Goal: Task Accomplishment & Management: Manage account settings

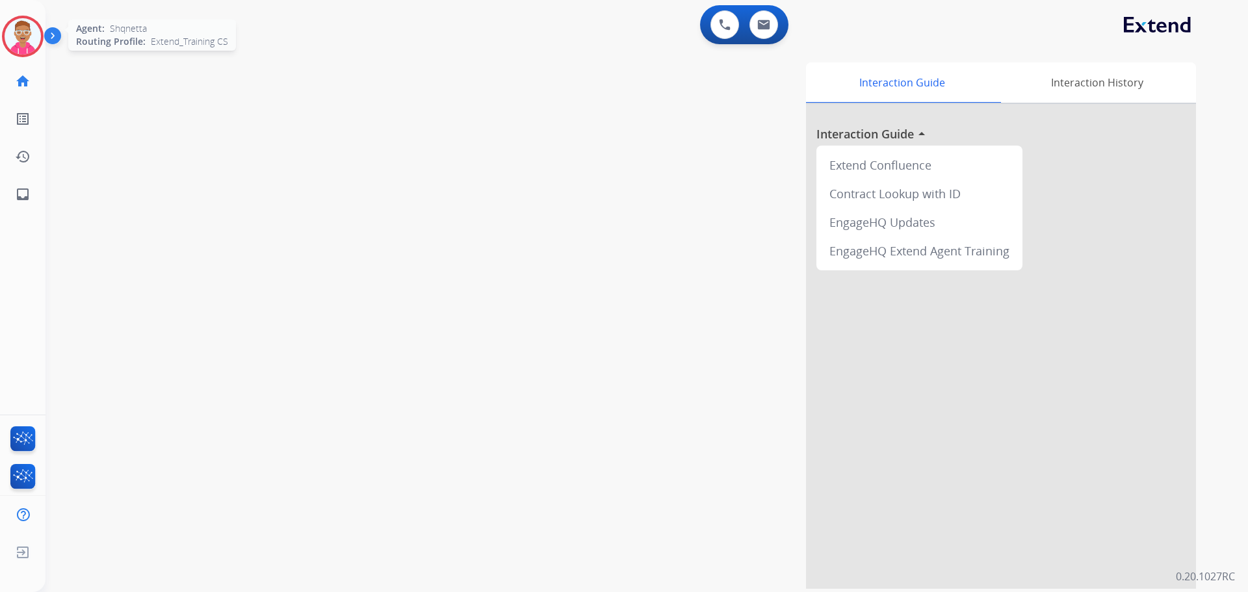
click at [32, 39] on img at bounding box center [23, 36] width 36 height 36
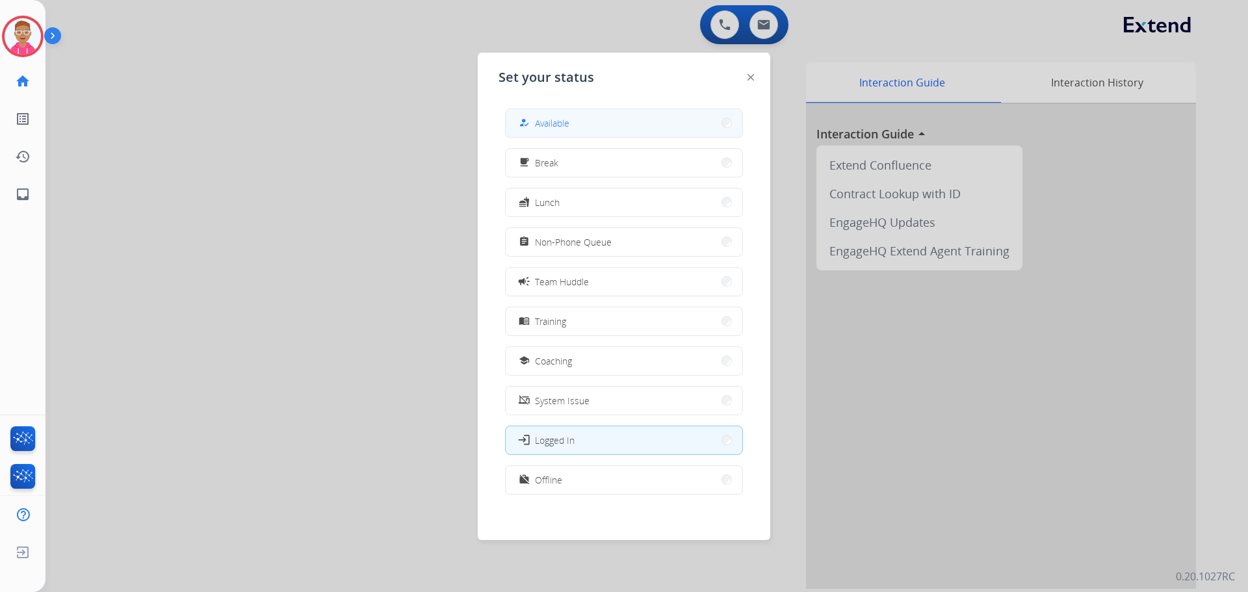
click at [572, 127] on button "how_to_reg Available" at bounding box center [624, 123] width 237 height 28
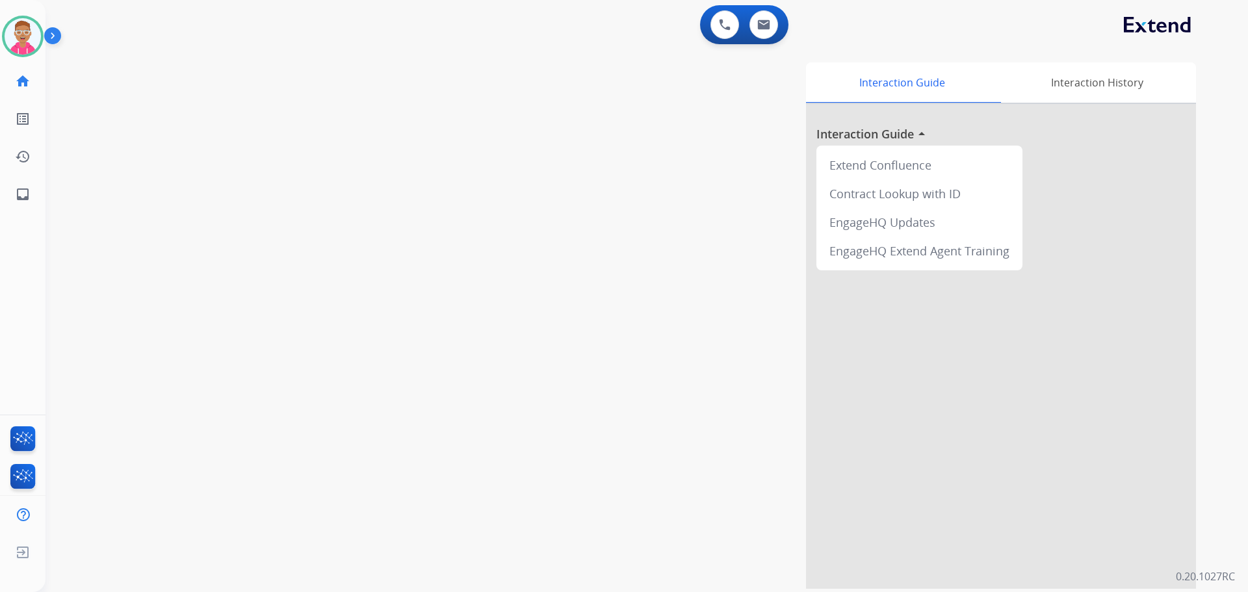
click at [246, 255] on div "swap_horiz Break voice bridge close_fullscreen Connect 3-Way Call merge_type Se…" at bounding box center [630, 318] width 1171 height 542
drag, startPoint x: 162, startPoint y: 311, endPoint x: 170, endPoint y: 310, distance: 8.5
click at [164, 313] on div "swap_horiz Break voice bridge close_fullscreen Connect 3-Way Call merge_type Se…" at bounding box center [630, 318] width 1171 height 542
drag, startPoint x: 260, startPoint y: 550, endPoint x: 1247, endPoint y: 623, distance: 989.7
click at [1247, 591] on html "Outbound call Quit Outbound call Quit Schedule interaction + Add to my list Cus…" at bounding box center [624, 296] width 1248 height 592
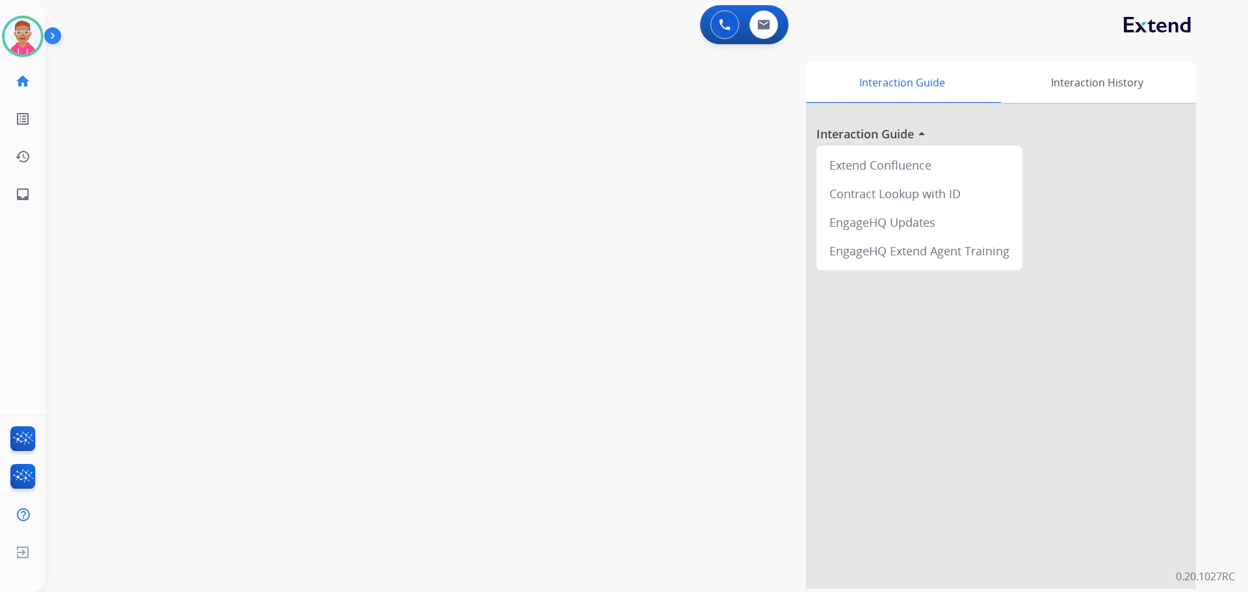
click at [203, 96] on div "swap_horiz Break voice bridge close_fullscreen Connect 3-Way Call merge_type Se…" at bounding box center [630, 318] width 1171 height 542
drag, startPoint x: 28, startPoint y: 31, endPoint x: 58, endPoint y: 40, distance: 31.1
click at [28, 32] on img at bounding box center [23, 36] width 36 height 36
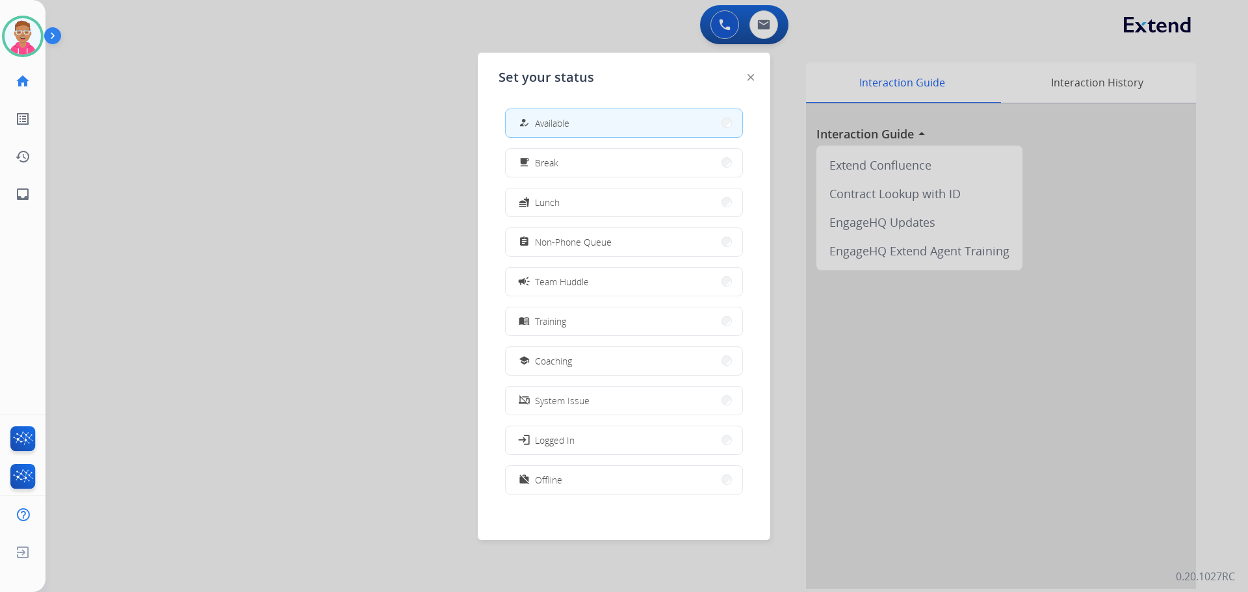
click at [566, 248] on span "Non-Phone Queue" at bounding box center [573, 242] width 77 height 14
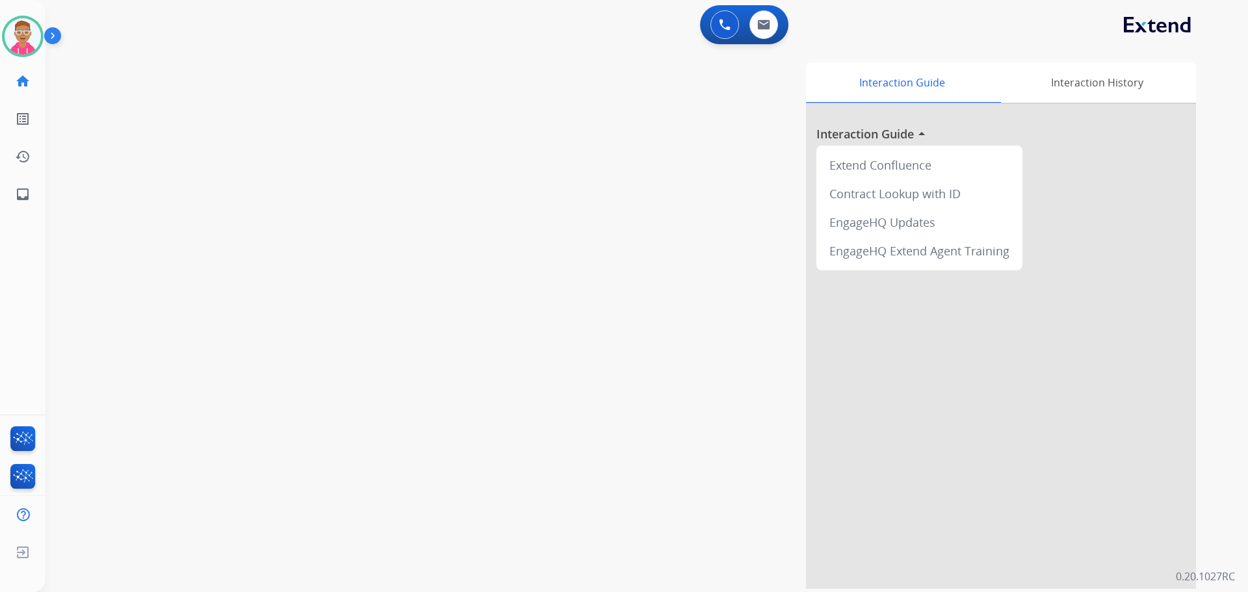
drag, startPoint x: 227, startPoint y: 94, endPoint x: 236, endPoint y: 93, distance: 9.2
click at [227, 94] on div "swap_horiz Break voice bridge close_fullscreen Connect 3-Way Call merge_type Se…" at bounding box center [630, 318] width 1171 height 542
click at [20, 28] on img at bounding box center [23, 36] width 36 height 36
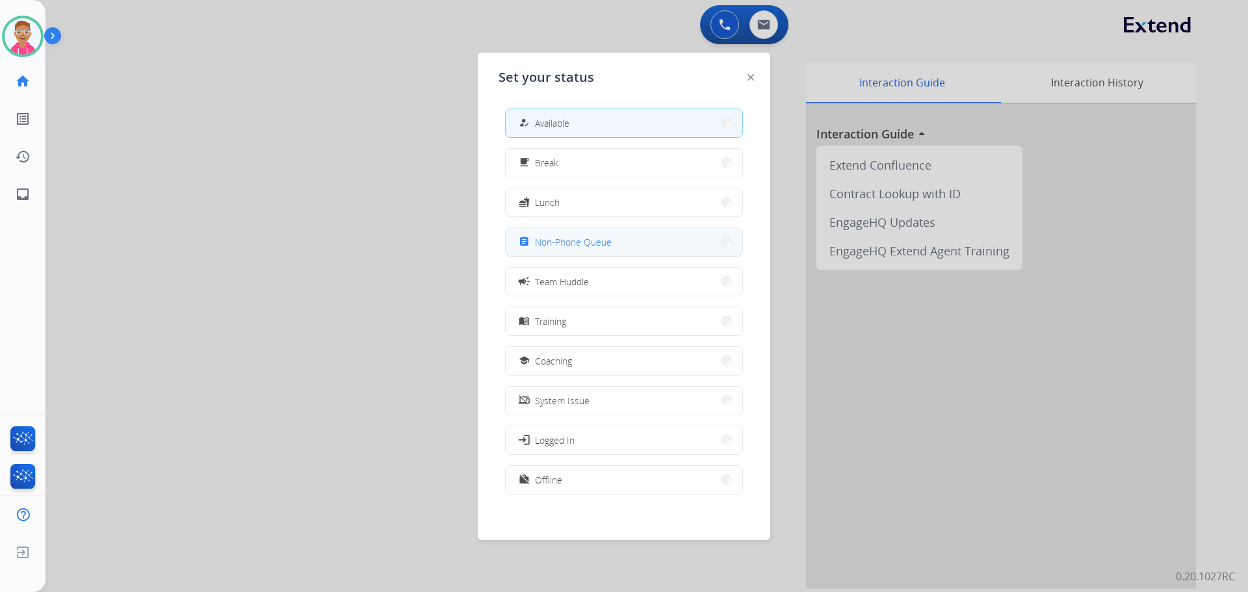
click at [621, 247] on button "assignment Non-Phone Queue" at bounding box center [624, 242] width 237 height 28
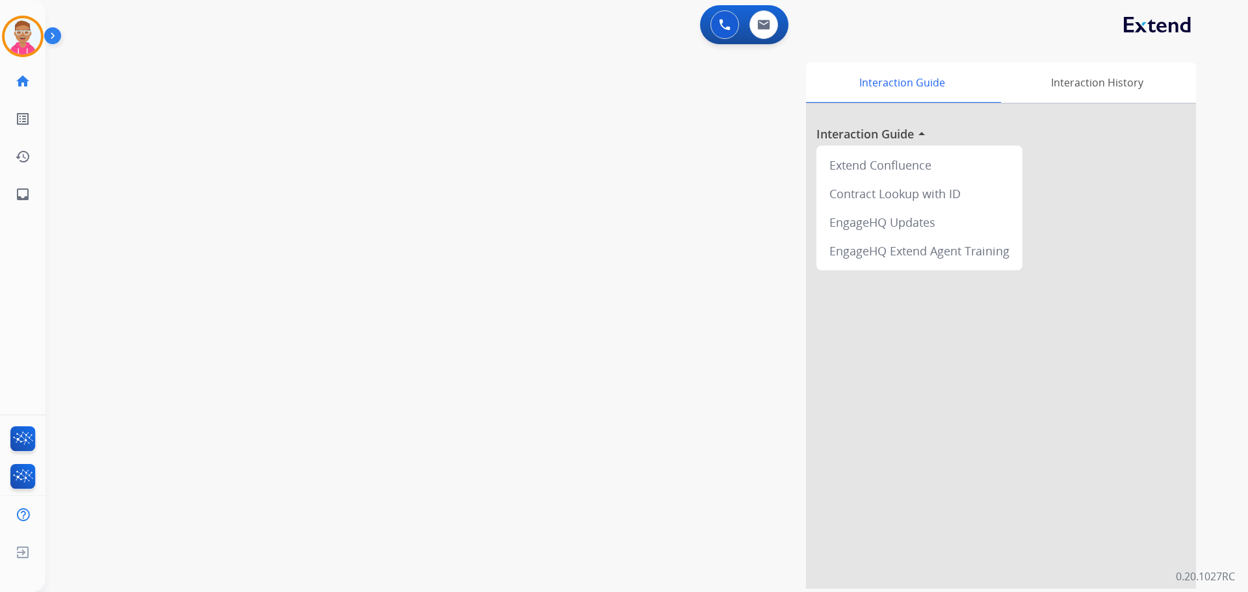
click at [210, 303] on div "swap_horiz Break voice bridge close_fullscreen Connect 3-Way Call merge_type Se…" at bounding box center [630, 318] width 1171 height 542
click at [764, 21] on img at bounding box center [763, 24] width 13 height 10
select select "**********"
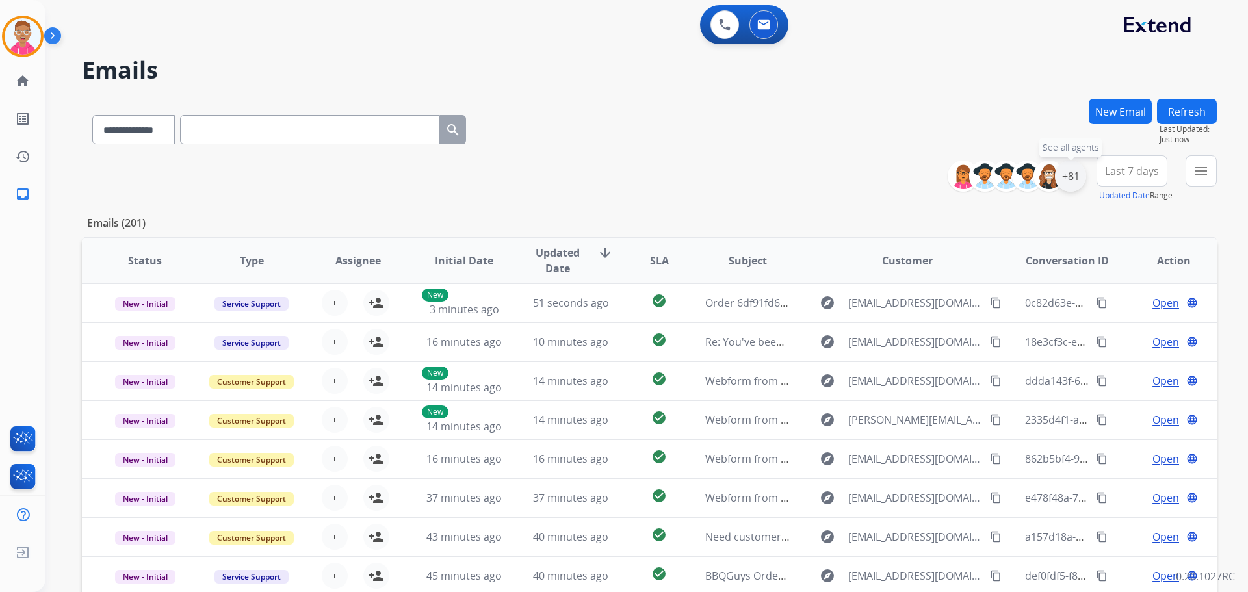
click at [1064, 179] on div "+81" at bounding box center [1070, 176] width 31 height 31
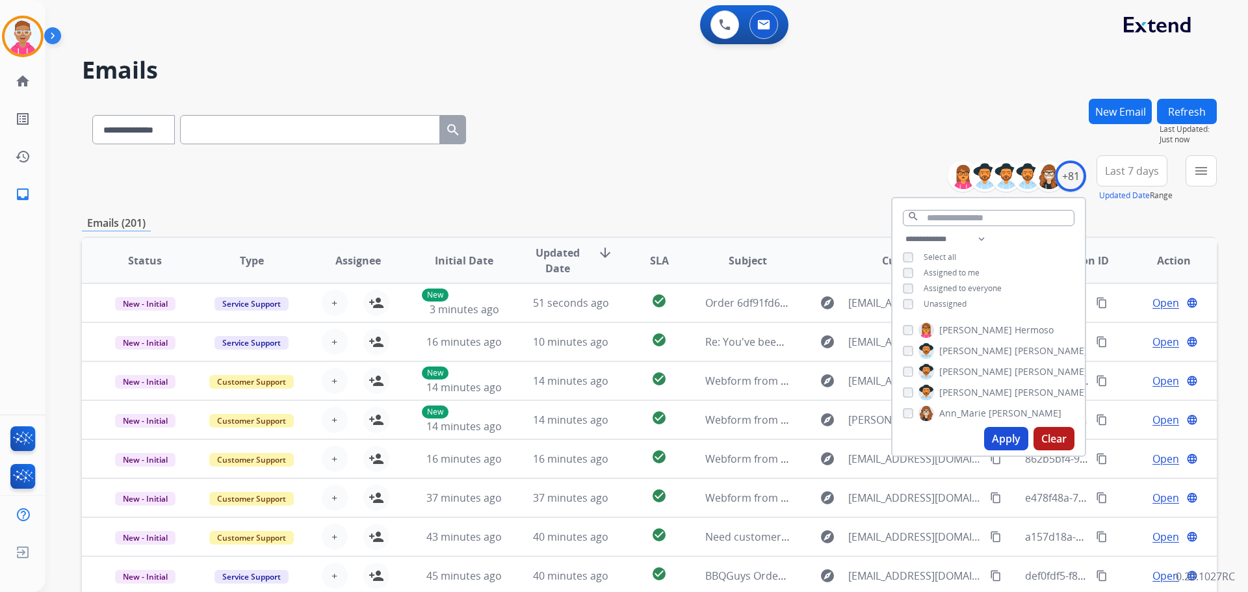
click at [999, 437] on button "Apply" at bounding box center [1006, 438] width 44 height 23
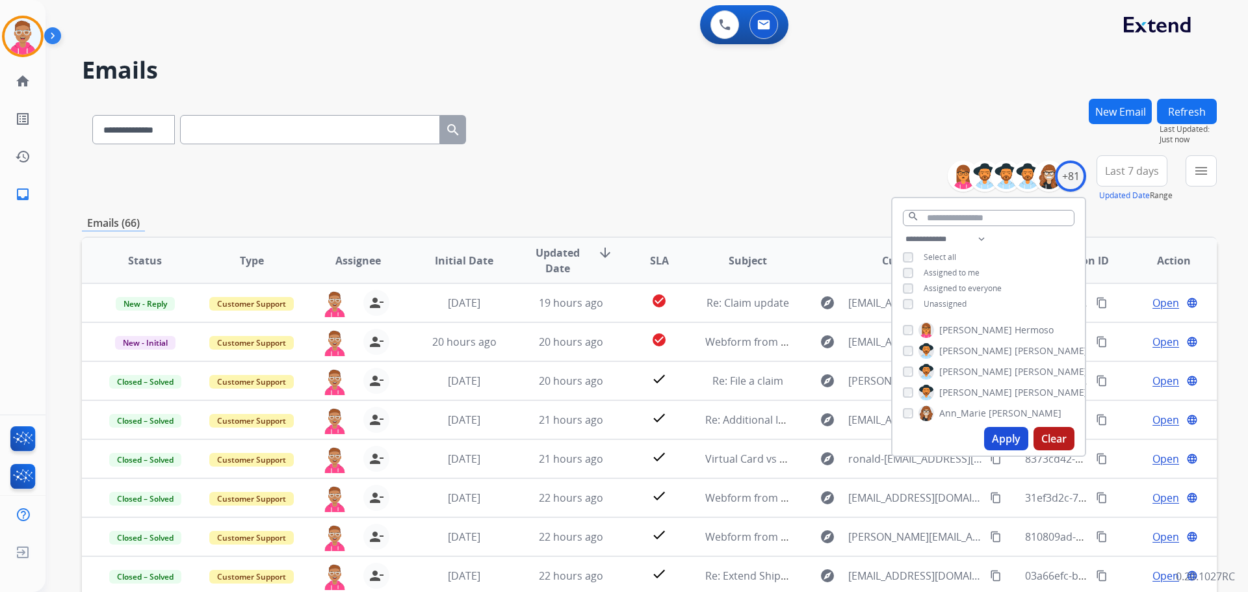
click at [993, 432] on button "Apply" at bounding box center [1006, 438] width 44 height 23
drag, startPoint x: 390, startPoint y: 17, endPoint x: 742, endPoint y: 169, distance: 383.6
click at [737, 168] on div "**********" at bounding box center [649, 178] width 1135 height 47
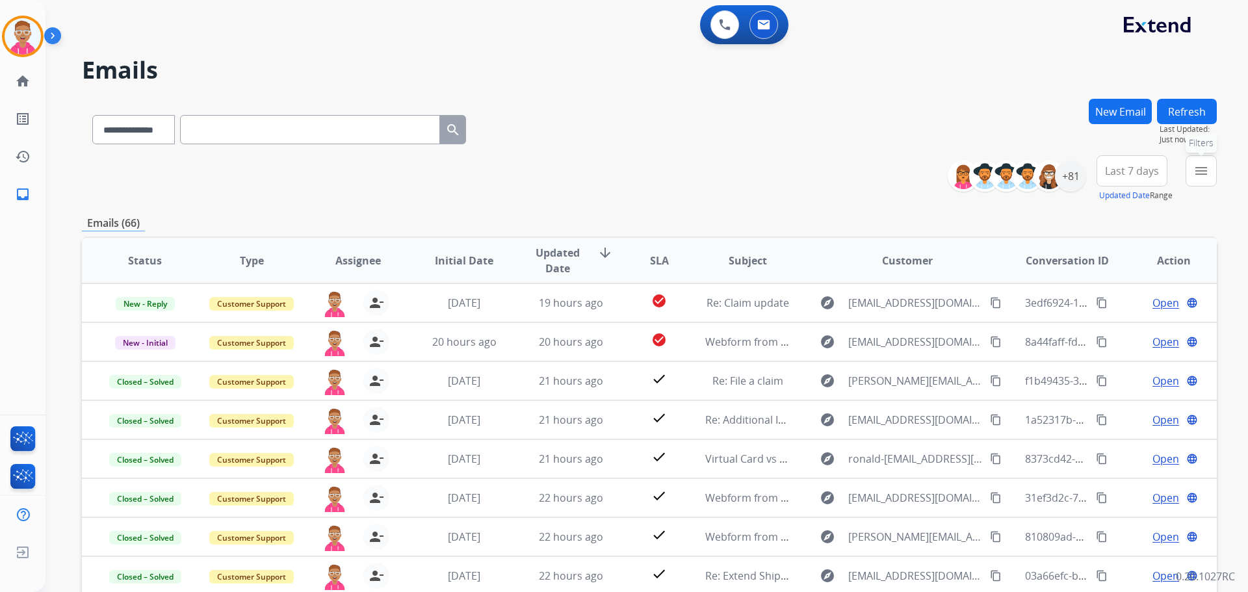
click at [1196, 174] on mat-icon "menu" at bounding box center [1201, 171] width 16 height 16
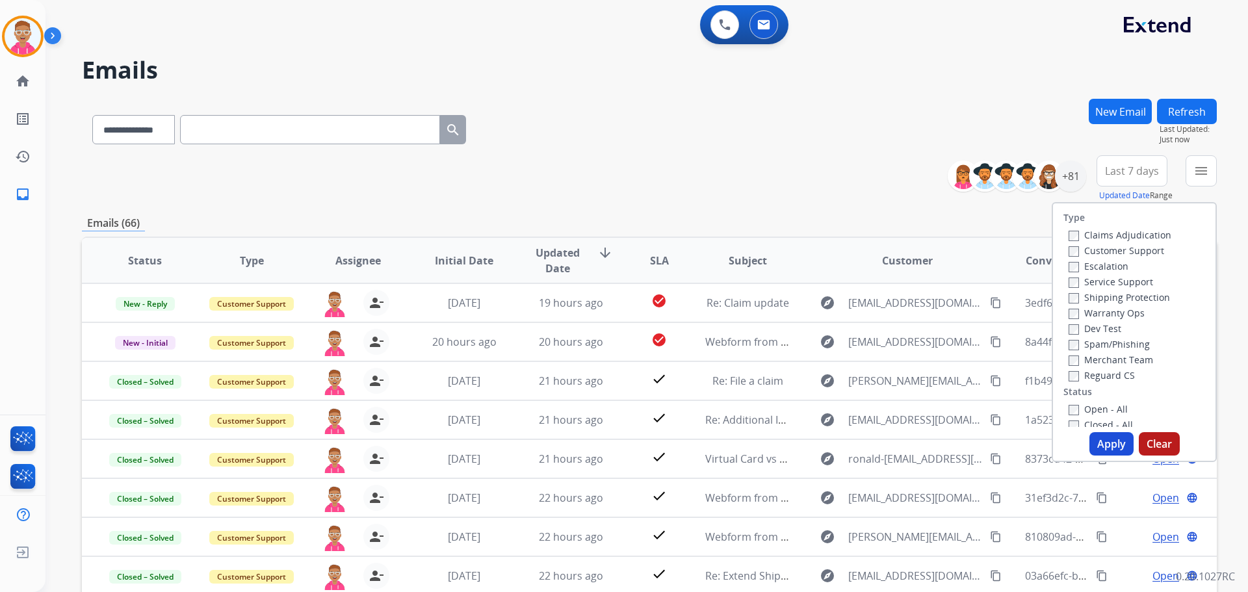
click at [1070, 253] on label "Customer Support" at bounding box center [1116, 250] width 96 height 12
click at [1100, 445] on button "Apply" at bounding box center [1111, 443] width 44 height 23
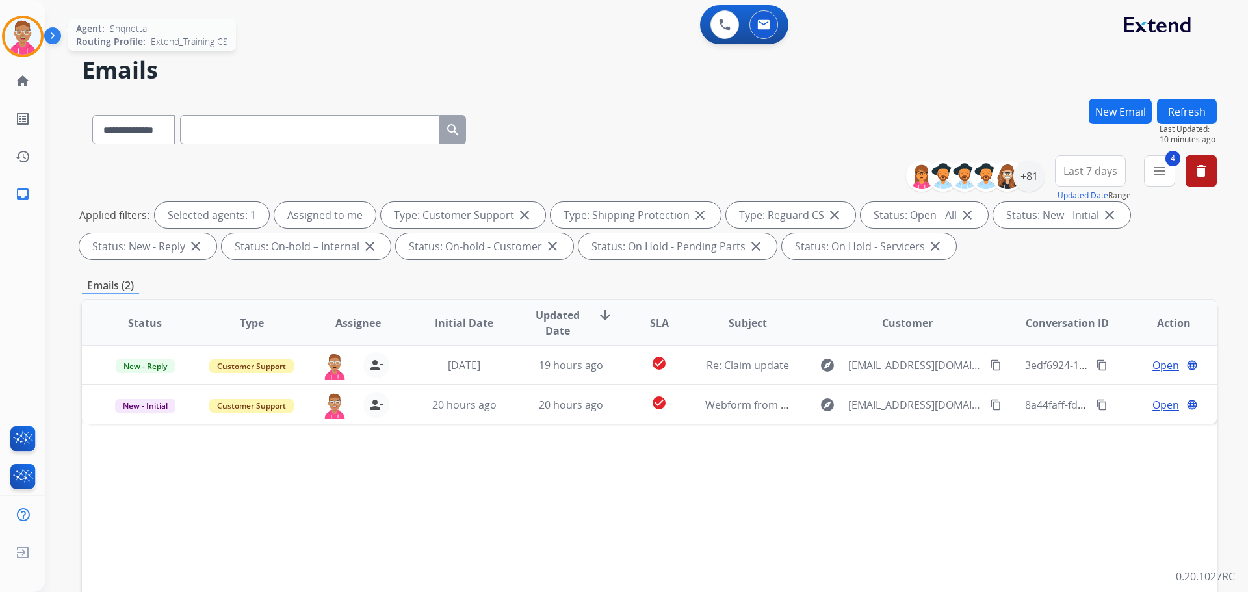
click at [21, 27] on img at bounding box center [23, 36] width 36 height 36
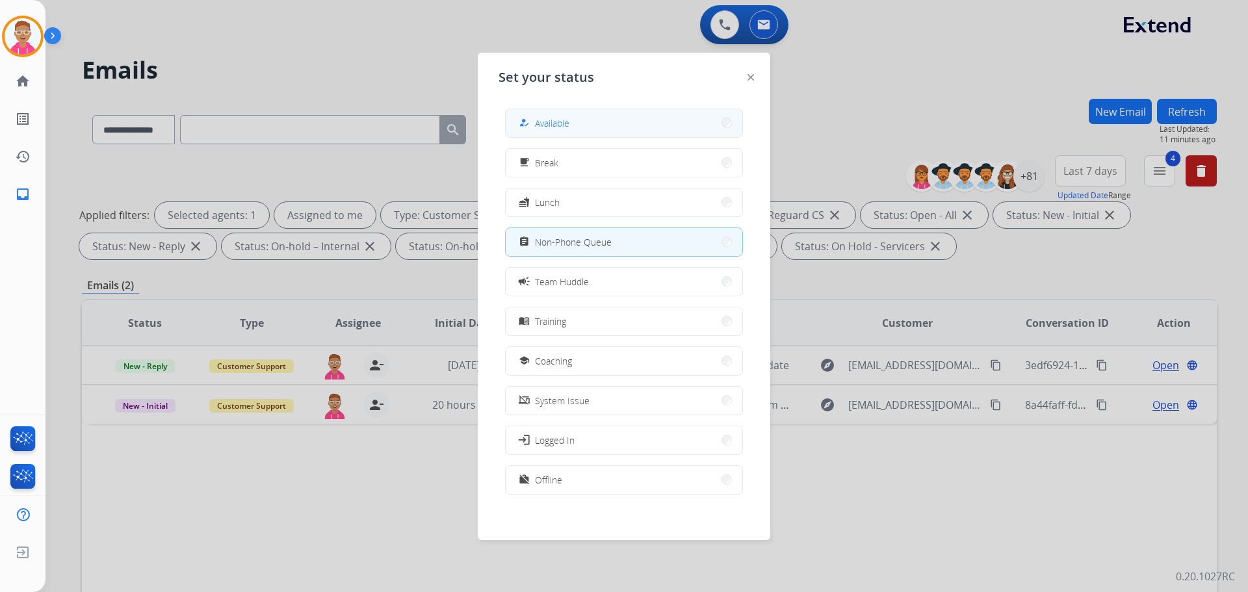
click at [552, 125] on span "Available" at bounding box center [552, 123] width 34 height 14
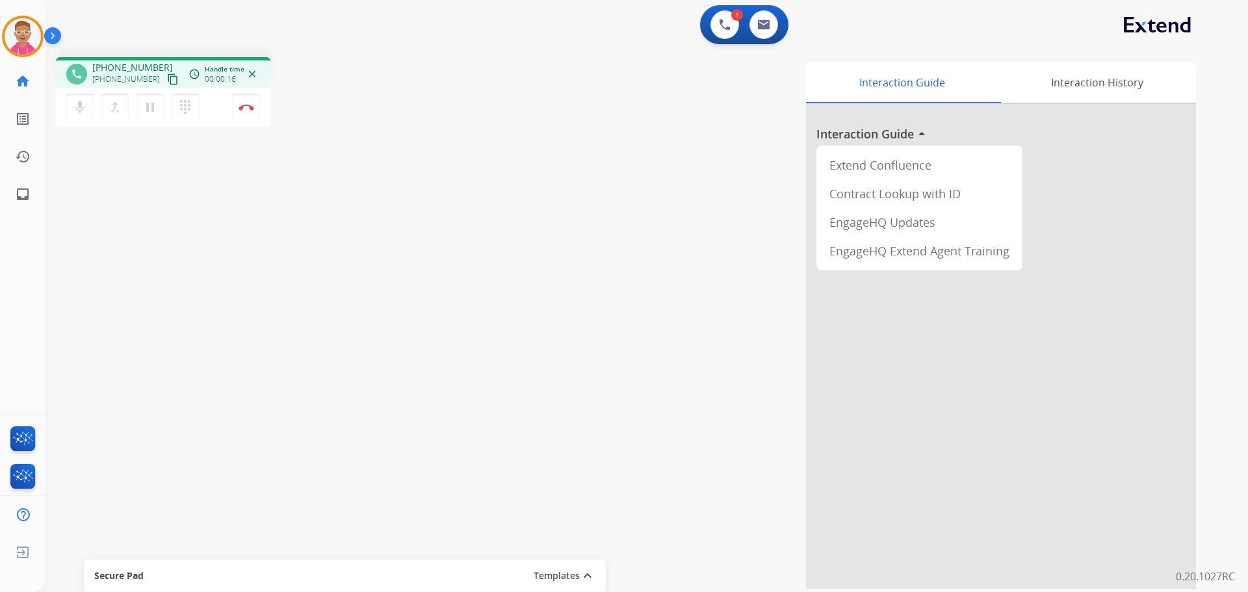
click at [167, 77] on mat-icon "content_copy" at bounding box center [173, 79] width 12 height 12
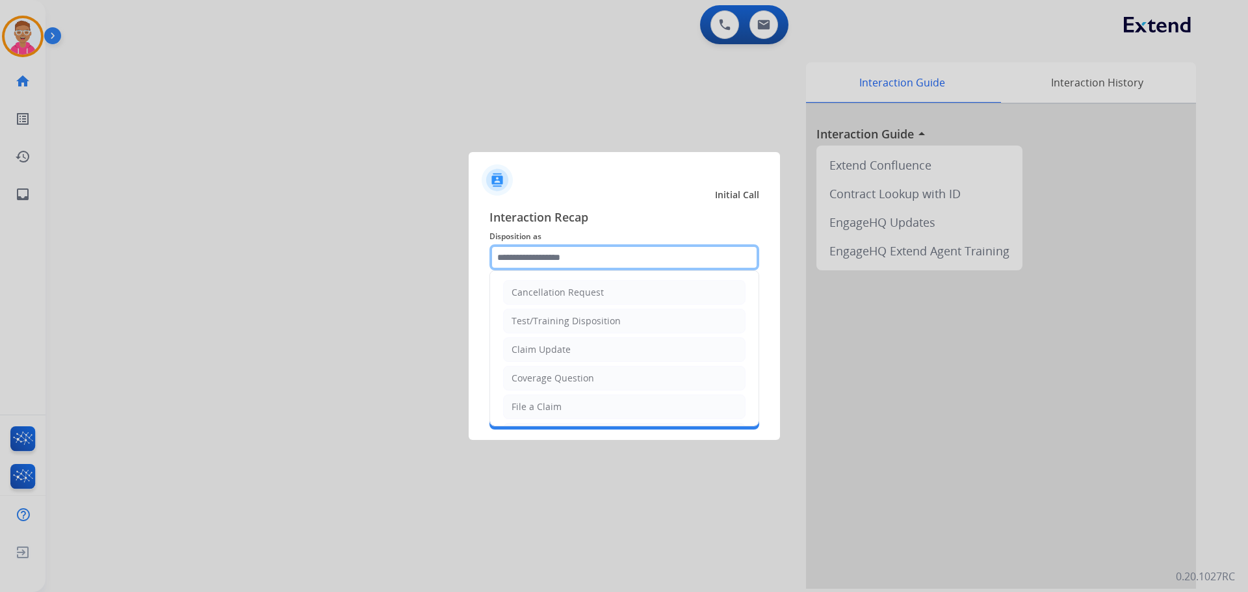
click at [574, 259] on input "text" at bounding box center [624, 257] width 270 height 26
click at [560, 405] on li "File a Claim" at bounding box center [624, 406] width 242 height 25
type input "**********"
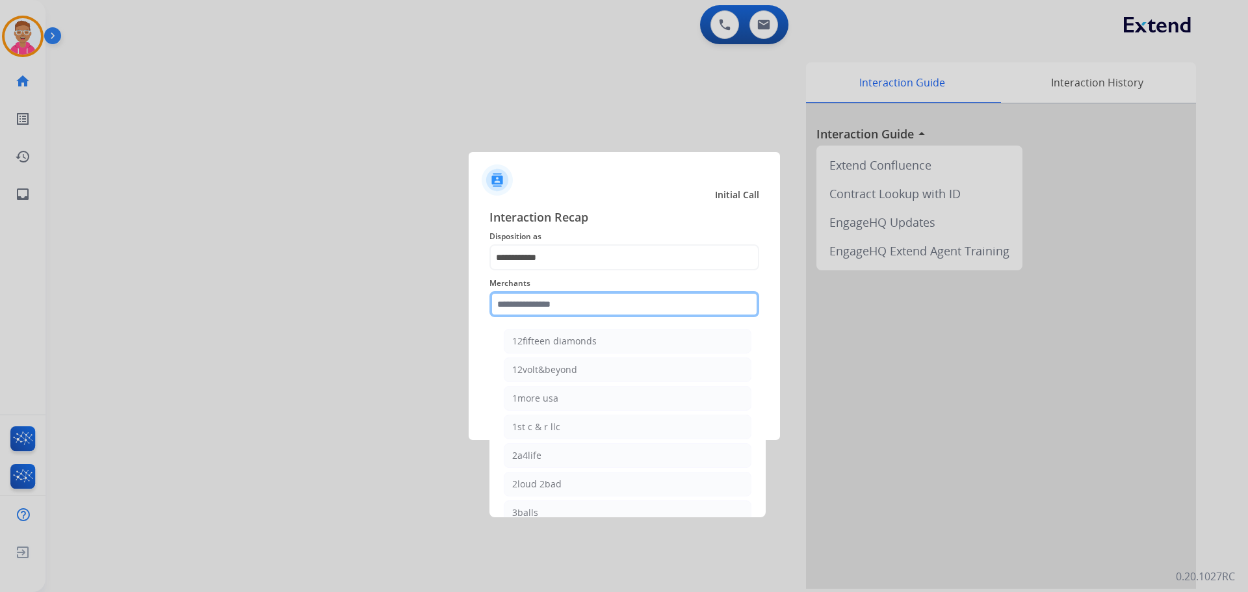
click at [544, 300] on input "text" at bounding box center [624, 304] width 270 height 26
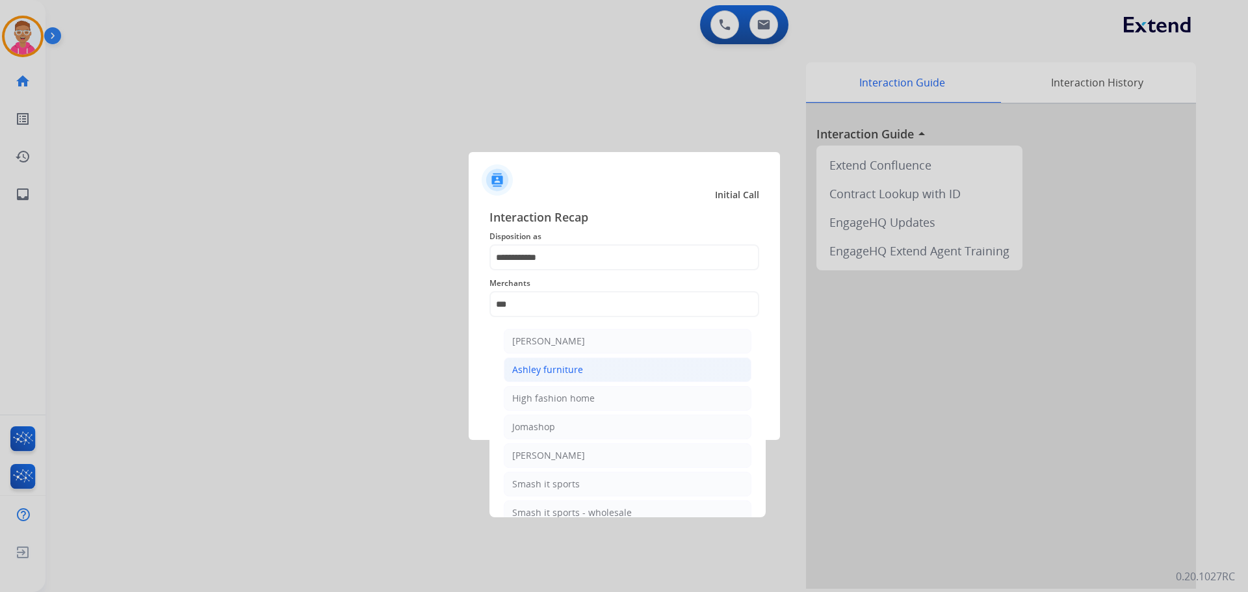
click at [559, 357] on li "Ashley furniture" at bounding box center [628, 369] width 248 height 25
type input "**********"
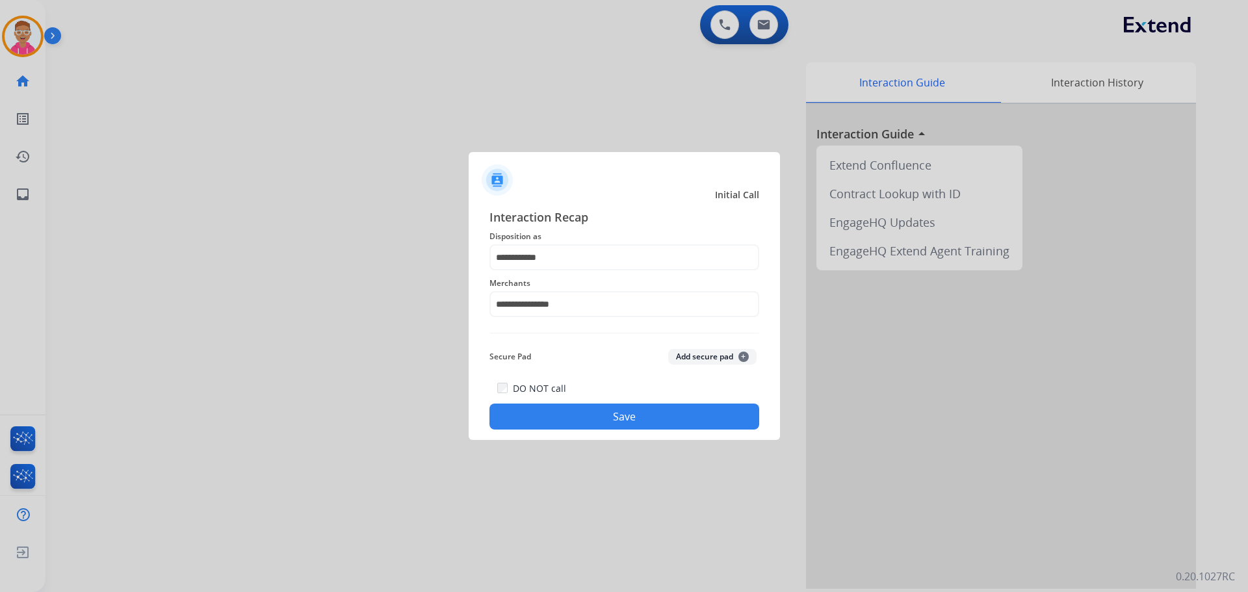
click at [554, 420] on button "Save" at bounding box center [624, 417] width 270 height 26
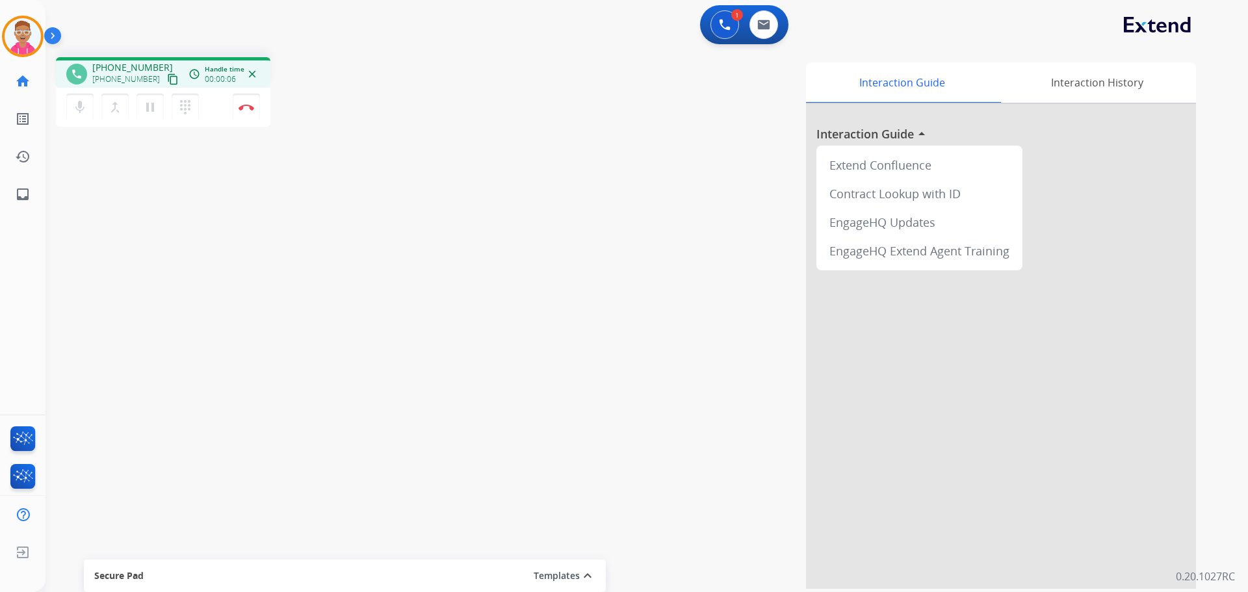
drag, startPoint x: 294, startPoint y: 7, endPoint x: 159, endPoint y: 78, distance: 152.6
click at [167, 78] on mat-icon "content_copy" at bounding box center [173, 79] width 12 height 12
click at [251, 106] on img at bounding box center [246, 107] width 16 height 6
click at [237, 210] on div "swap_horiz Break voice bridge close_fullscreen Connect 3-Way Call merge_type Se…" at bounding box center [630, 318] width 1171 height 542
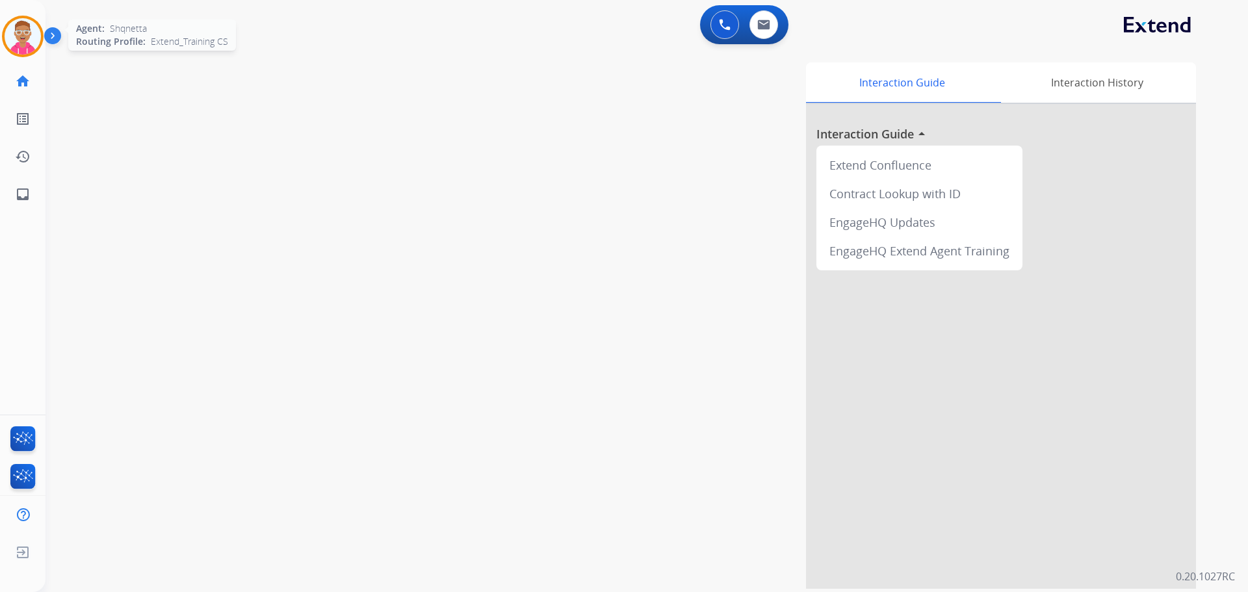
click at [21, 40] on img at bounding box center [23, 36] width 36 height 36
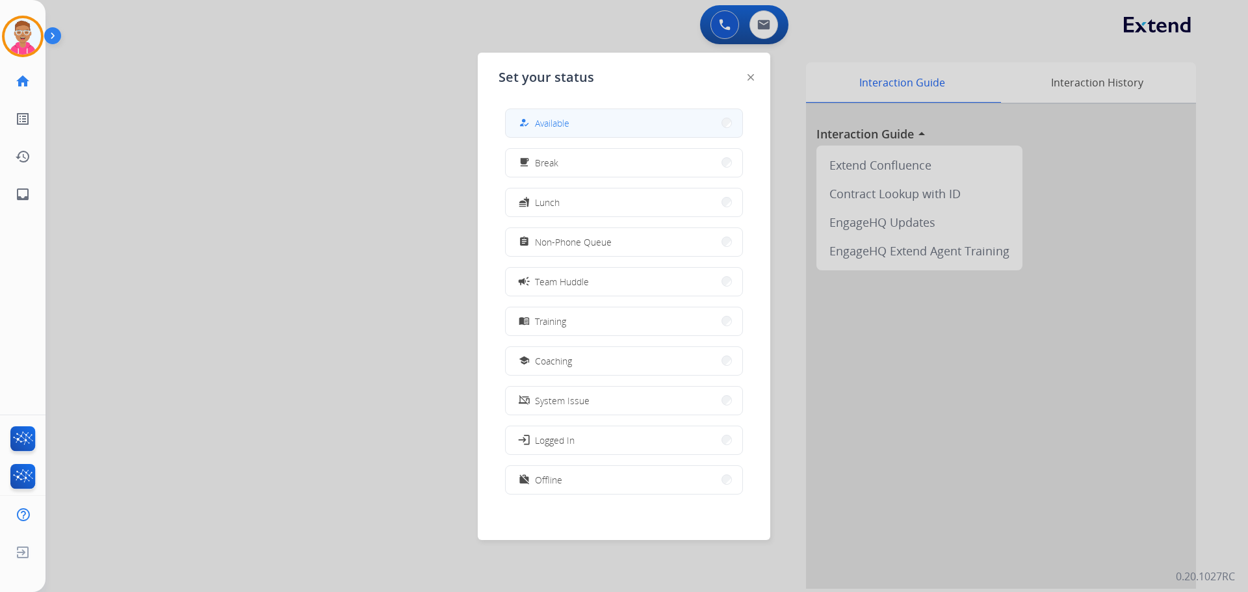
click at [591, 120] on button "how_to_reg Available" at bounding box center [624, 123] width 237 height 28
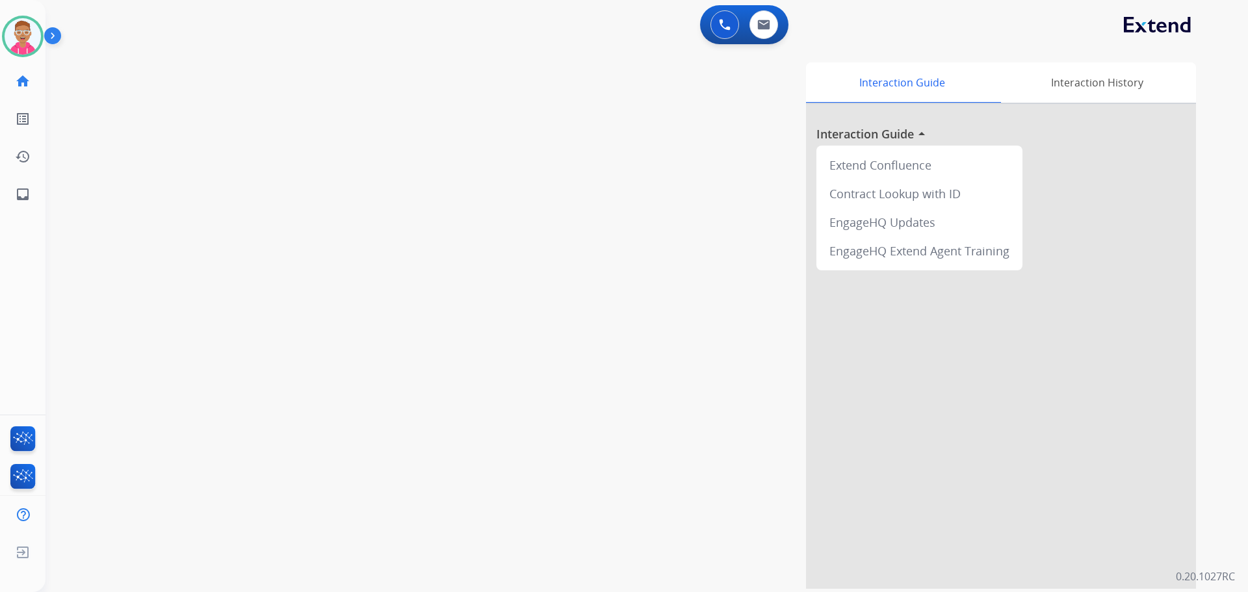
click at [1005, 31] on div "0 Voice Interactions 0 Email Interactions" at bounding box center [638, 26] width 1155 height 42
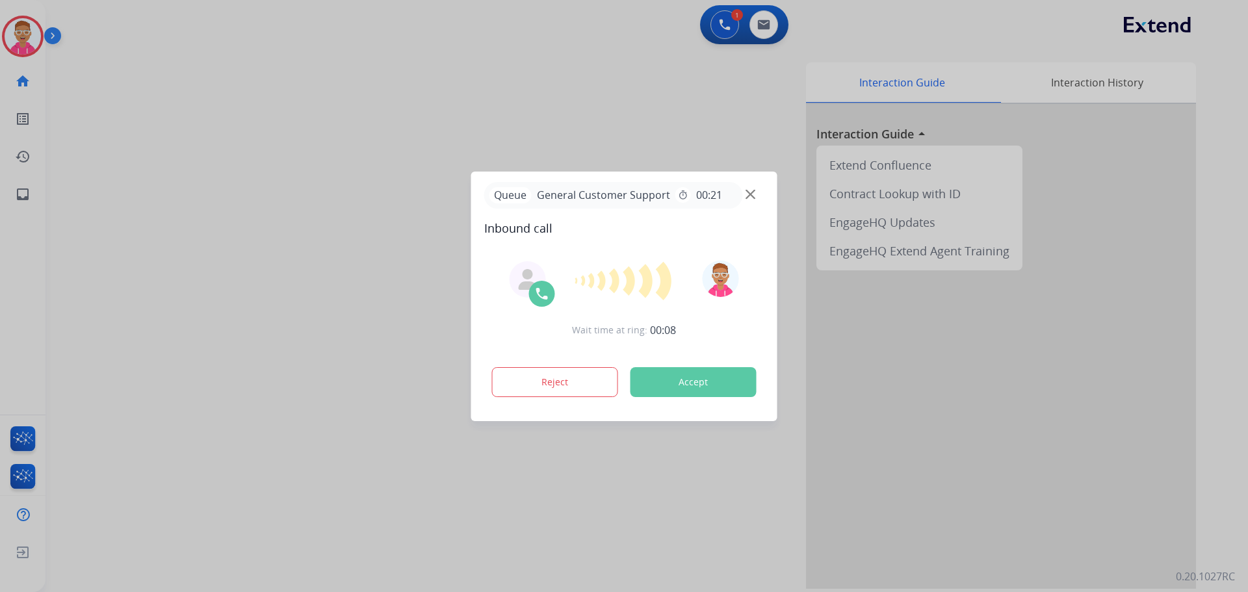
drag, startPoint x: 208, startPoint y: 245, endPoint x: 227, endPoint y: 240, distance: 20.0
click at [206, 246] on div at bounding box center [624, 296] width 1248 height 592
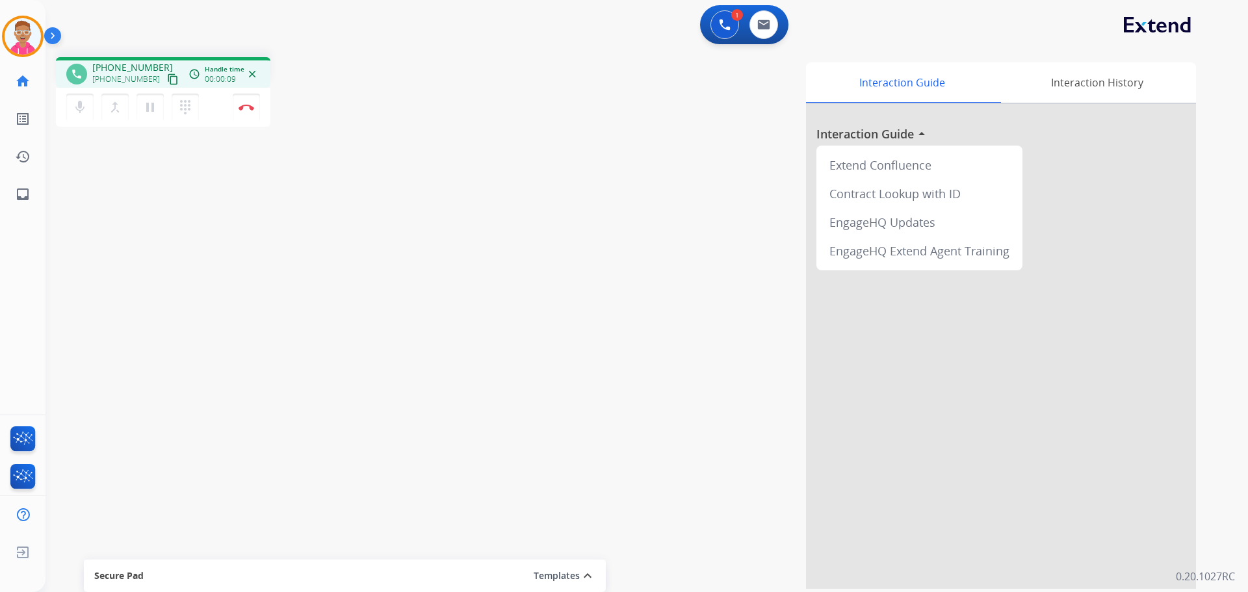
click at [167, 77] on mat-icon "content_copy" at bounding box center [173, 79] width 12 height 12
click at [329, 191] on div "swap_horiz Break voice bridge close_fullscreen Connect 3-Way Call merge_type Se…" at bounding box center [630, 318] width 1171 height 542
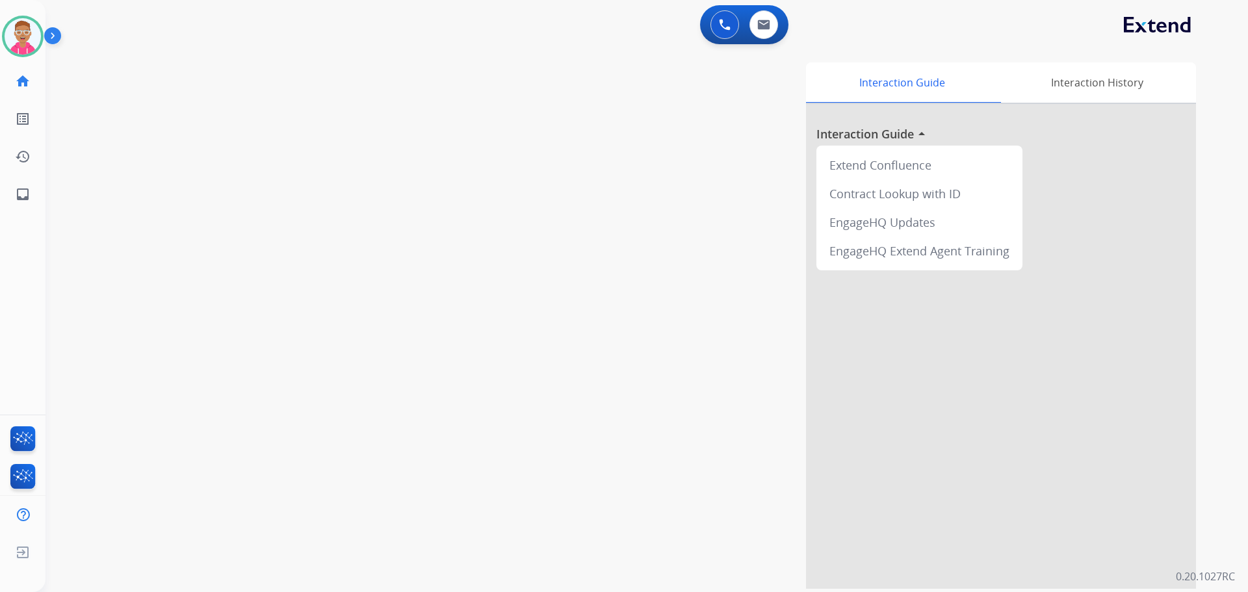
drag, startPoint x: 1167, startPoint y: 380, endPoint x: 1197, endPoint y: 381, distance: 29.9
click at [1196, 381] on div "Interaction Guide Interaction History Interaction Guide arrow_drop_up Extend Co…" at bounding box center [823, 323] width 786 height 532
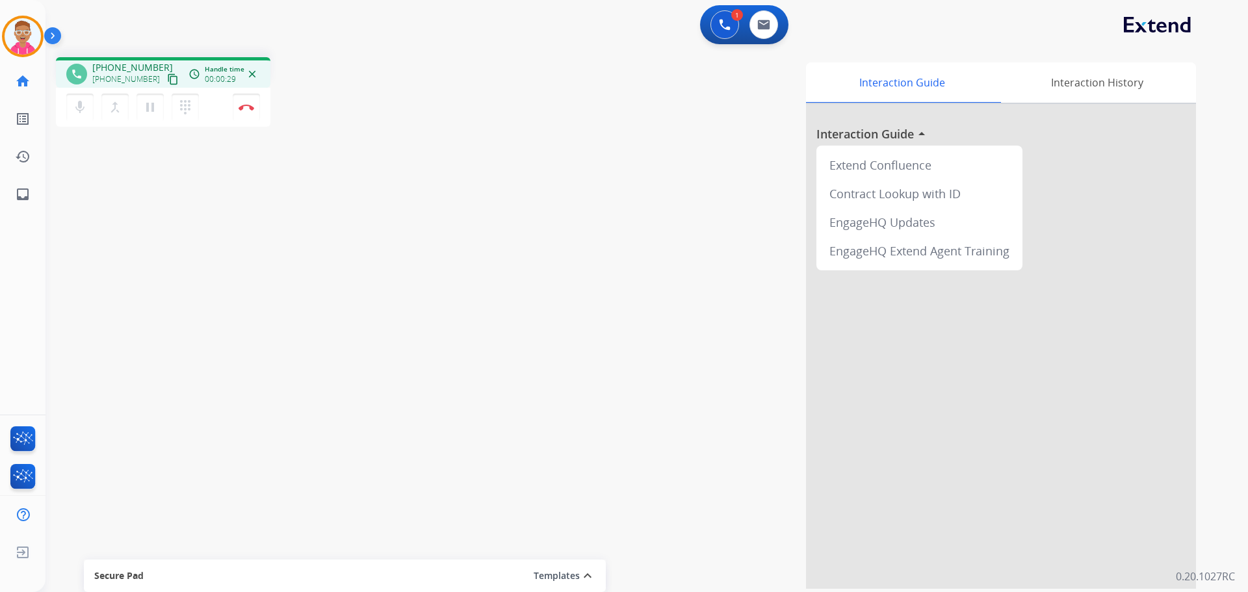
click at [885, 495] on div at bounding box center [1001, 346] width 390 height 485
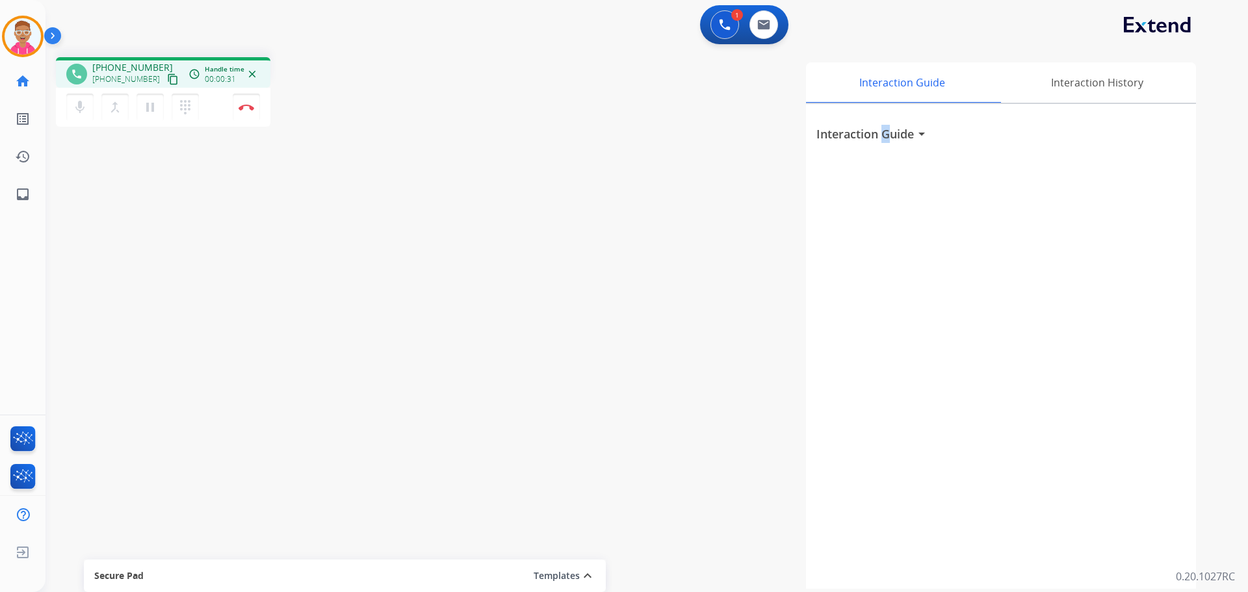
click at [889, 500] on div "Interaction Guide arrow_drop_down" at bounding box center [1001, 346] width 390 height 485
click at [891, 504] on div "Interaction Guide arrow_drop_down" at bounding box center [1001, 346] width 390 height 485
drag, startPoint x: 886, startPoint y: 499, endPoint x: 894, endPoint y: 512, distance: 15.2
click at [894, 511] on div "Interaction Guide arrow_drop_down" at bounding box center [1001, 346] width 390 height 485
click at [167, 82] on mat-icon "content_copy" at bounding box center [173, 79] width 12 height 12
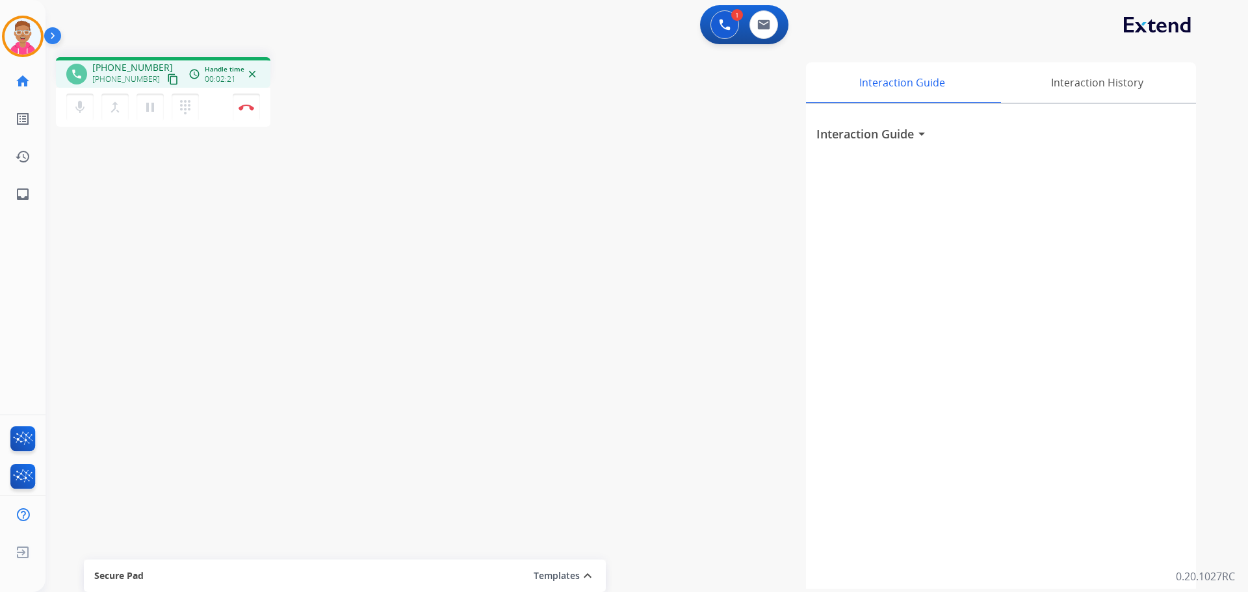
drag, startPoint x: 1247, startPoint y: 610, endPoint x: 1247, endPoint y: 623, distance: 12.3
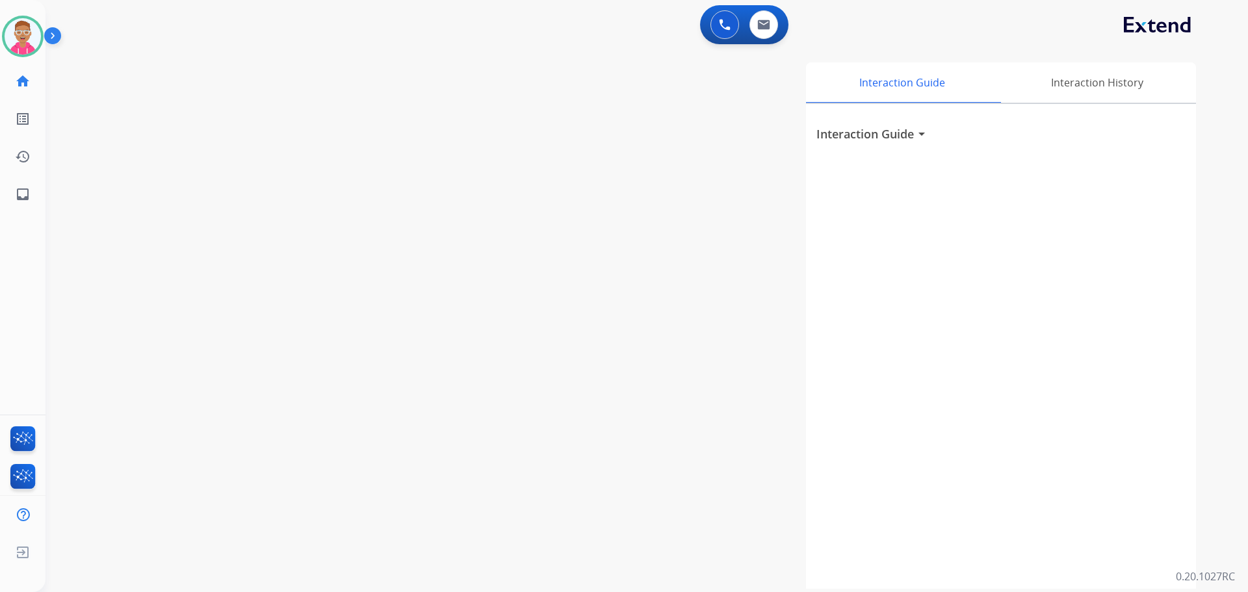
click at [562, 324] on div "Interaction Guide Interaction History Interaction Guide arrow_drop_down" at bounding box center [812, 325] width 765 height 526
click at [571, 324] on div "Interaction Guide Interaction History Interaction Guide arrow_drop_down" at bounding box center [812, 325] width 765 height 526
click at [25, 40] on img at bounding box center [23, 36] width 36 height 36
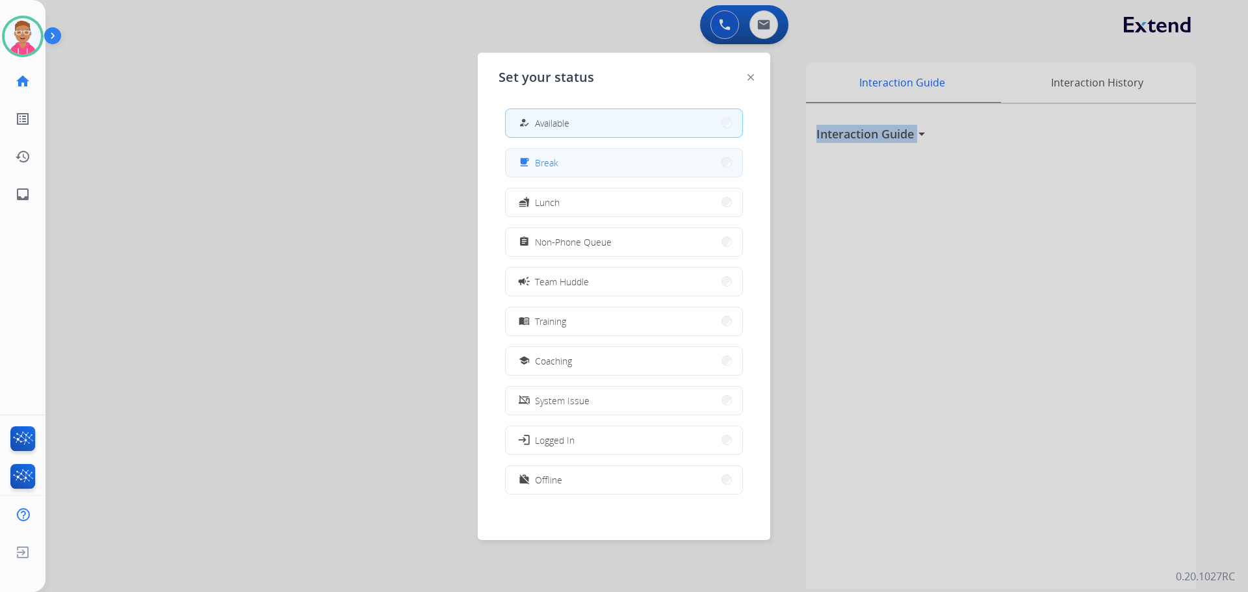
click at [606, 155] on button "free_breakfast Break" at bounding box center [624, 163] width 237 height 28
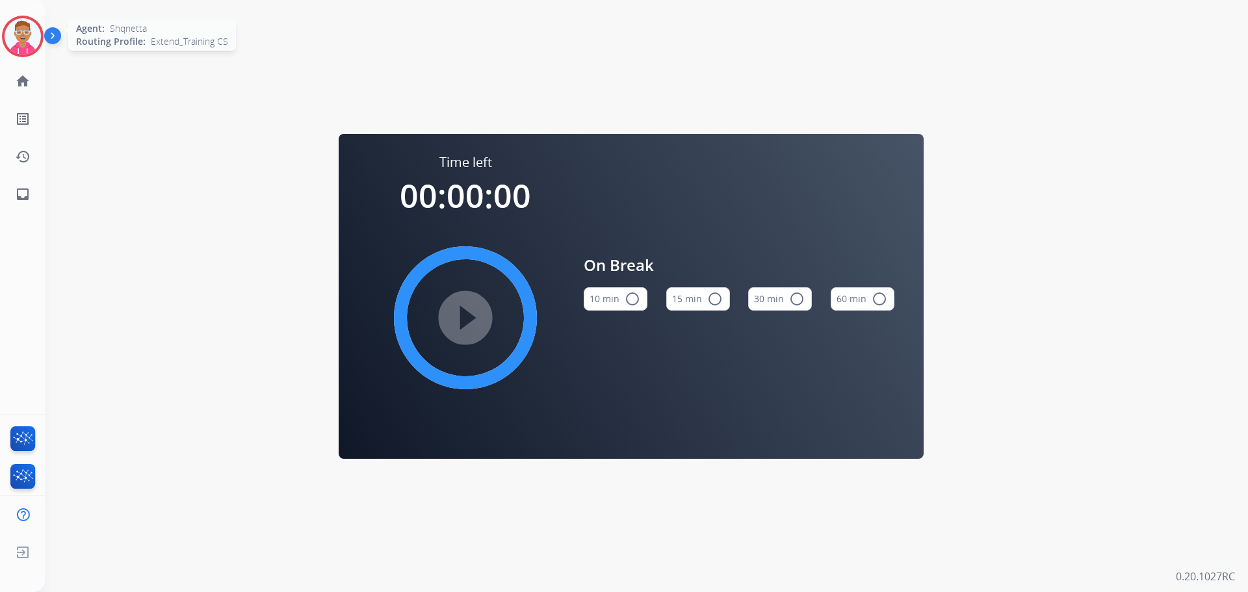
click at [25, 39] on img at bounding box center [23, 36] width 36 height 36
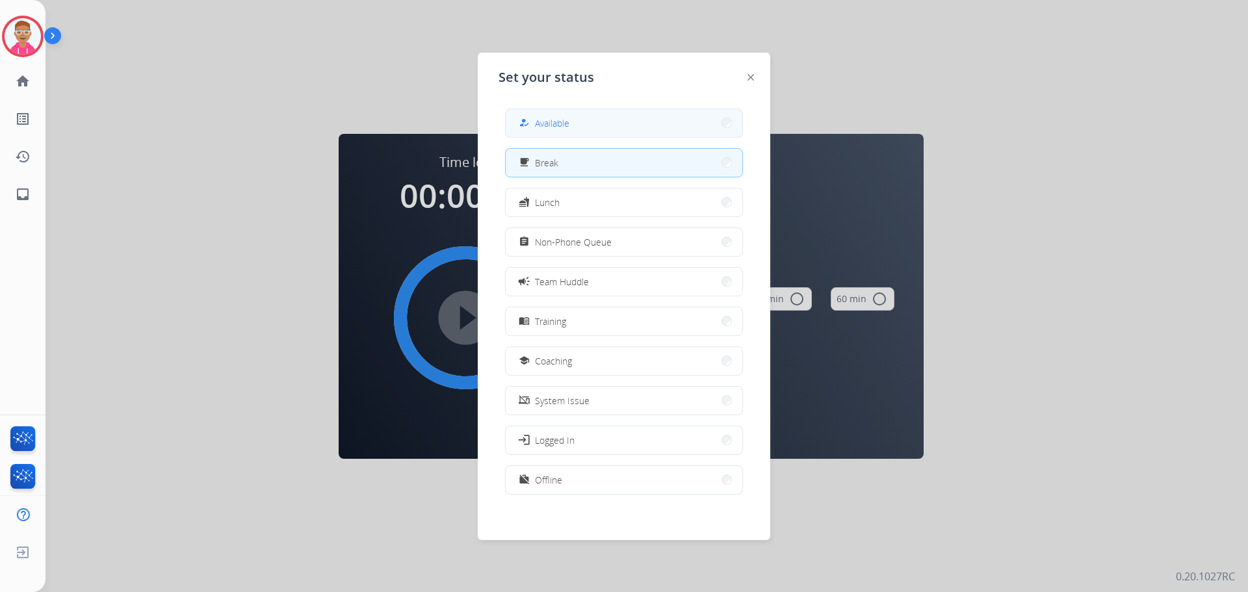
click at [566, 132] on button "how_to_reg Available" at bounding box center [624, 123] width 237 height 28
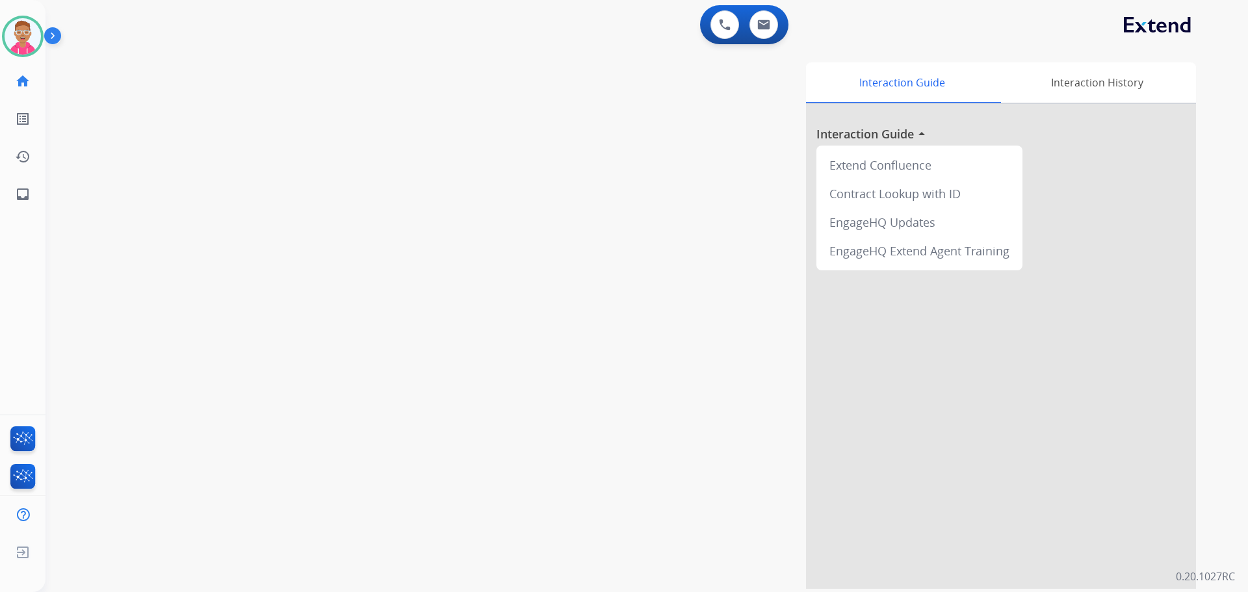
drag, startPoint x: 107, startPoint y: 145, endPoint x: 41, endPoint y: 1, distance: 158.2
click at [101, 120] on div "swap_horiz Break voice bridge close_fullscreen Connect 3-Way Call merge_type Se…" at bounding box center [630, 318] width 1171 height 542
click at [31, 25] on img at bounding box center [23, 36] width 36 height 36
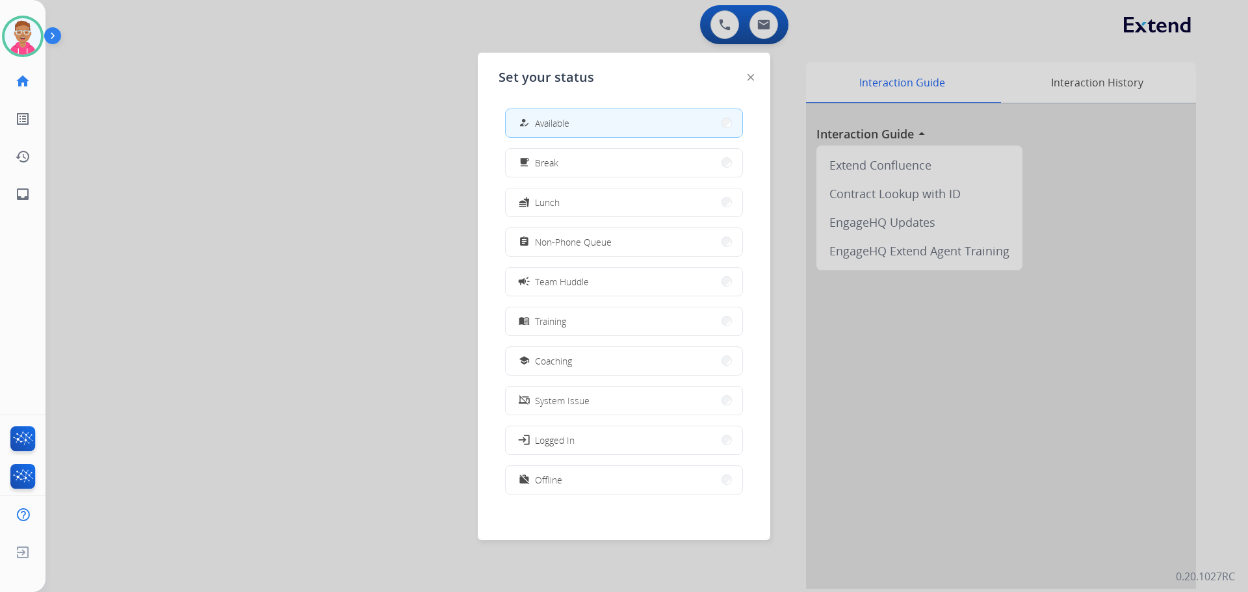
drag, startPoint x: 552, startPoint y: 238, endPoint x: 520, endPoint y: 230, distance: 33.6
click at [552, 238] on span "Non-Phone Queue" at bounding box center [573, 242] width 77 height 14
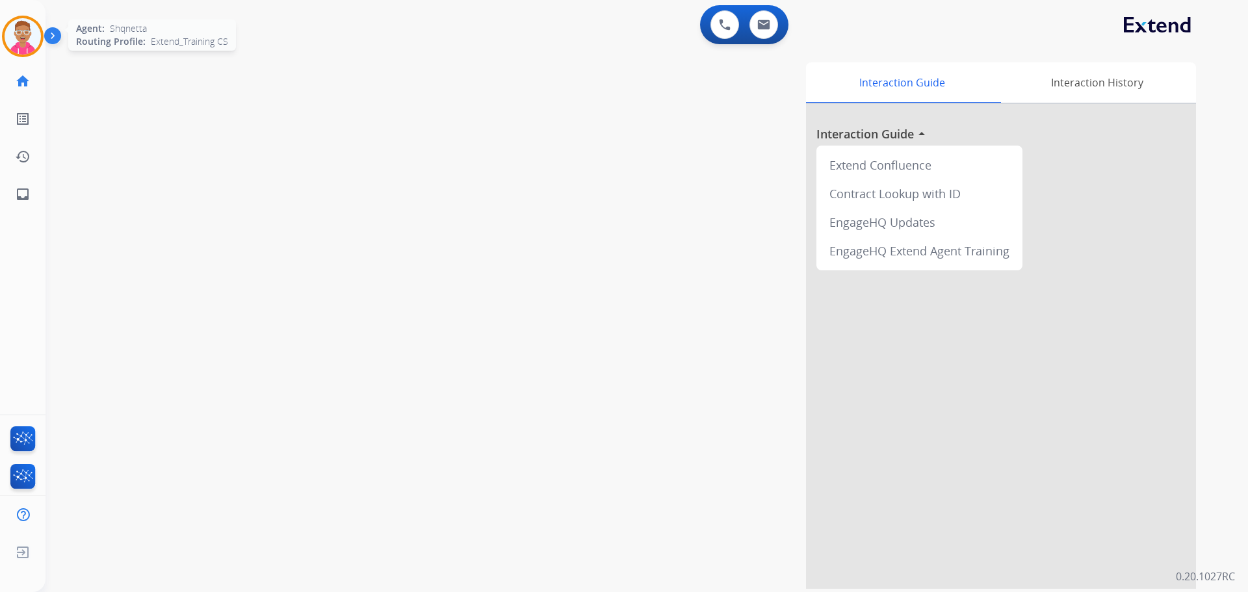
click at [32, 40] on img at bounding box center [23, 36] width 36 height 36
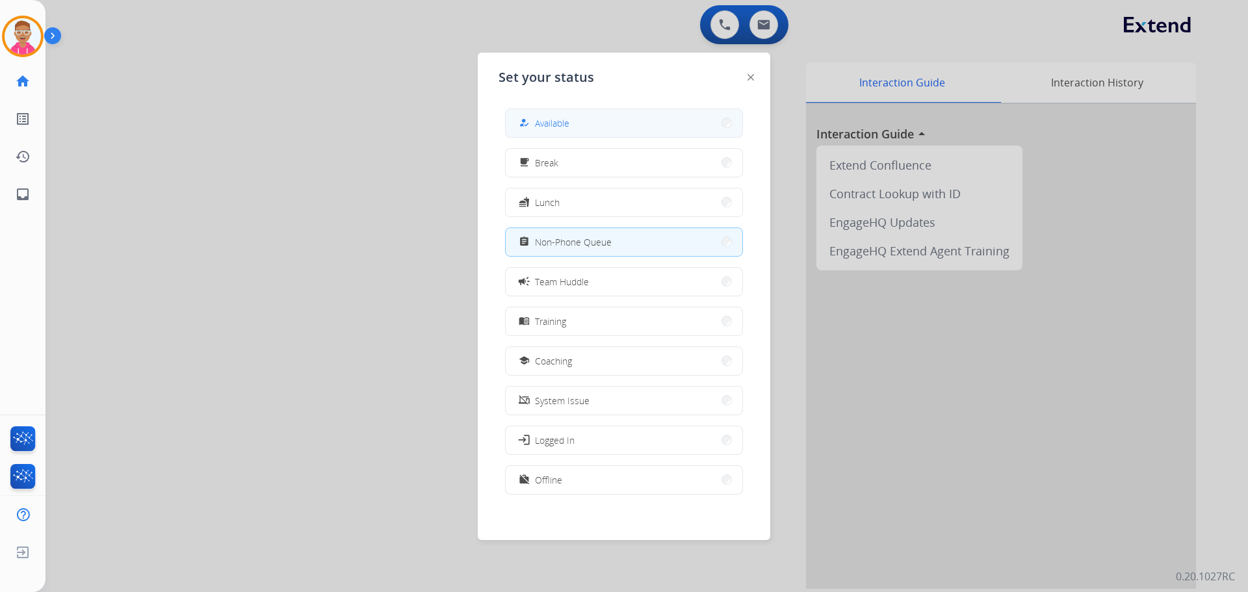
click at [535, 129] on div "how_to_reg Available" at bounding box center [542, 123] width 53 height 16
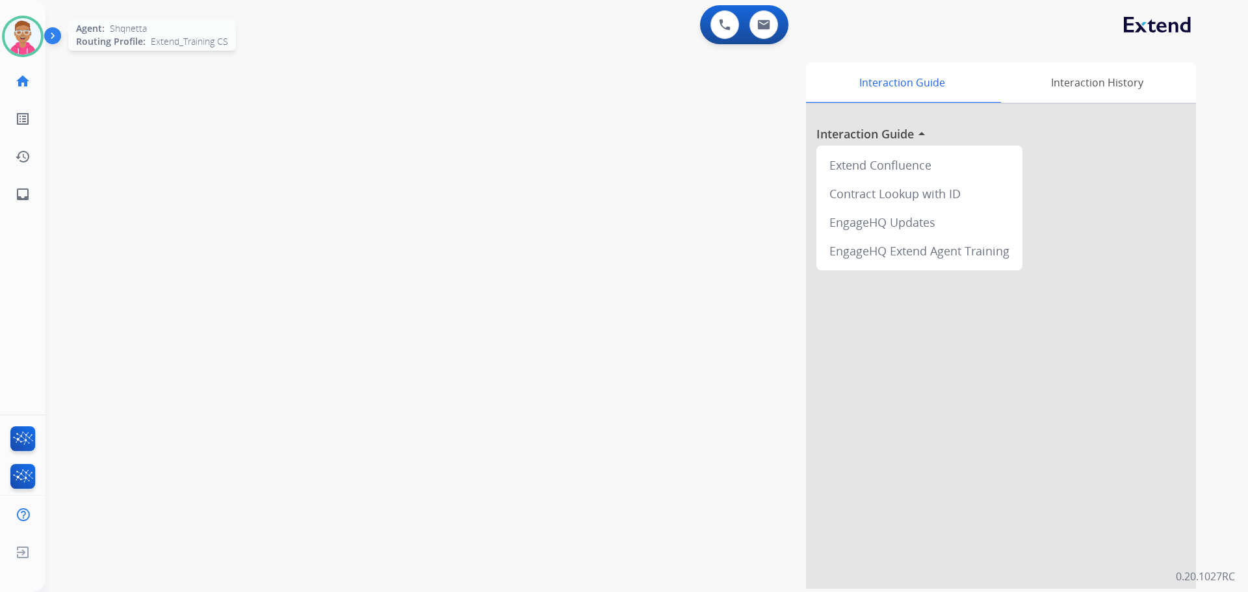
click at [32, 34] on img at bounding box center [23, 36] width 36 height 36
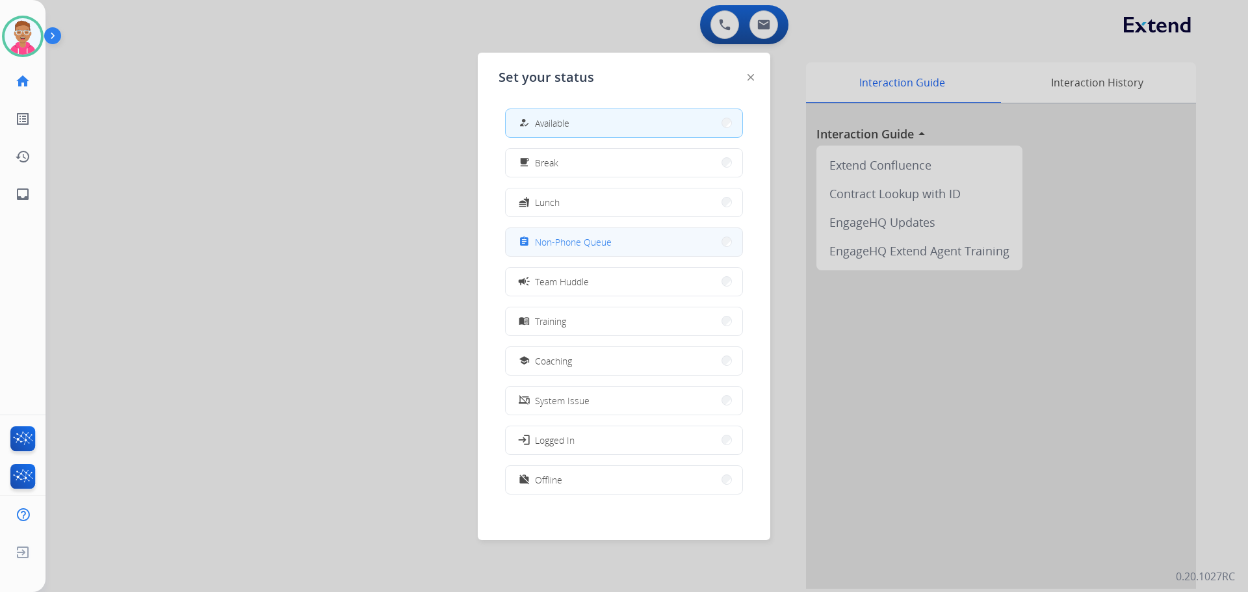
click at [588, 244] on span "Non-Phone Queue" at bounding box center [573, 242] width 77 height 14
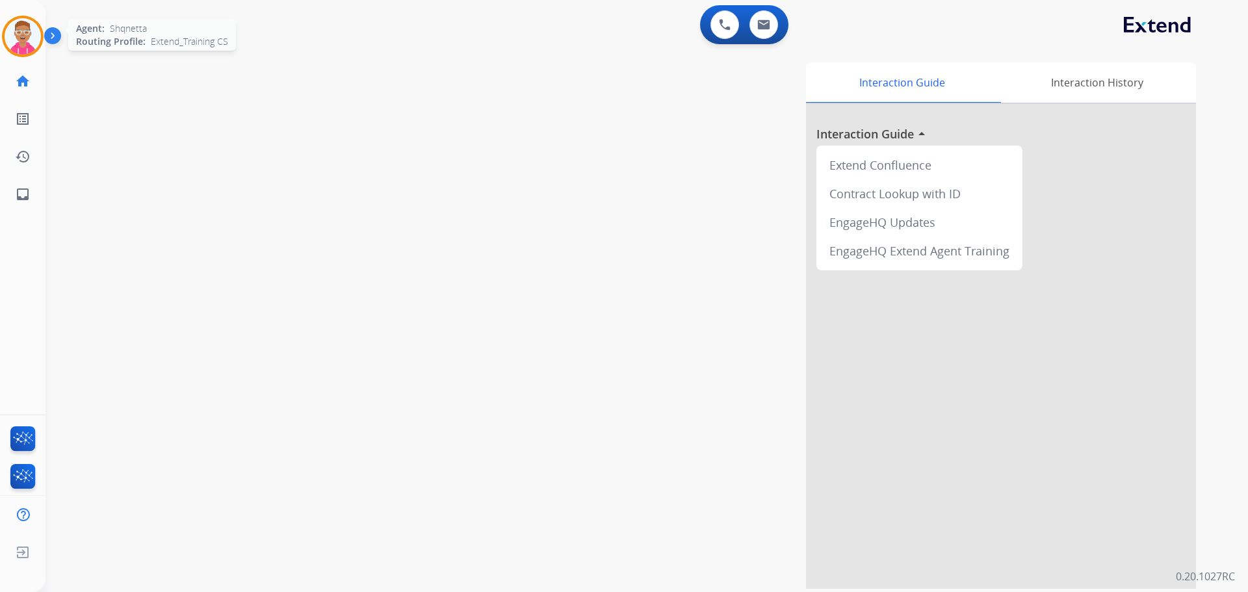
drag, startPoint x: 12, startPoint y: 27, endPoint x: 25, endPoint y: 37, distance: 16.2
click at [14, 29] on img at bounding box center [23, 36] width 36 height 36
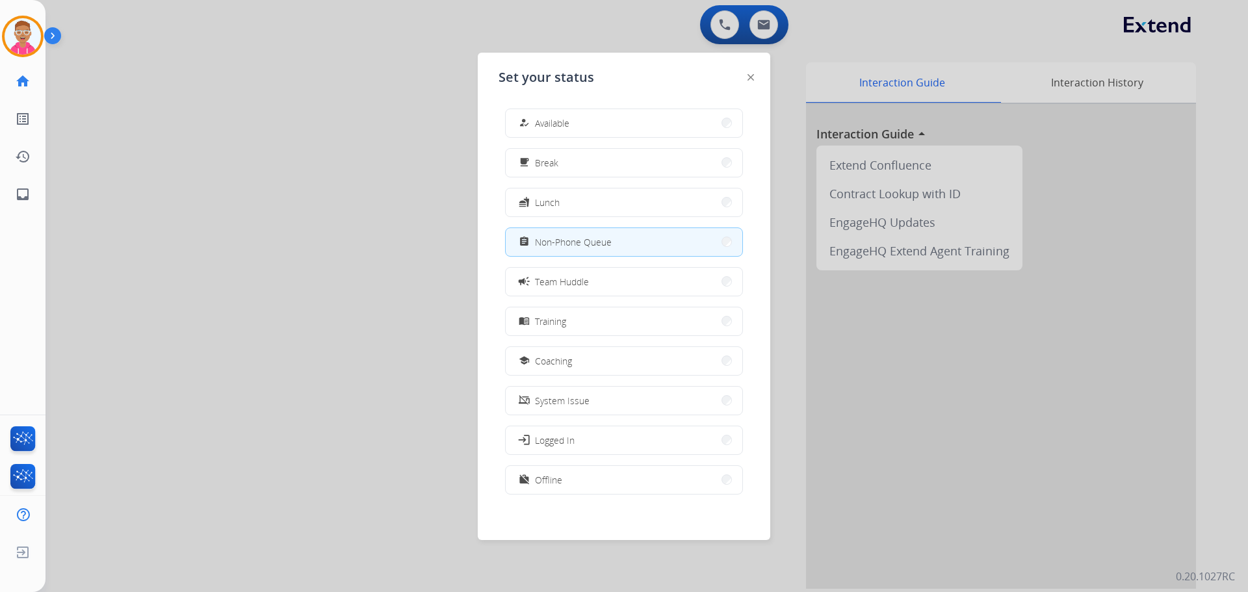
drag, startPoint x: 524, startPoint y: 125, endPoint x: 523, endPoint y: 132, distance: 6.5
click at [523, 131] on button "how_to_reg Available" at bounding box center [624, 123] width 237 height 28
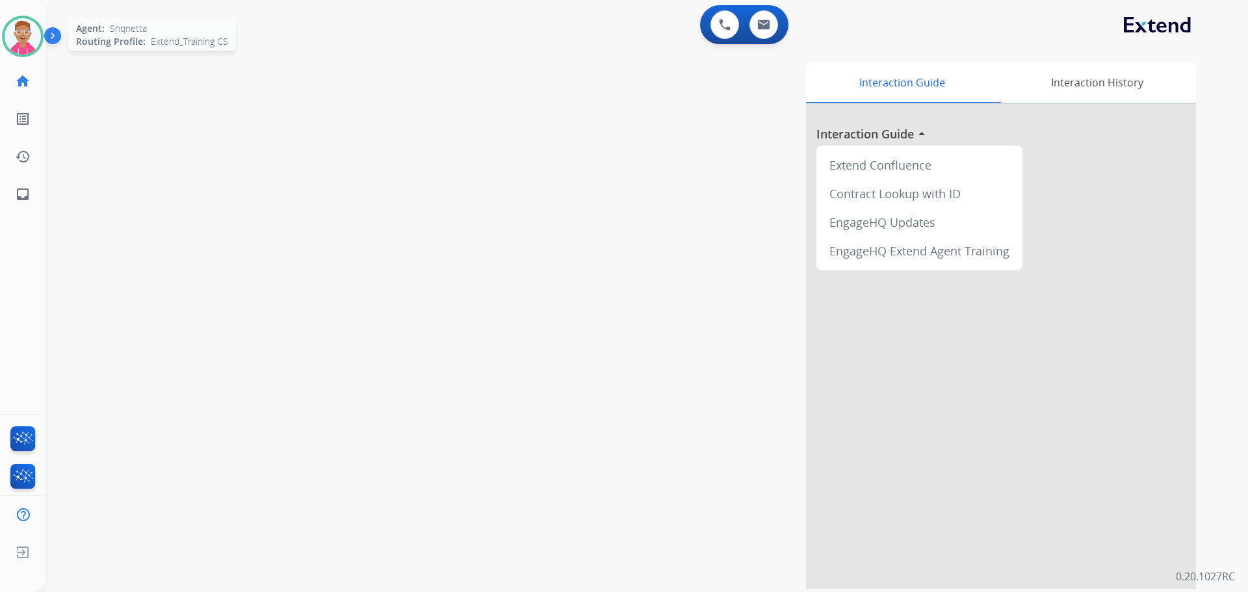
click at [28, 38] on img at bounding box center [23, 36] width 36 height 36
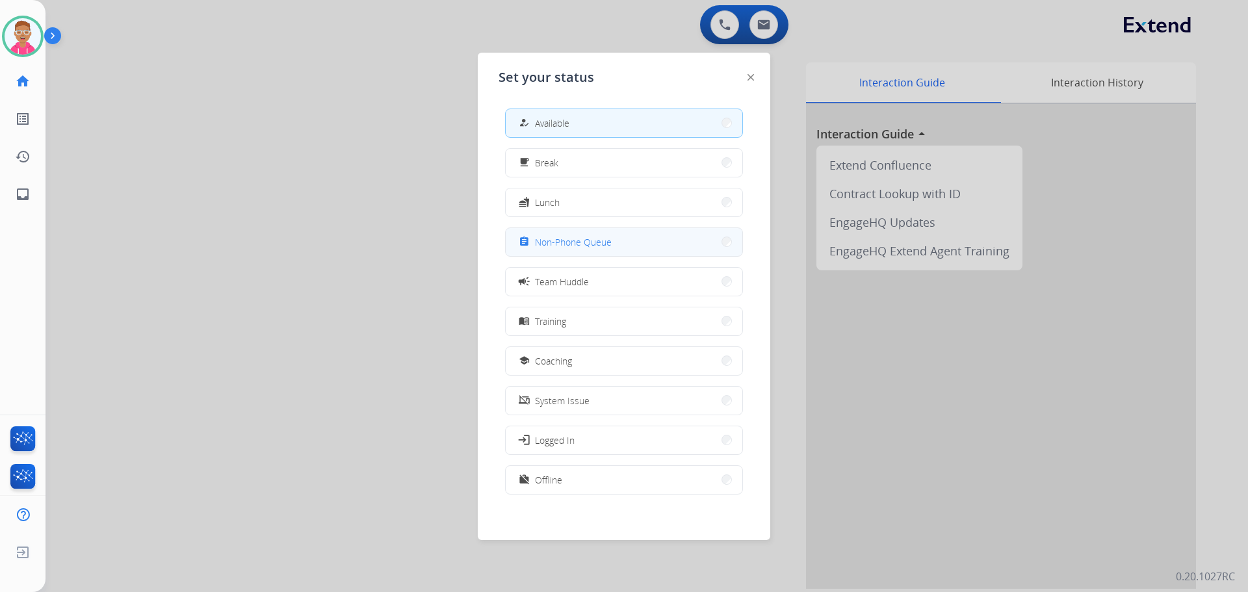
click at [586, 244] on span "Non-Phone Queue" at bounding box center [573, 242] width 77 height 14
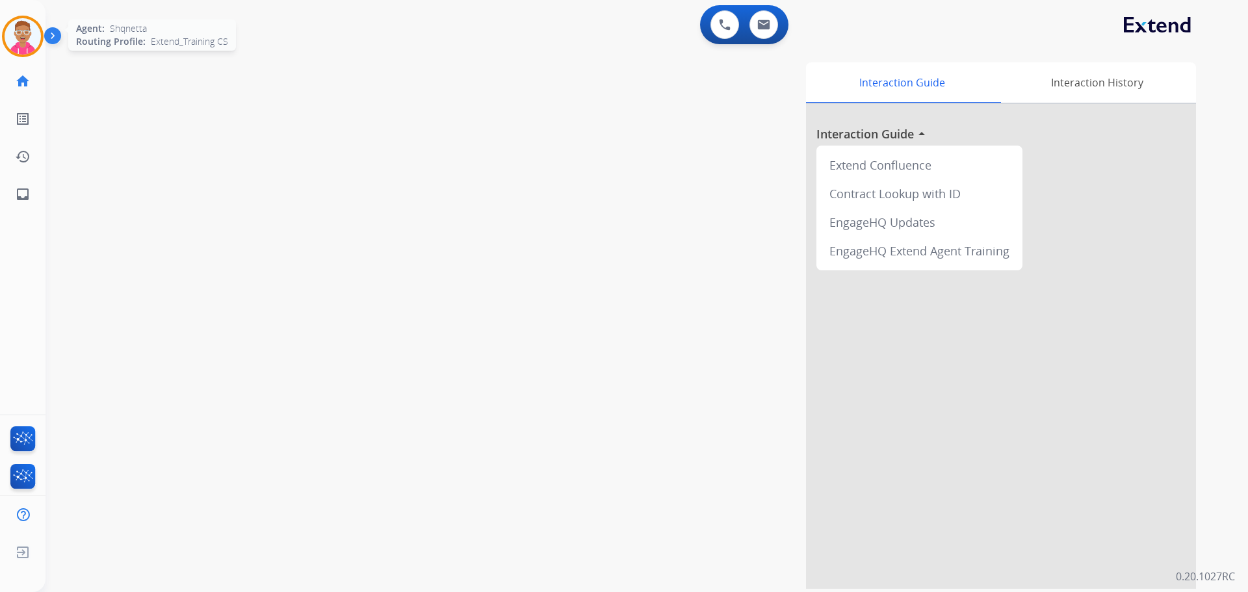
click at [37, 44] on img at bounding box center [23, 36] width 36 height 36
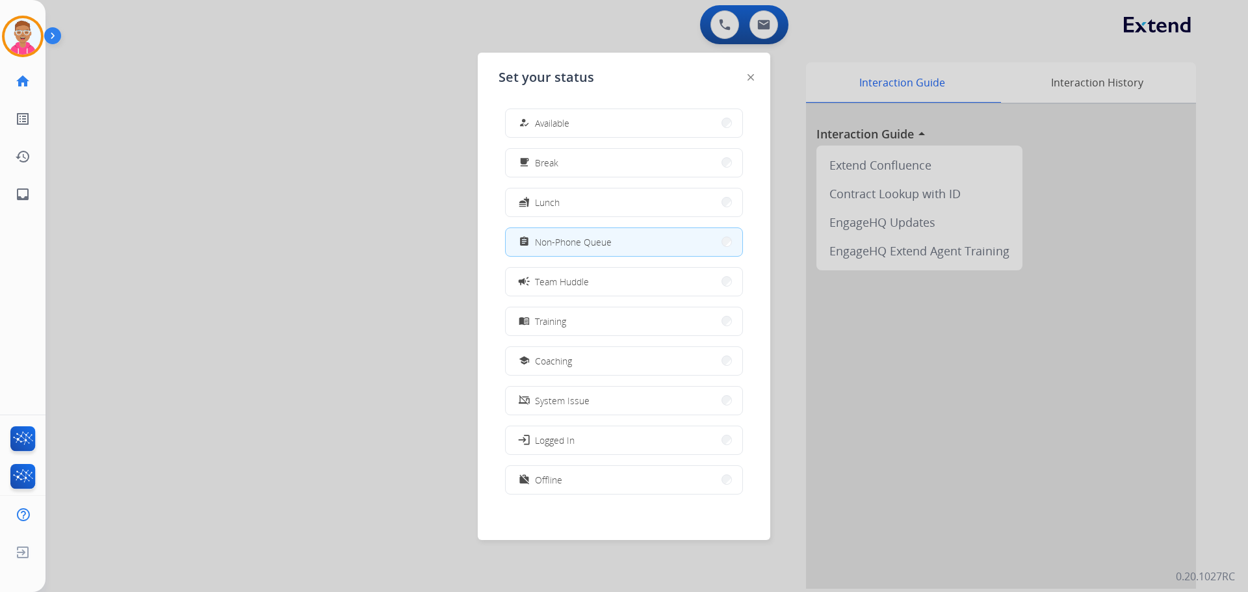
click at [545, 115] on button "how_to_reg Available" at bounding box center [624, 123] width 237 height 28
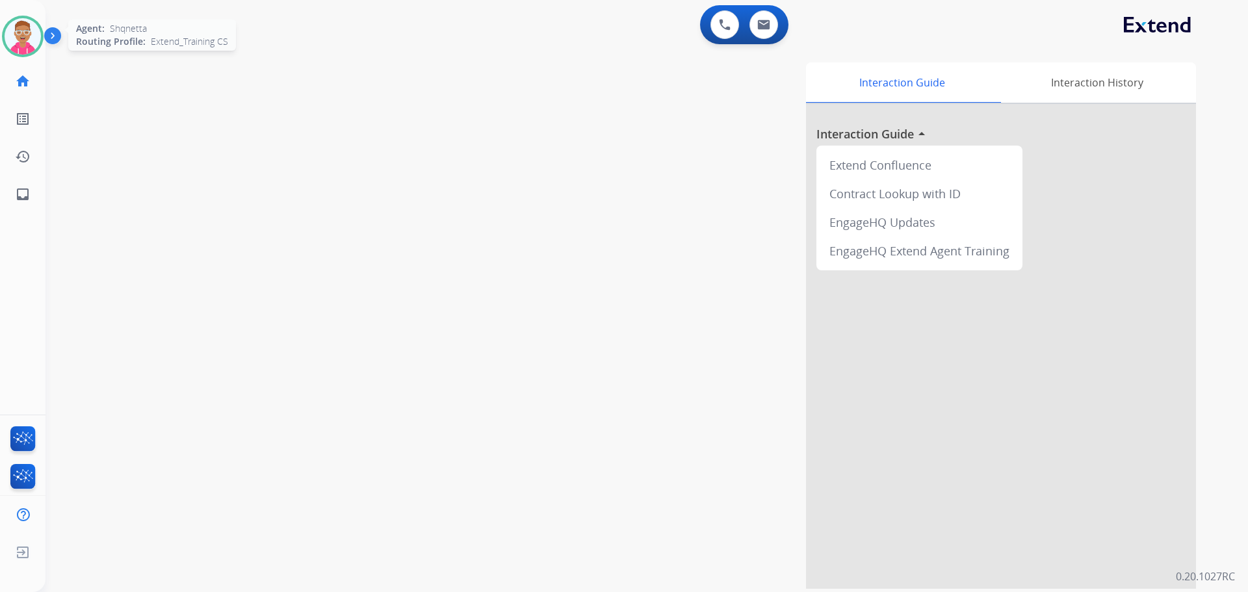
drag, startPoint x: 18, startPoint y: 27, endPoint x: 29, endPoint y: 29, distance: 11.1
click at [18, 27] on img at bounding box center [23, 36] width 36 height 36
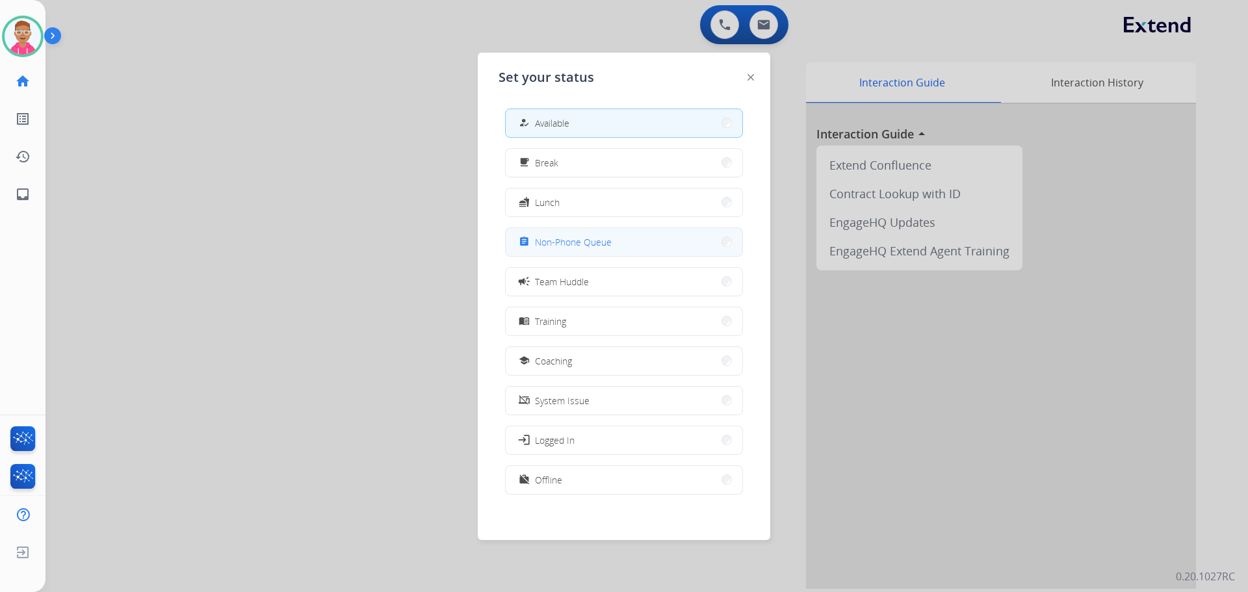
click at [561, 235] on span "Non-Phone Queue" at bounding box center [573, 242] width 77 height 14
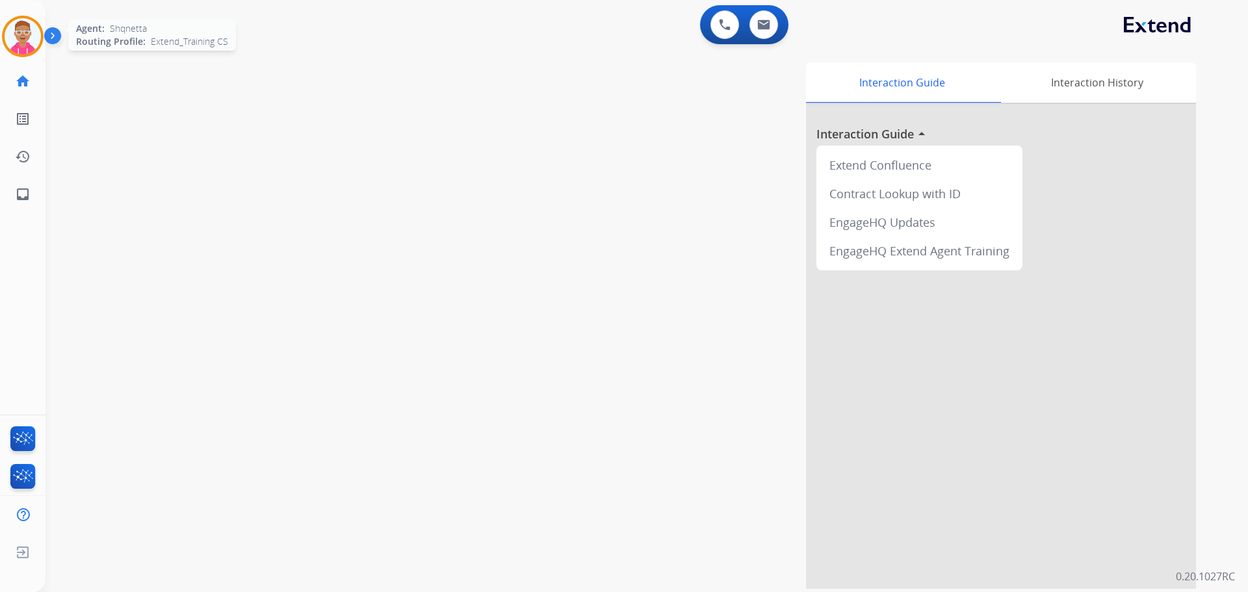
drag, startPoint x: 17, startPoint y: 44, endPoint x: 41, endPoint y: 53, distance: 25.5
click at [18, 44] on img at bounding box center [23, 36] width 36 height 36
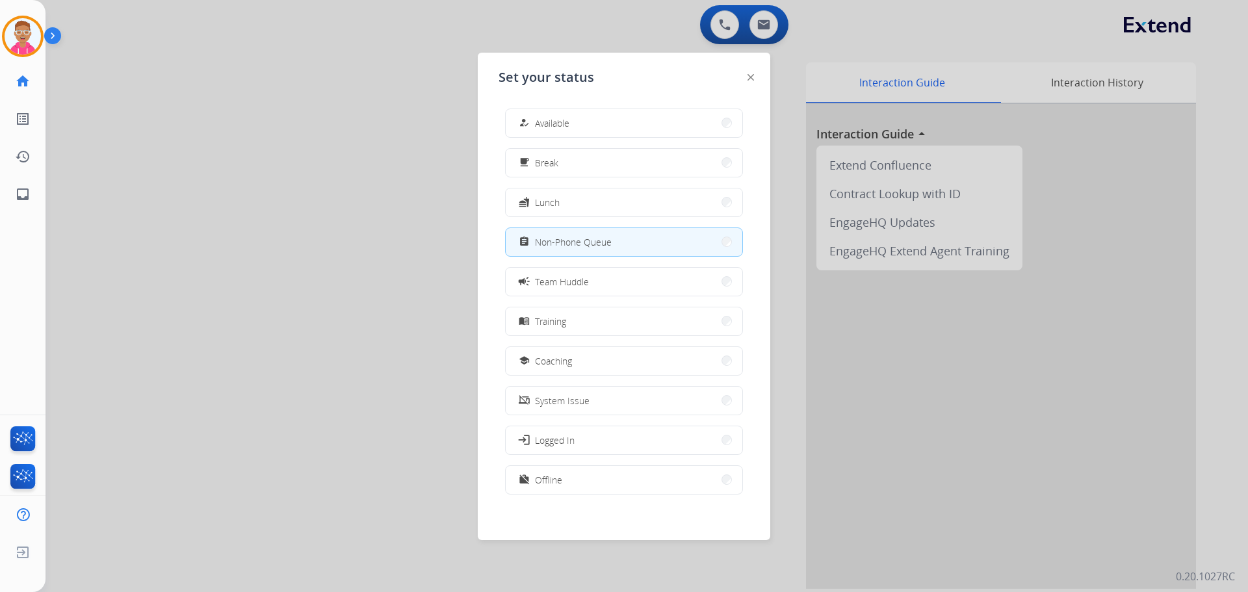
click at [583, 125] on button "how_to_reg Available" at bounding box center [624, 123] width 237 height 28
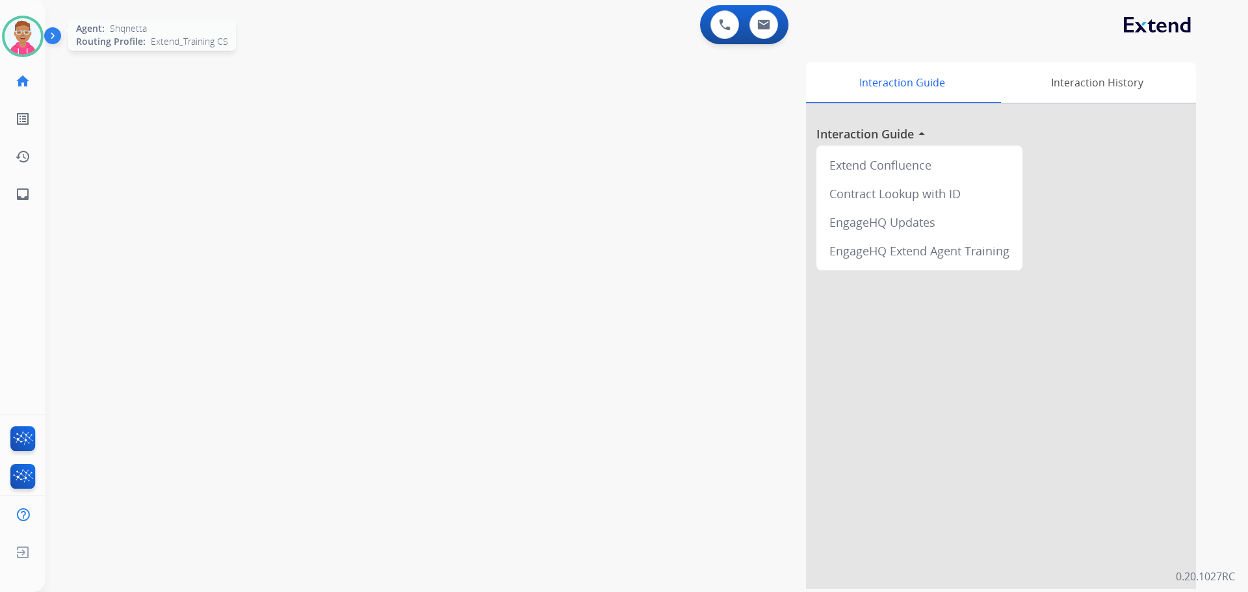
click at [21, 32] on img at bounding box center [23, 36] width 36 height 36
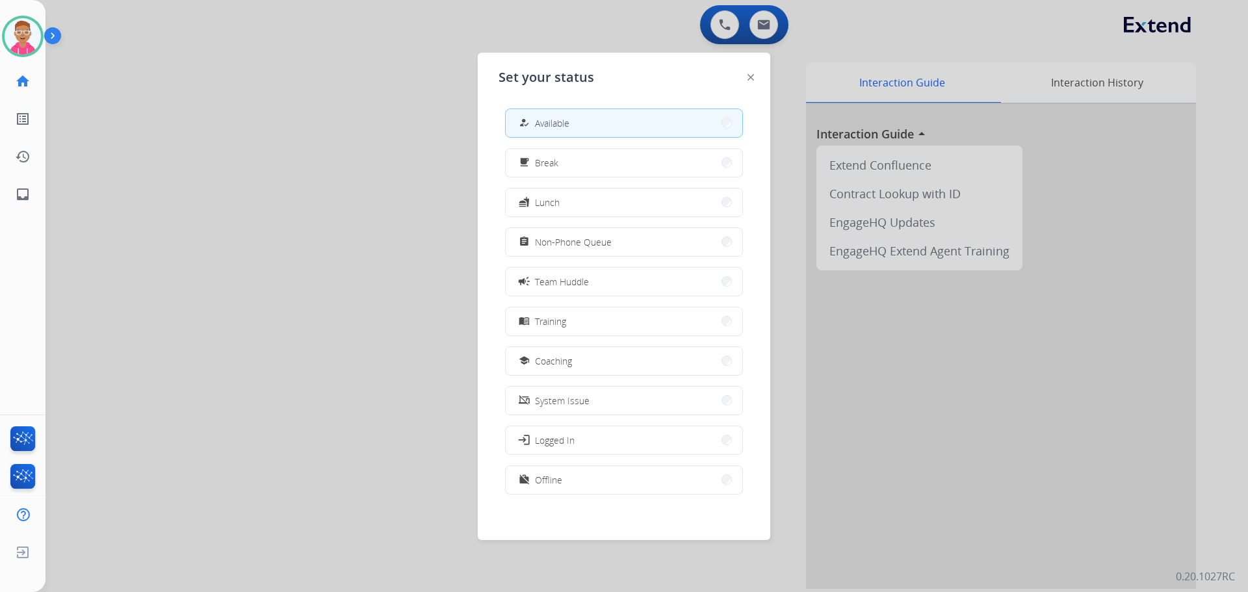
drag, startPoint x: 571, startPoint y: 238, endPoint x: 548, endPoint y: 226, distance: 25.9
click at [567, 240] on span "Non-Phone Queue" at bounding box center [573, 242] width 77 height 14
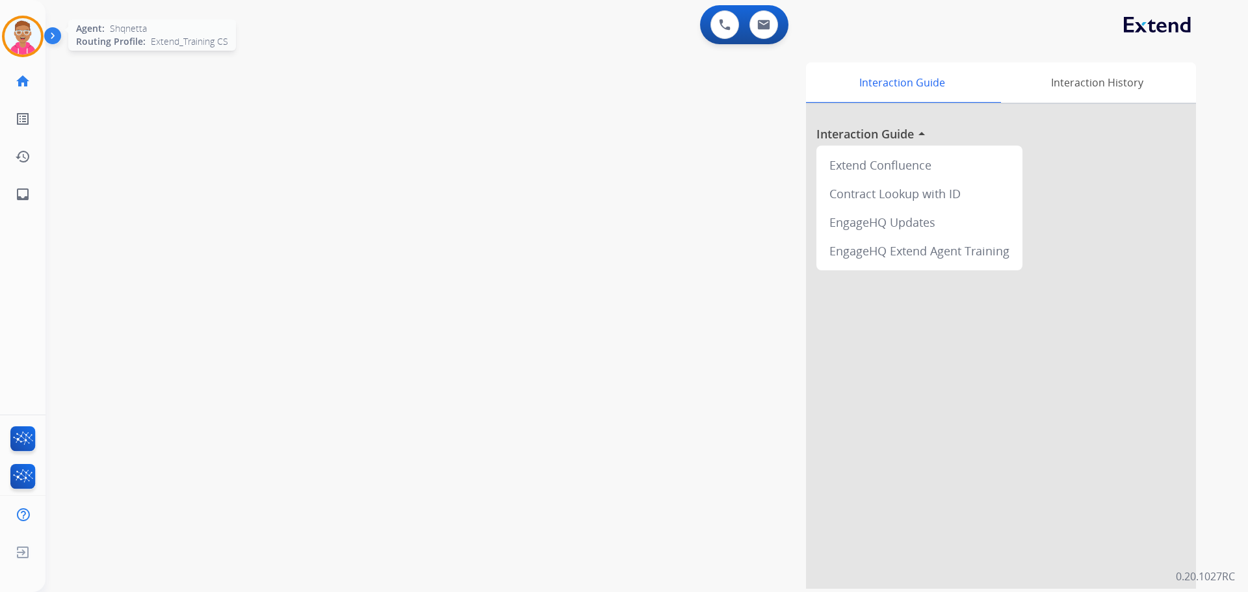
click at [23, 30] on img at bounding box center [23, 36] width 36 height 36
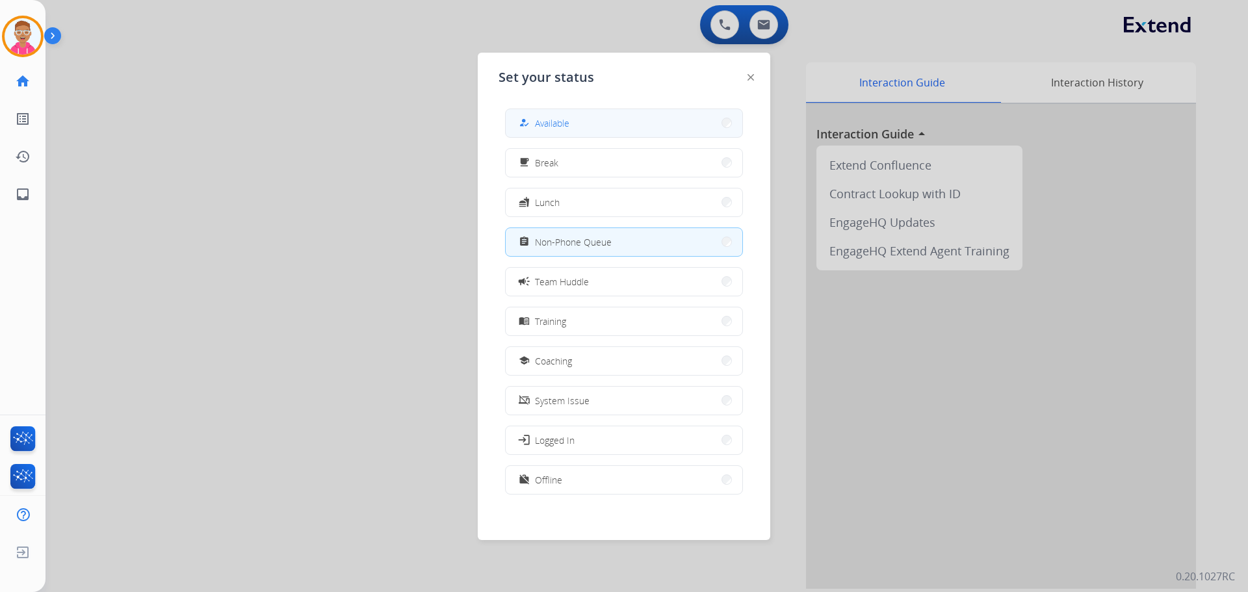
click at [604, 127] on button "how_to_reg Available" at bounding box center [624, 123] width 237 height 28
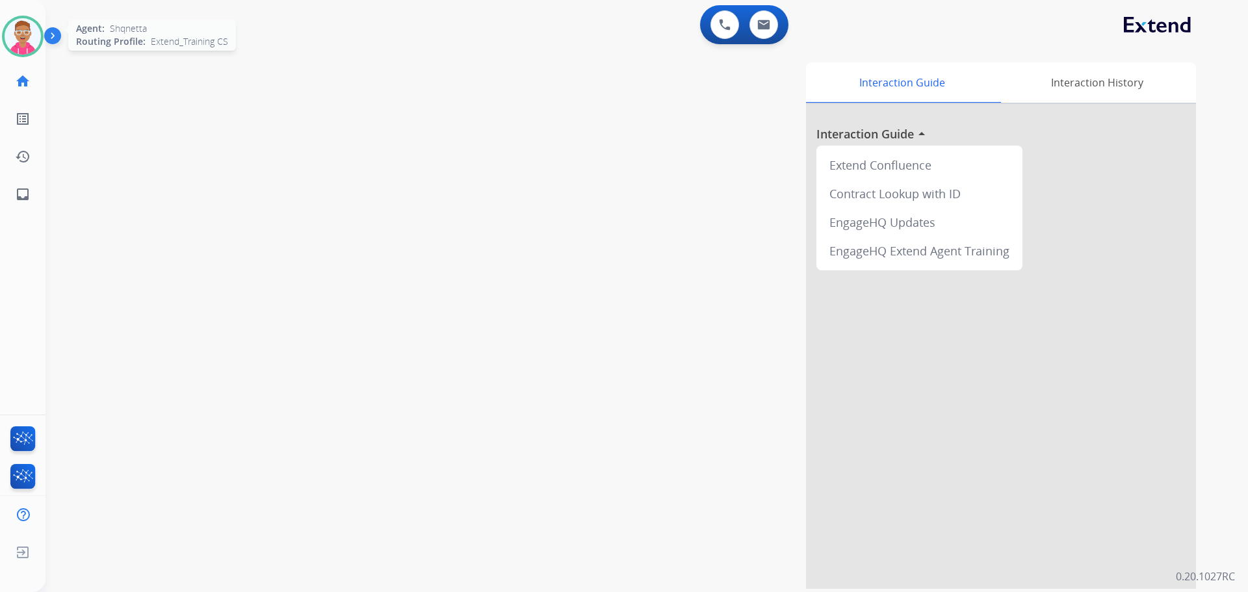
click at [27, 36] on img at bounding box center [23, 36] width 36 height 36
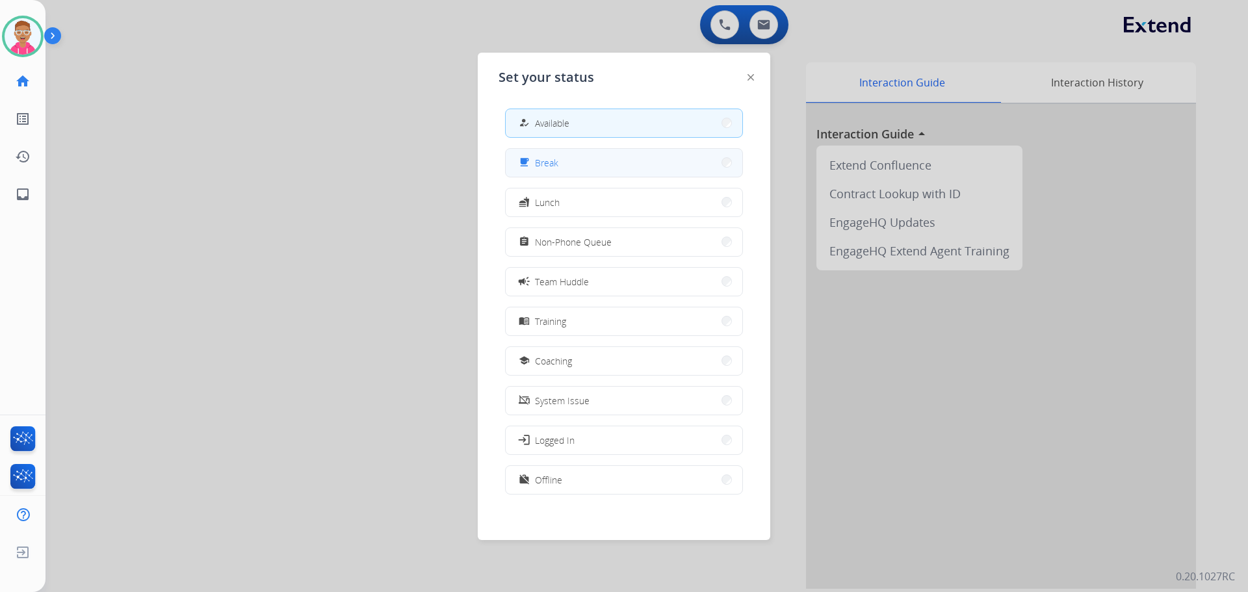
click at [578, 166] on button "free_breakfast Break" at bounding box center [624, 163] width 237 height 28
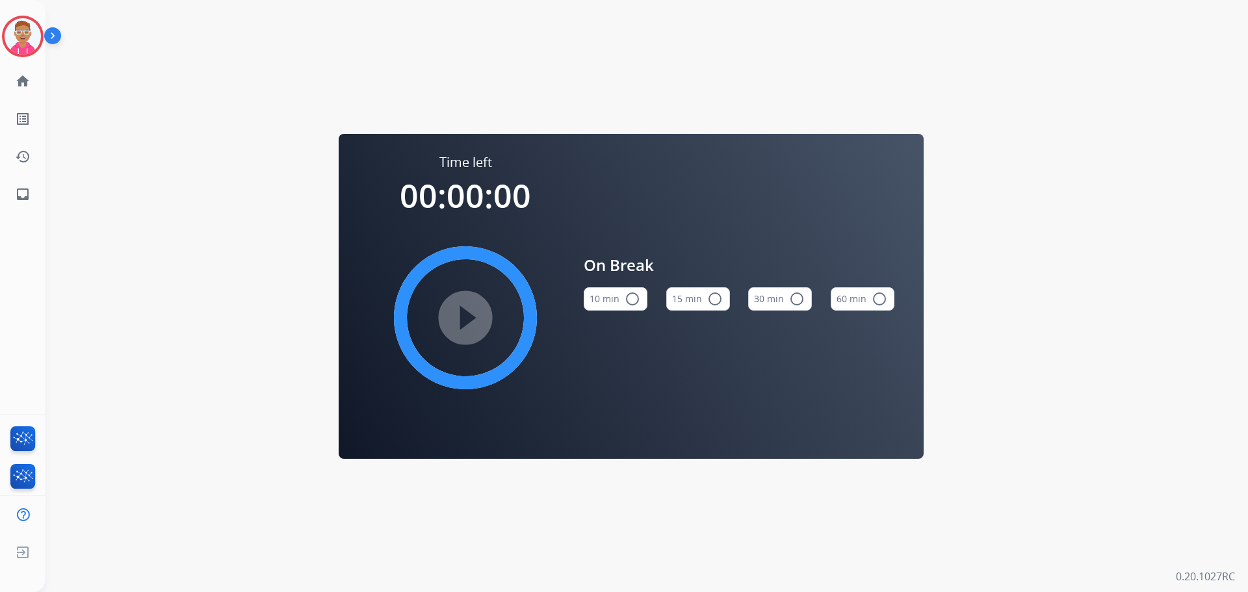
click at [699, 288] on button "15 min radio_button_unchecked" at bounding box center [698, 298] width 64 height 23
click at [467, 323] on mat-icon "play_circle_filled" at bounding box center [465, 318] width 16 height 16
click at [19, 52] on img at bounding box center [23, 36] width 36 height 36
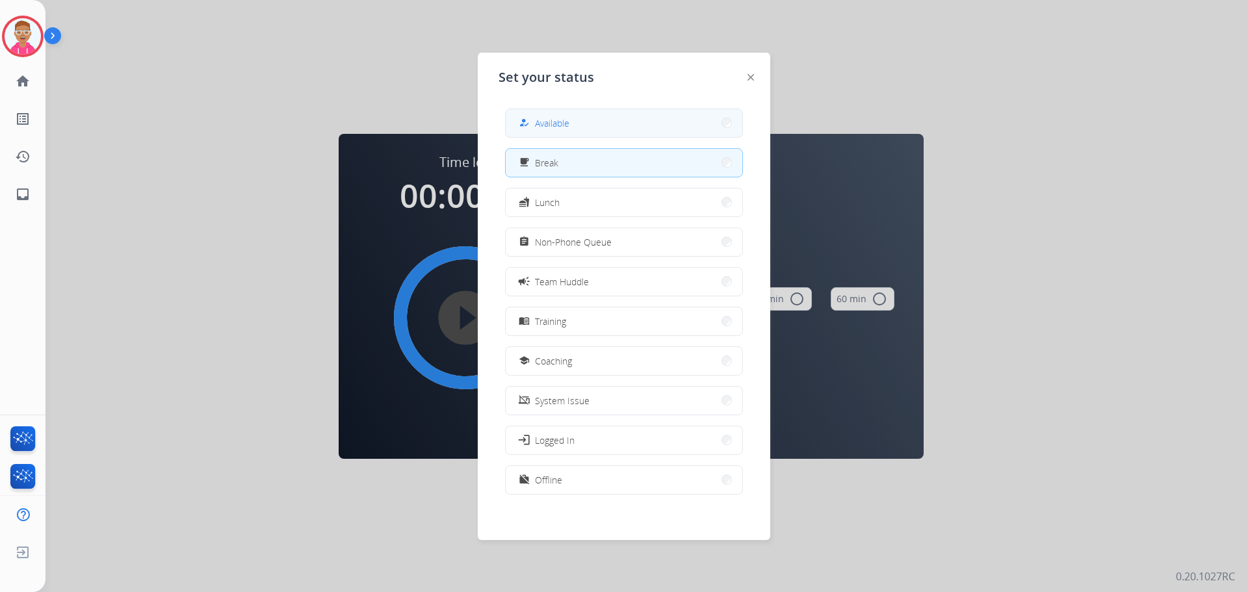
click at [565, 121] on span "Available" at bounding box center [552, 123] width 34 height 14
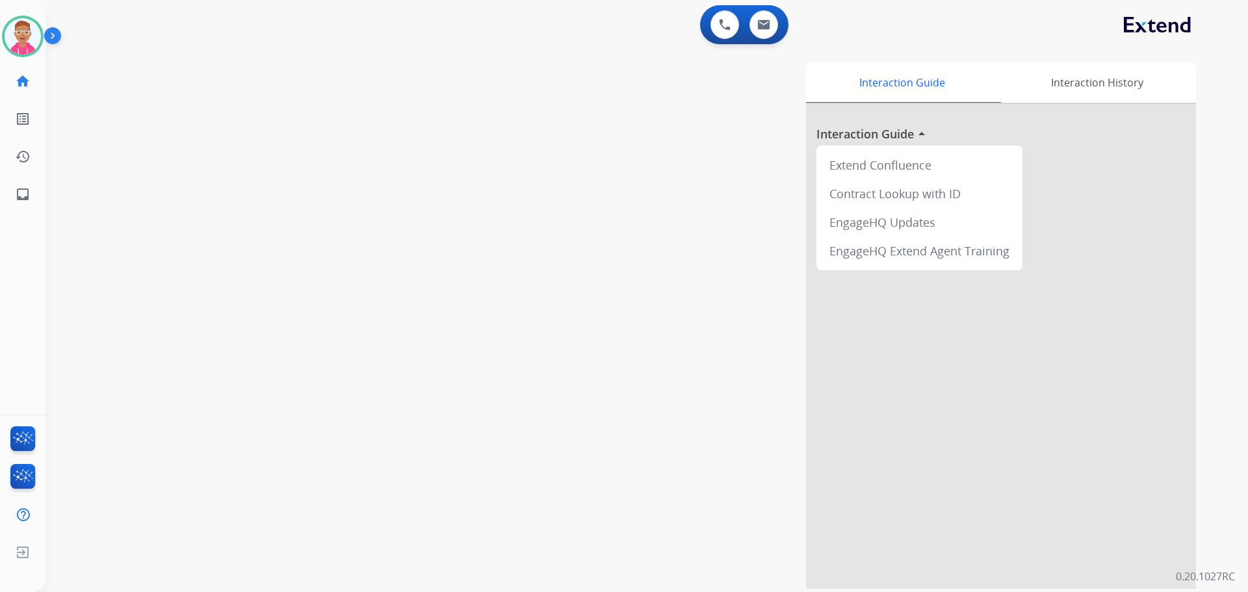
drag, startPoint x: 142, startPoint y: 147, endPoint x: 344, endPoint y: 185, distance: 205.7
click at [142, 147] on div "swap_horiz Break voice bridge close_fullscreen Connect 3-Way Call merge_type Se…" at bounding box center [630, 318] width 1171 height 542
click at [92, 225] on div "swap_horiz Break voice bridge close_fullscreen Connect 3-Way Call merge_type Se…" at bounding box center [630, 318] width 1171 height 542
click at [21, 52] on img at bounding box center [23, 36] width 36 height 36
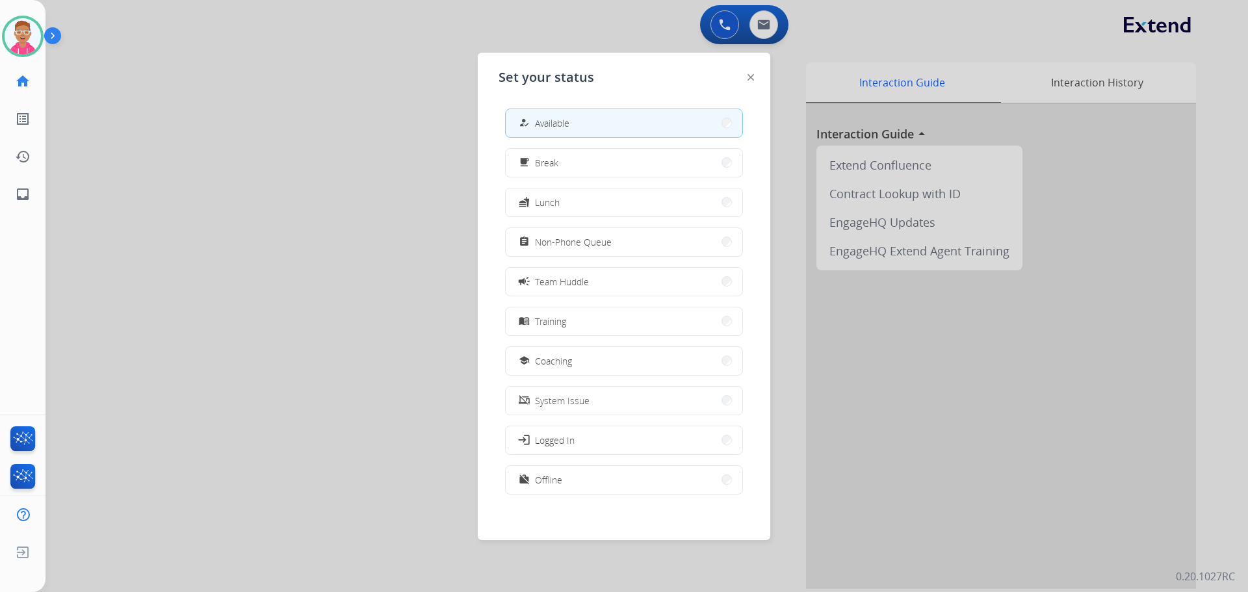
click at [584, 247] on span "Non-Phone Queue" at bounding box center [573, 242] width 77 height 14
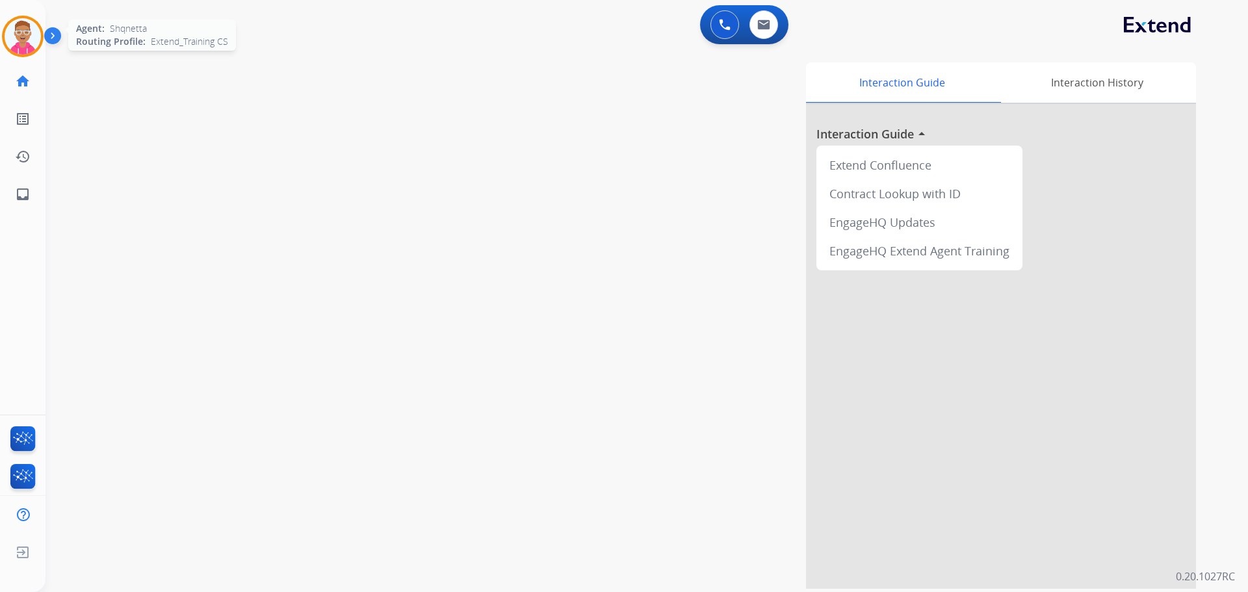
click at [22, 38] on img at bounding box center [23, 36] width 36 height 36
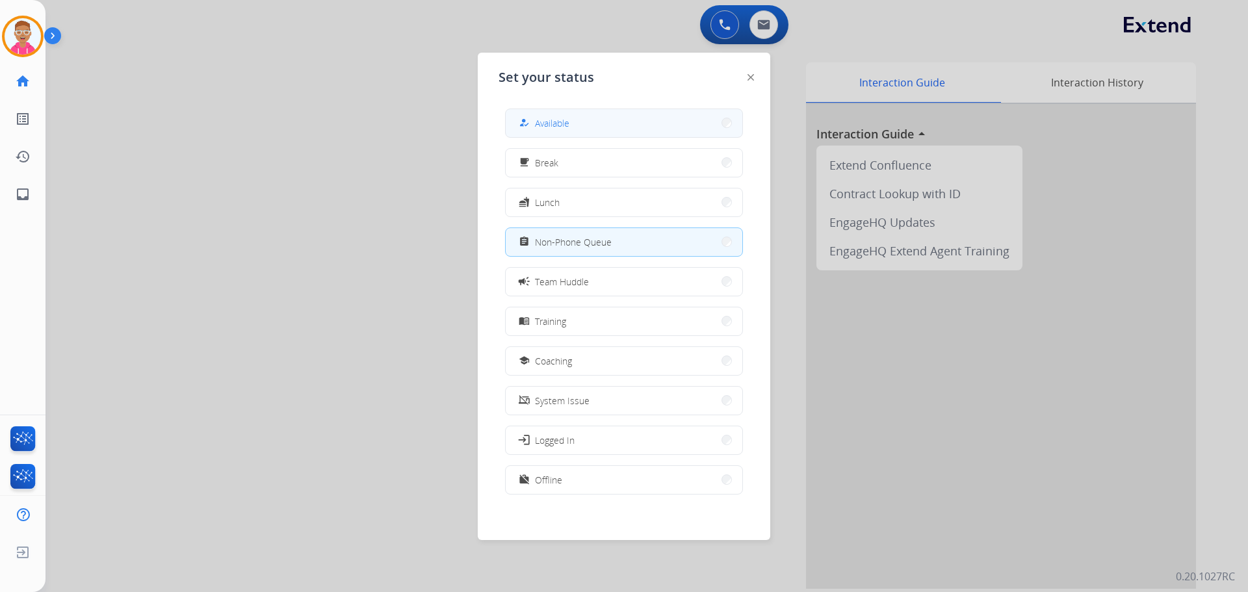
click at [543, 118] on span "Available" at bounding box center [552, 123] width 34 height 14
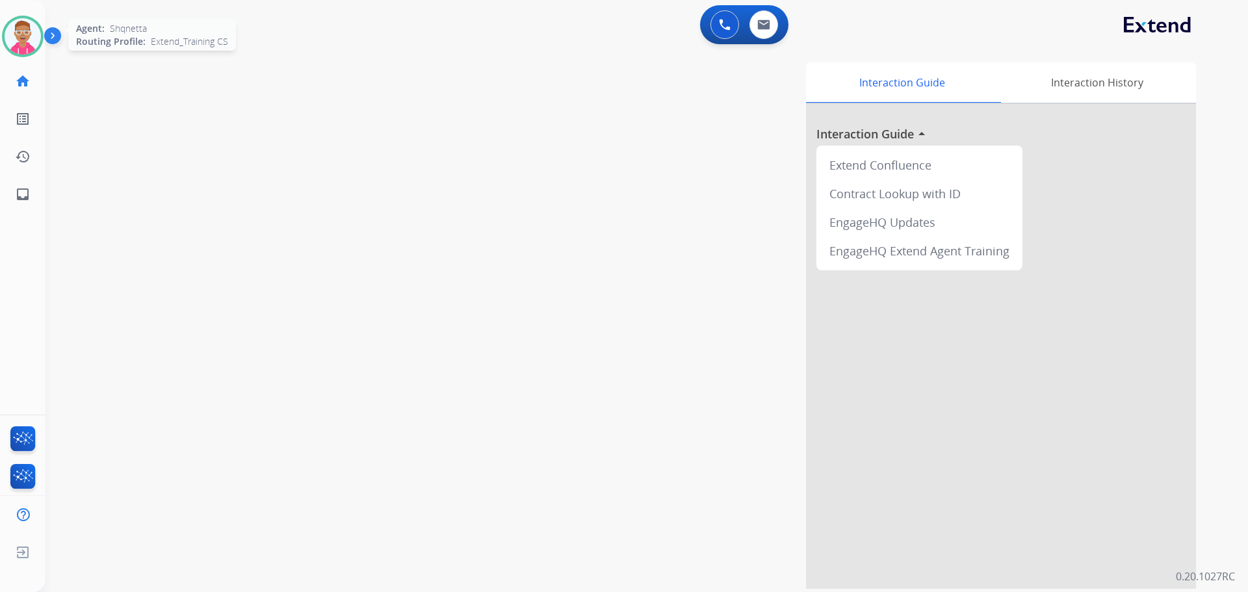
click at [41, 31] on div at bounding box center [23, 37] width 42 height 42
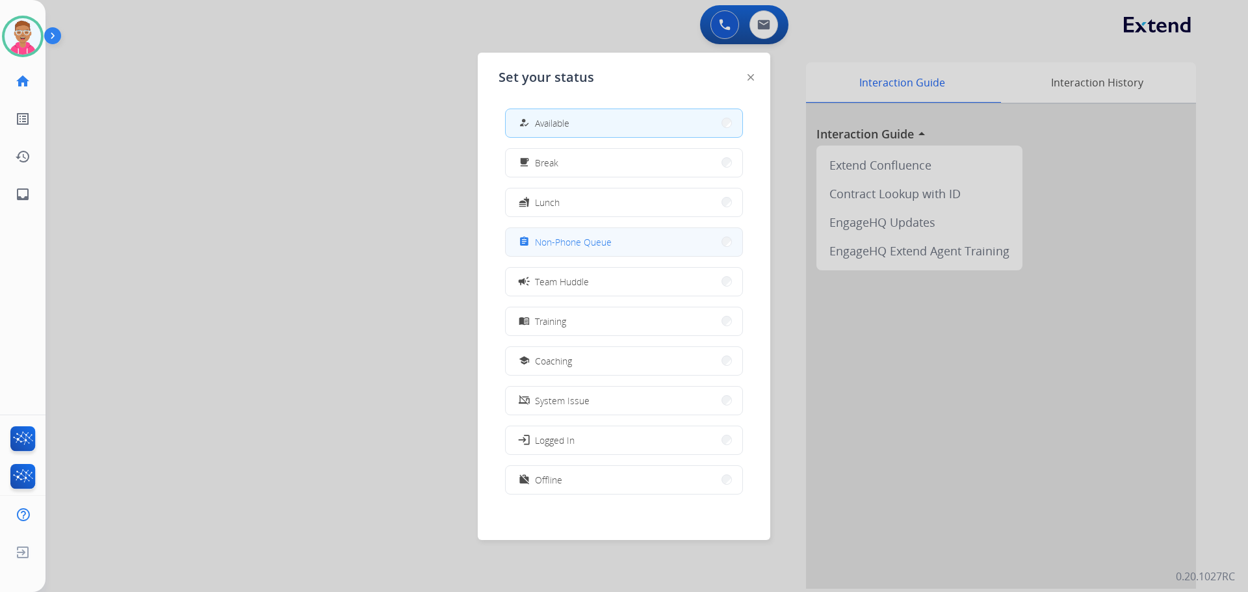
drag, startPoint x: 569, startPoint y: 241, endPoint x: 440, endPoint y: 194, distance: 136.9
click at [568, 239] on span "Non-Phone Queue" at bounding box center [573, 242] width 77 height 14
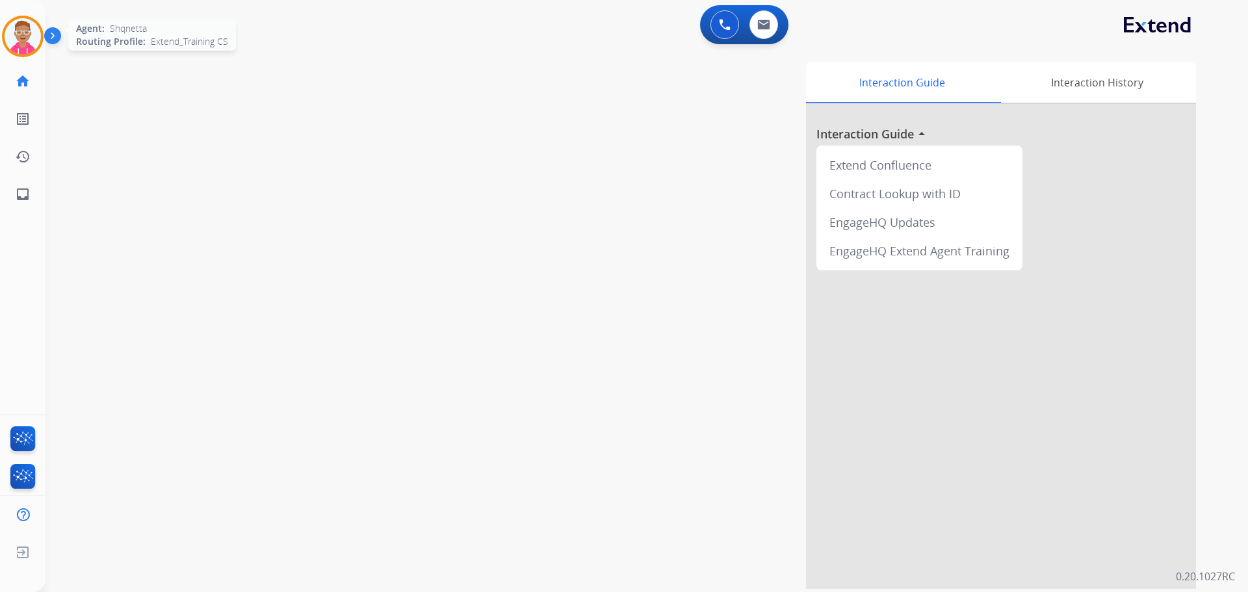
click at [12, 32] on img at bounding box center [23, 36] width 36 height 36
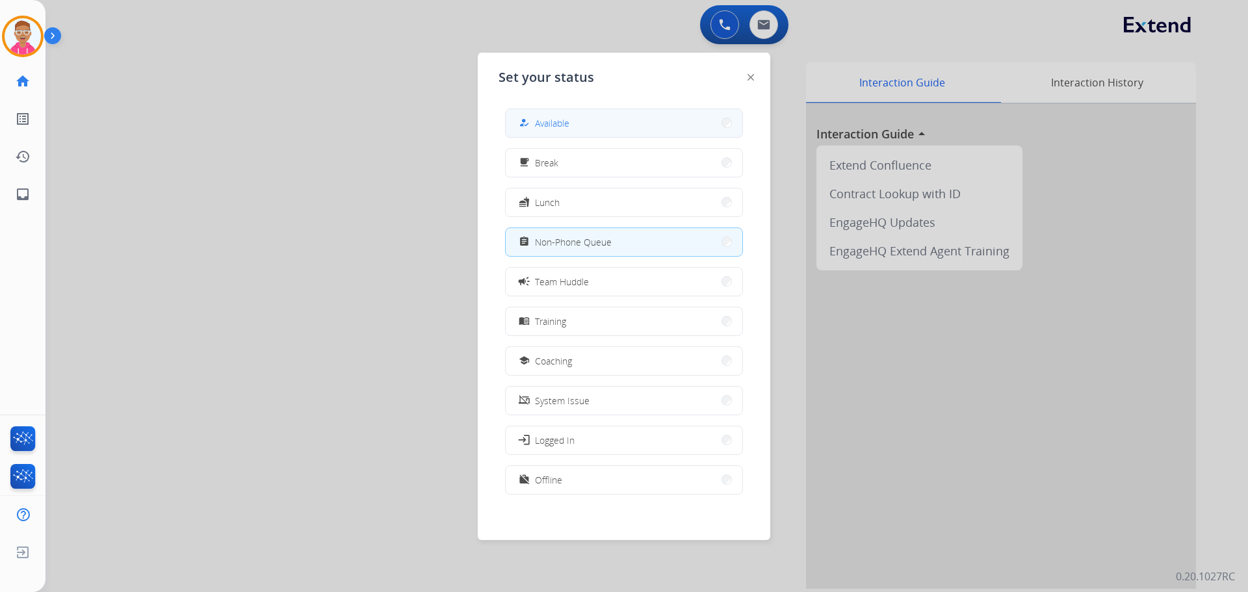
click at [574, 125] on button "how_to_reg Available" at bounding box center [624, 123] width 237 height 28
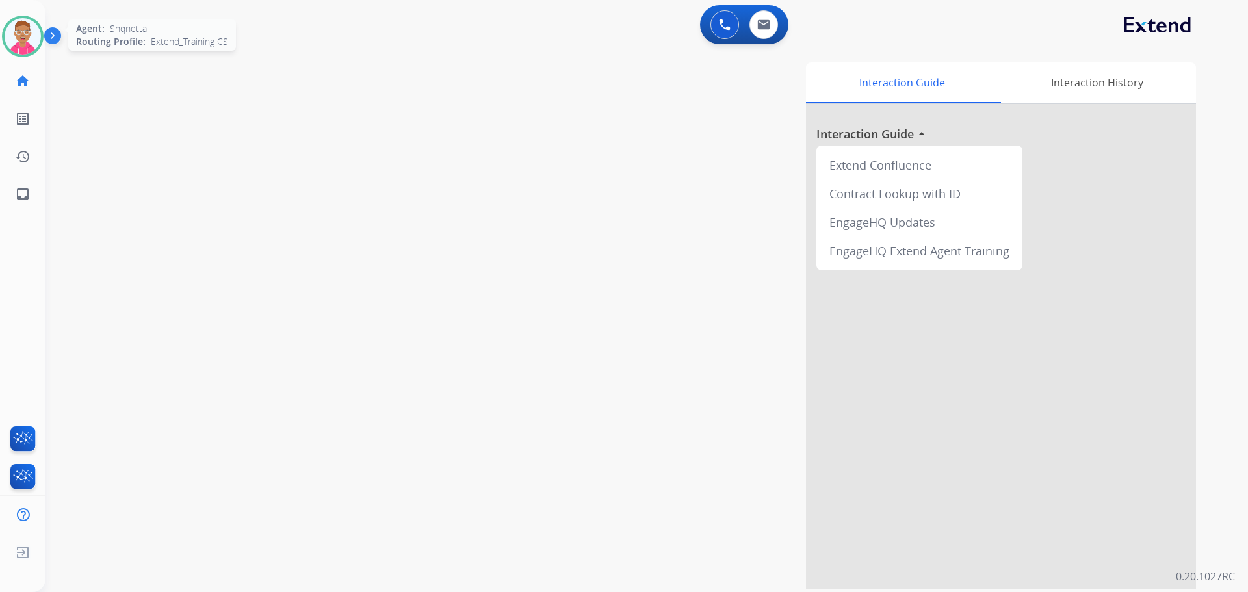
click at [19, 42] on img at bounding box center [23, 36] width 36 height 36
click at [20, 42] on img at bounding box center [23, 36] width 36 height 36
click at [32, 50] on img at bounding box center [23, 36] width 36 height 36
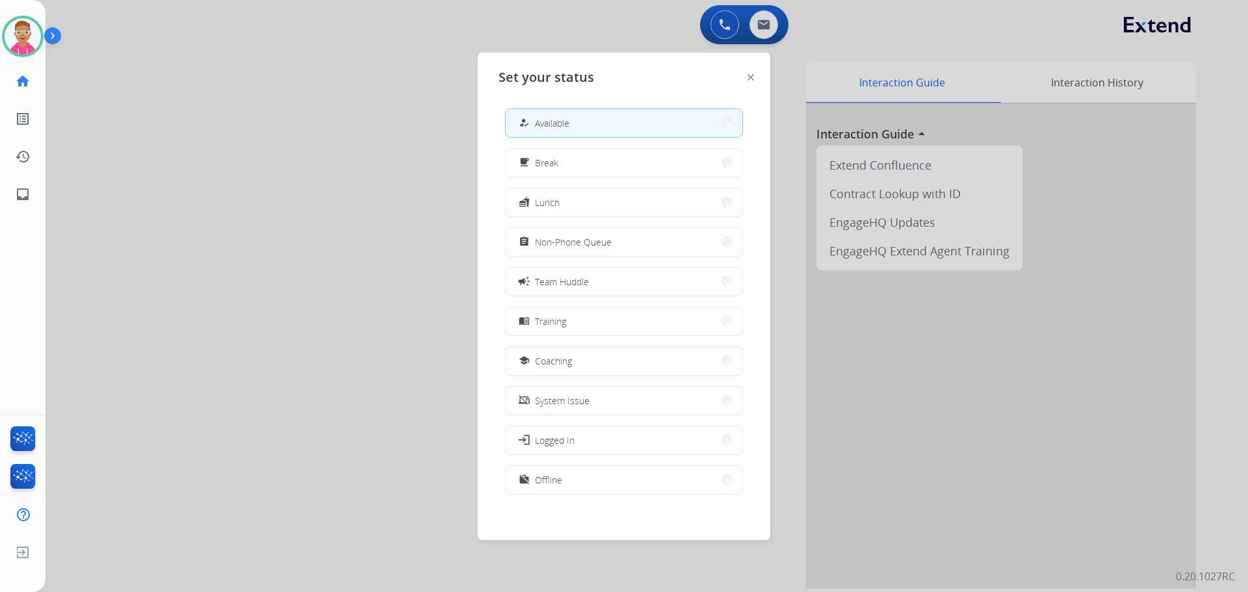
drag, startPoint x: 582, startPoint y: 241, endPoint x: 193, endPoint y: 90, distance: 417.7
click at [579, 235] on span "Non-Phone Queue" at bounding box center [573, 242] width 77 height 14
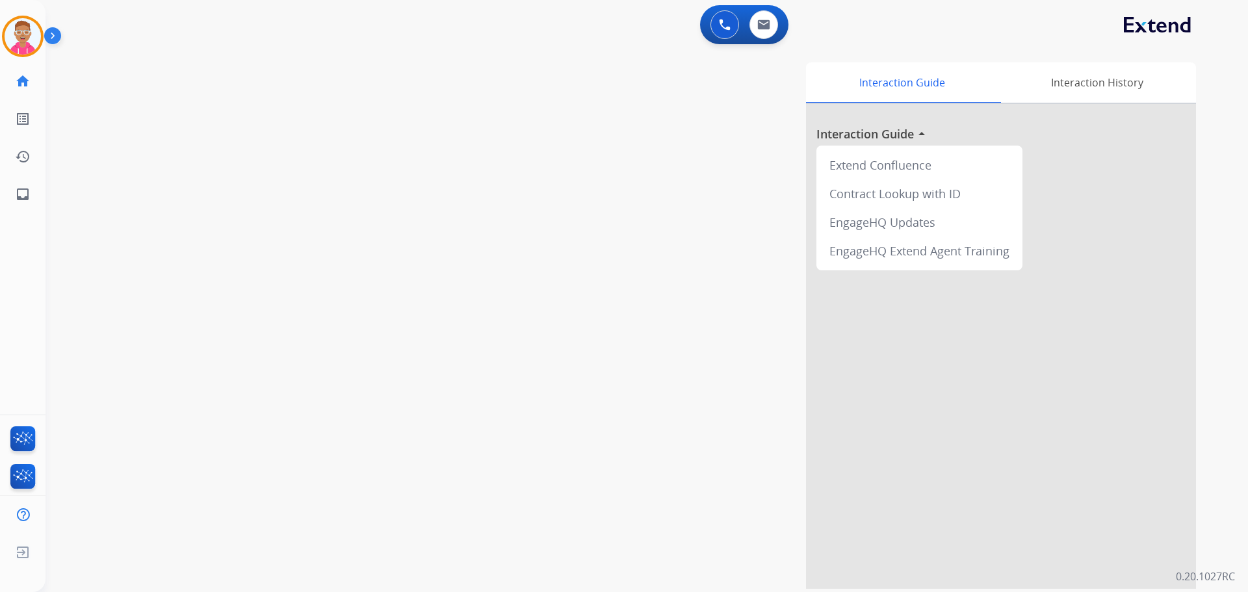
click at [53, 38] on img at bounding box center [55, 38] width 22 height 25
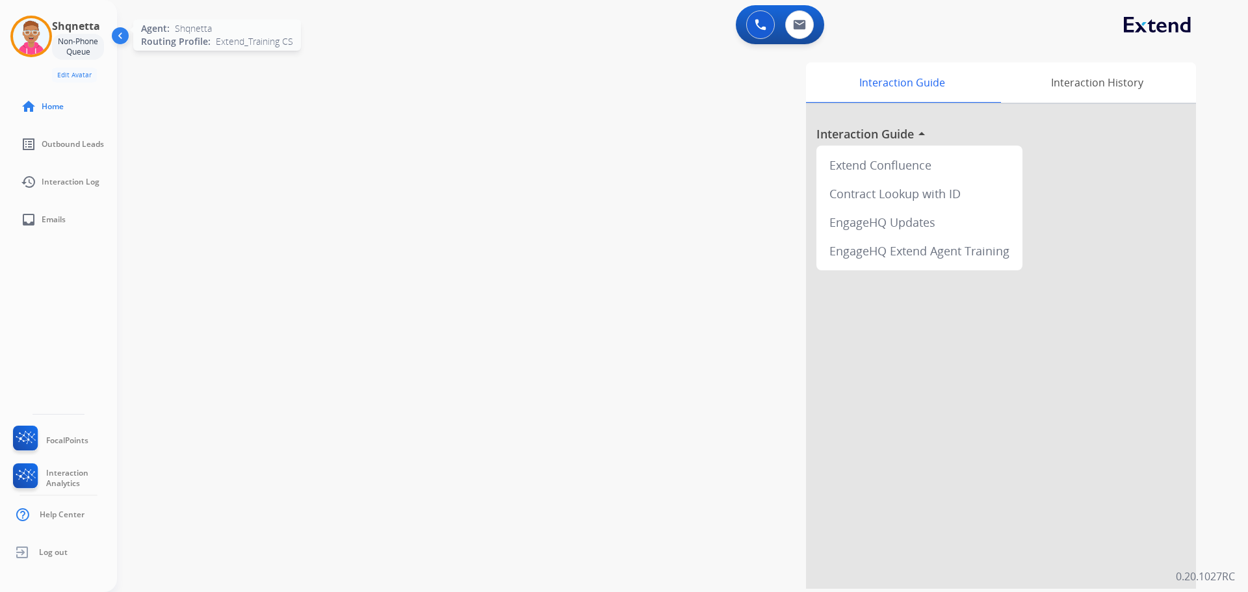
click at [36, 34] on img at bounding box center [31, 36] width 36 height 36
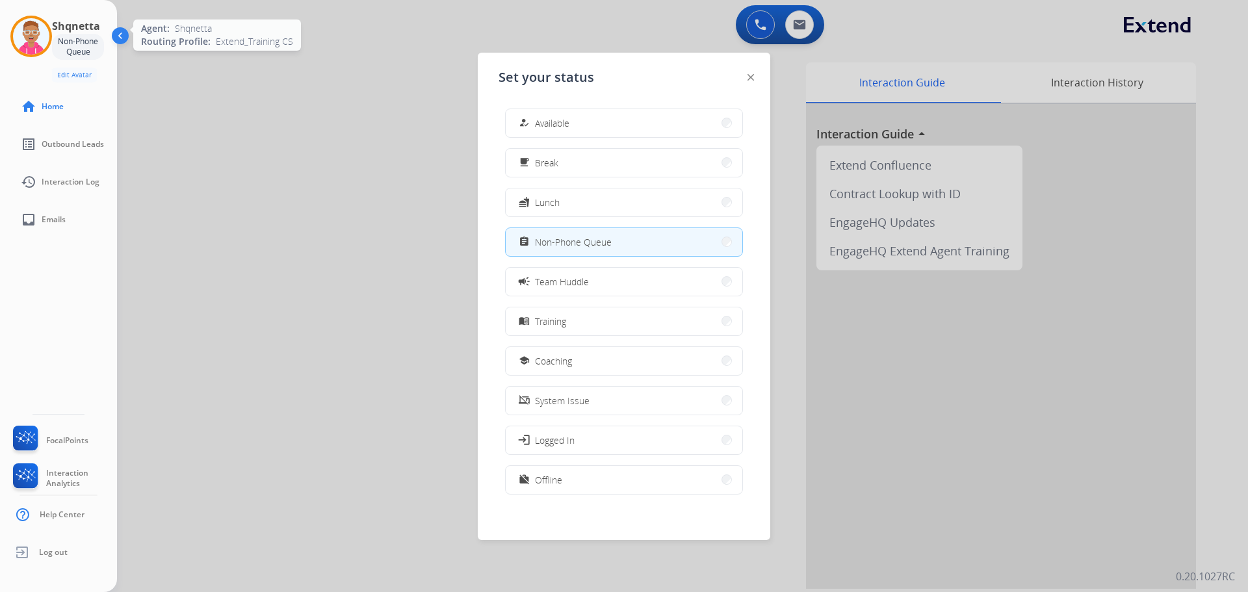
click at [36, 34] on img at bounding box center [31, 36] width 36 height 36
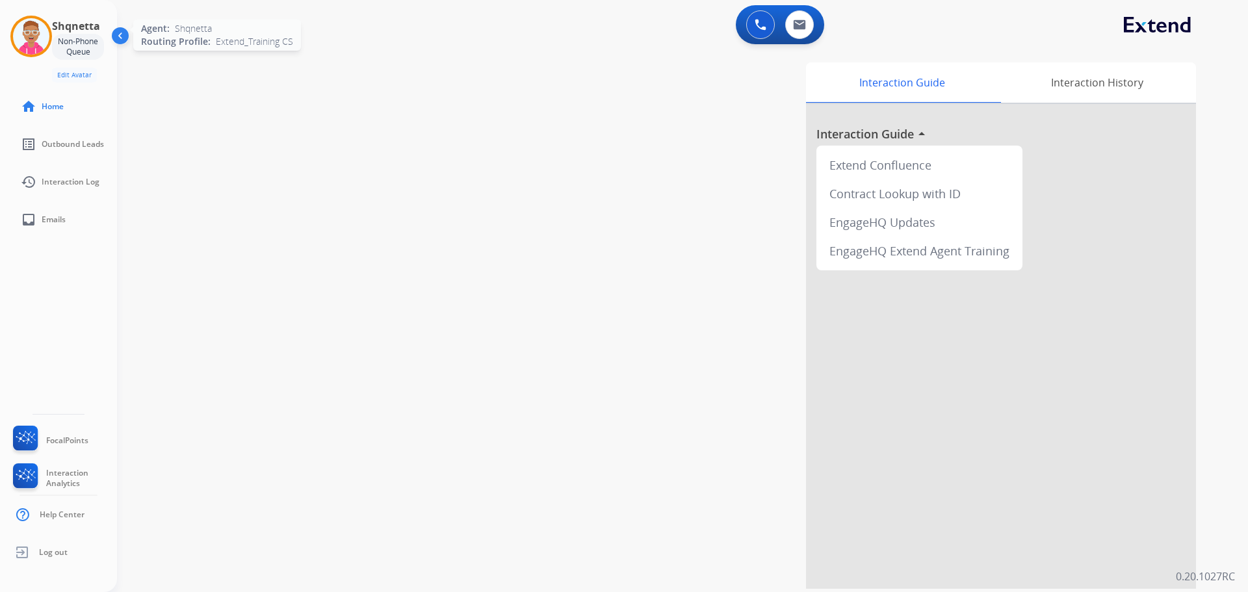
click at [29, 42] on img at bounding box center [31, 36] width 36 height 36
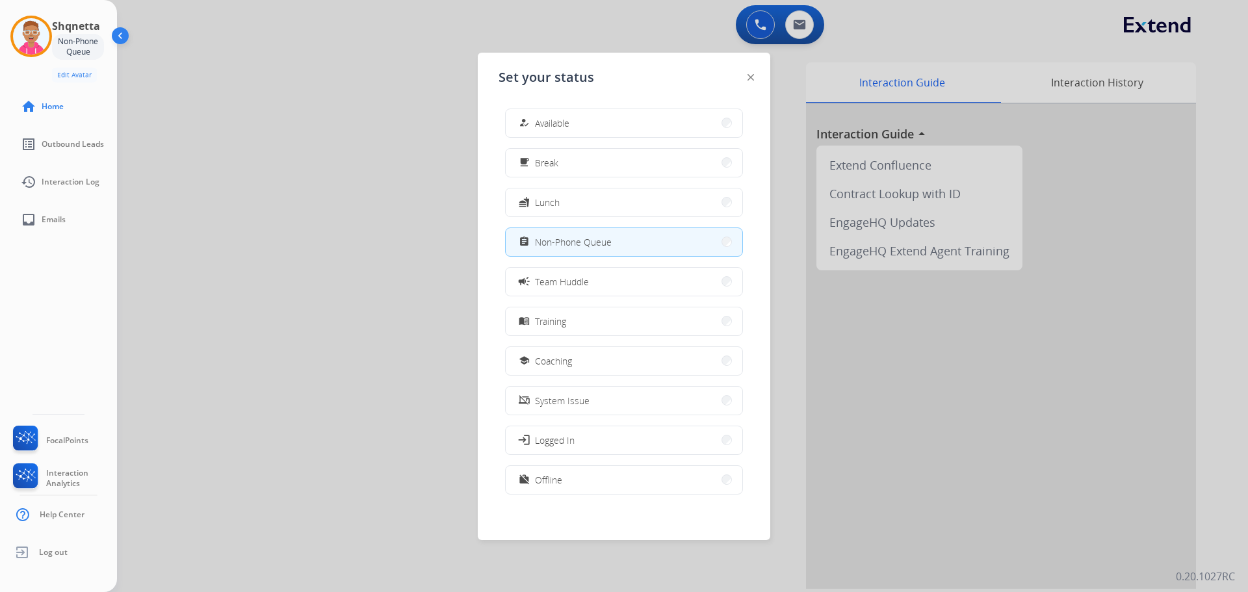
click at [576, 114] on button "how_to_reg Available" at bounding box center [624, 123] width 237 height 28
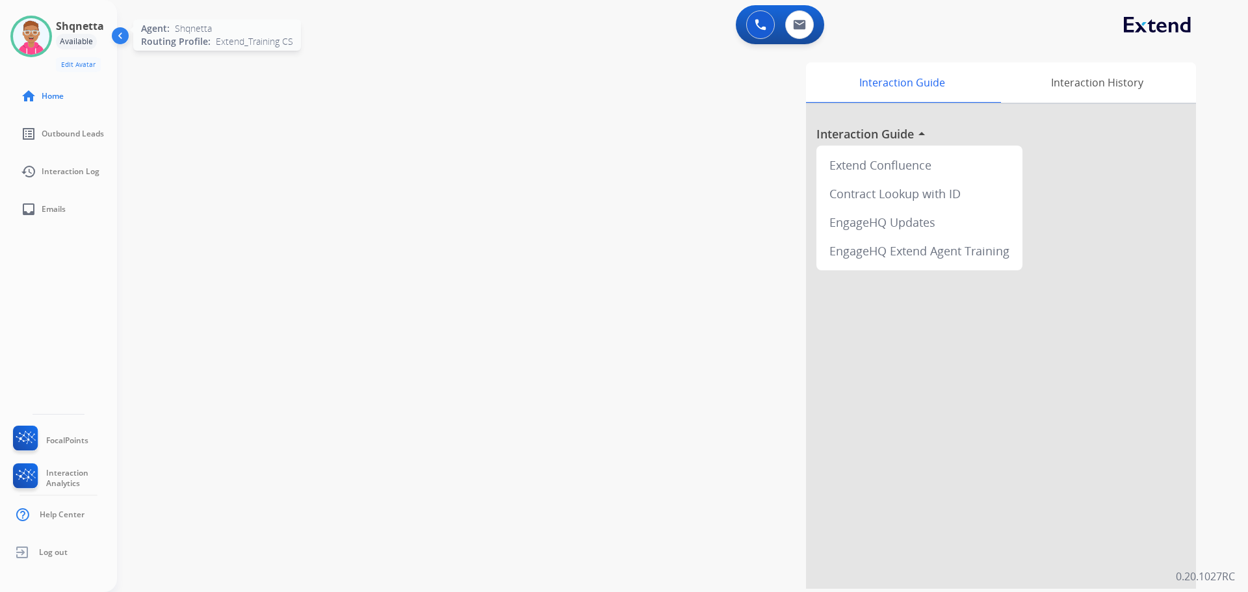
drag, startPoint x: 31, startPoint y: 29, endPoint x: 44, endPoint y: 24, distance: 14.6
click at [32, 28] on img at bounding box center [31, 36] width 36 height 36
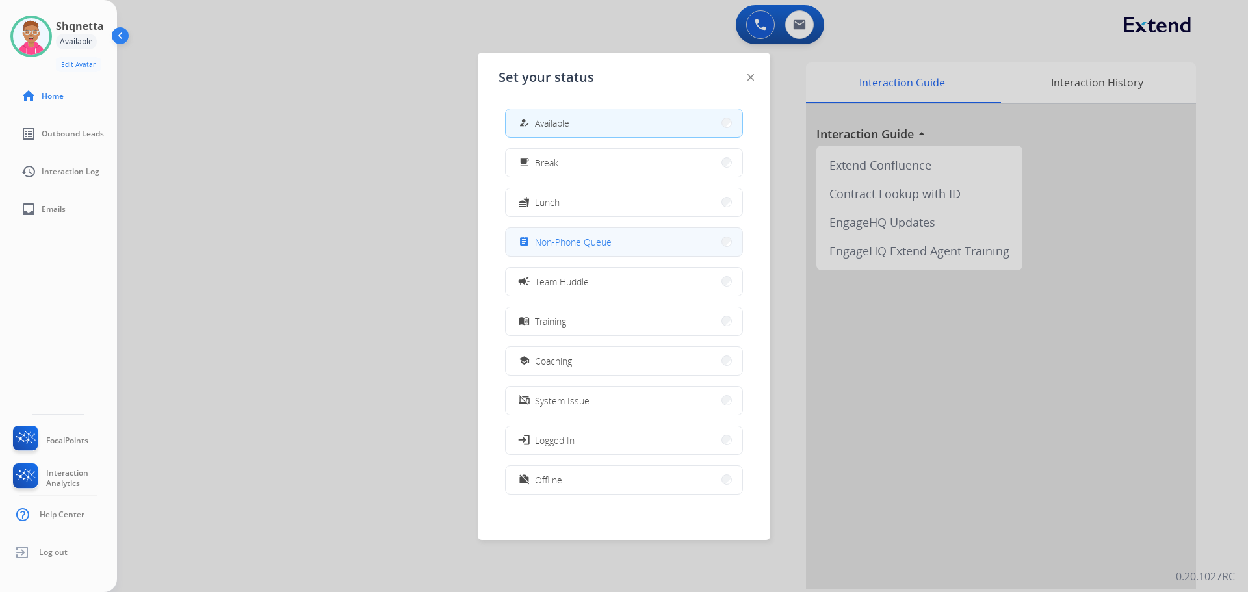
drag, startPoint x: 524, startPoint y: 243, endPoint x: 335, endPoint y: 136, distance: 216.8
click at [524, 242] on mat-icon "assignment" at bounding box center [524, 242] width 11 height 11
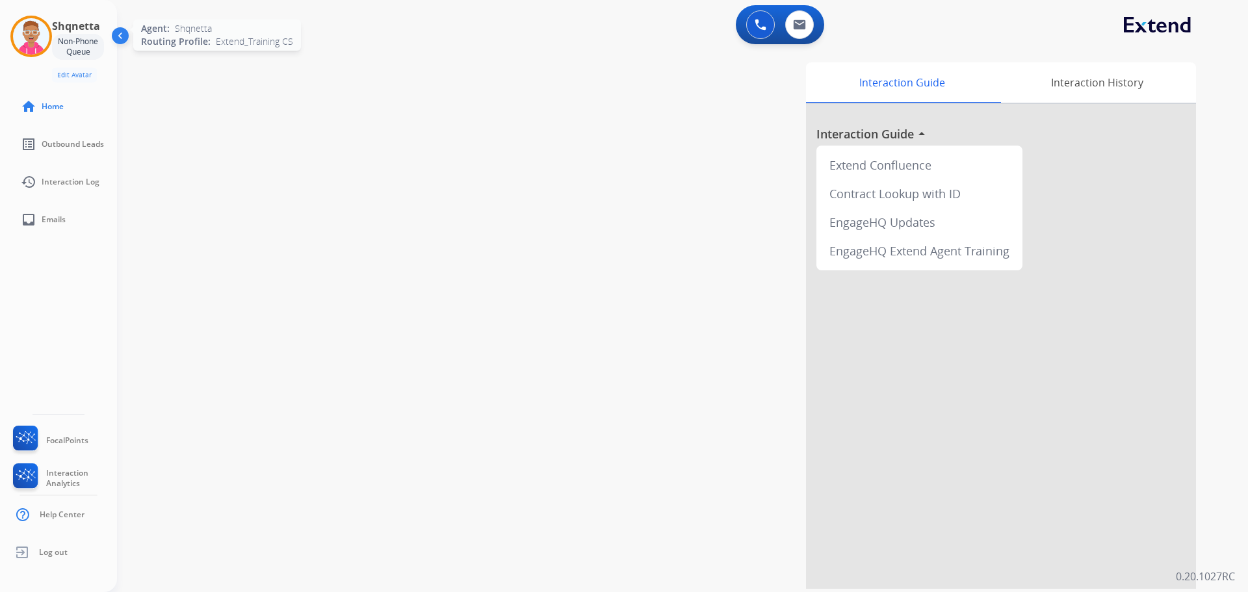
click at [46, 39] on img at bounding box center [31, 36] width 36 height 36
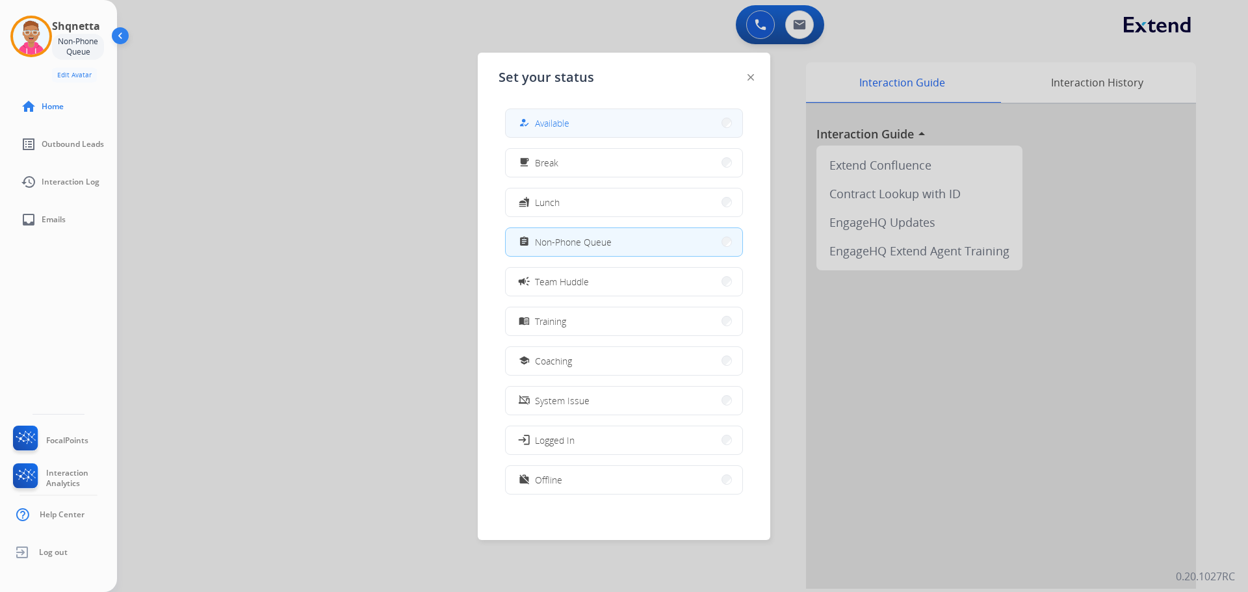
click at [564, 123] on span "Available" at bounding box center [552, 123] width 34 height 14
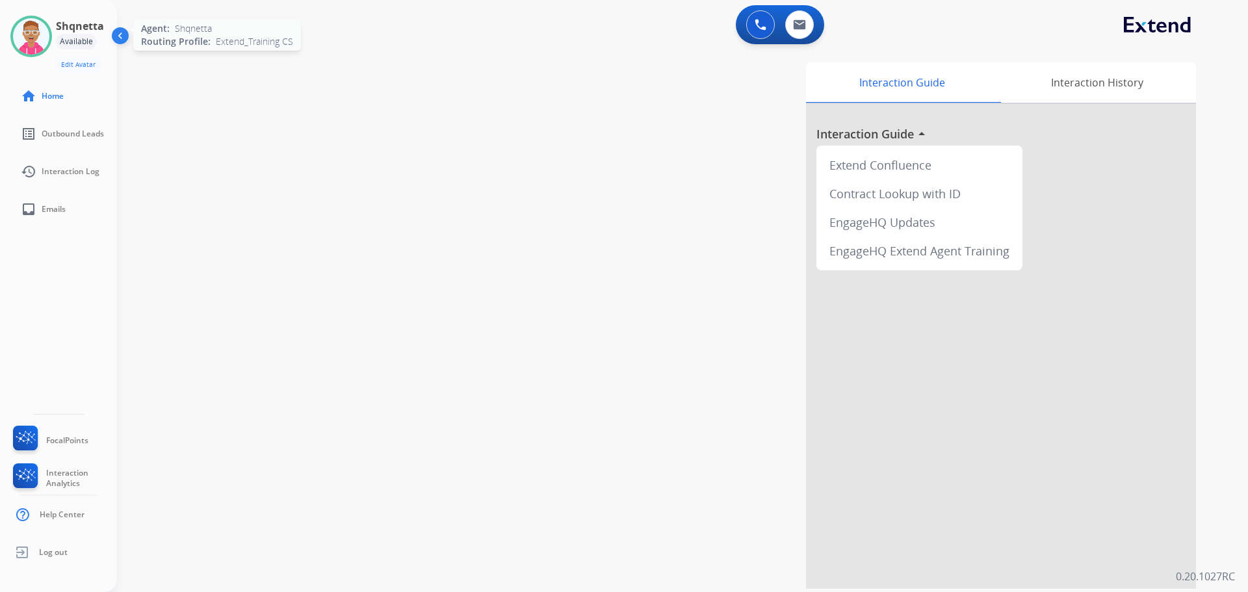
click at [36, 34] on img at bounding box center [31, 36] width 36 height 36
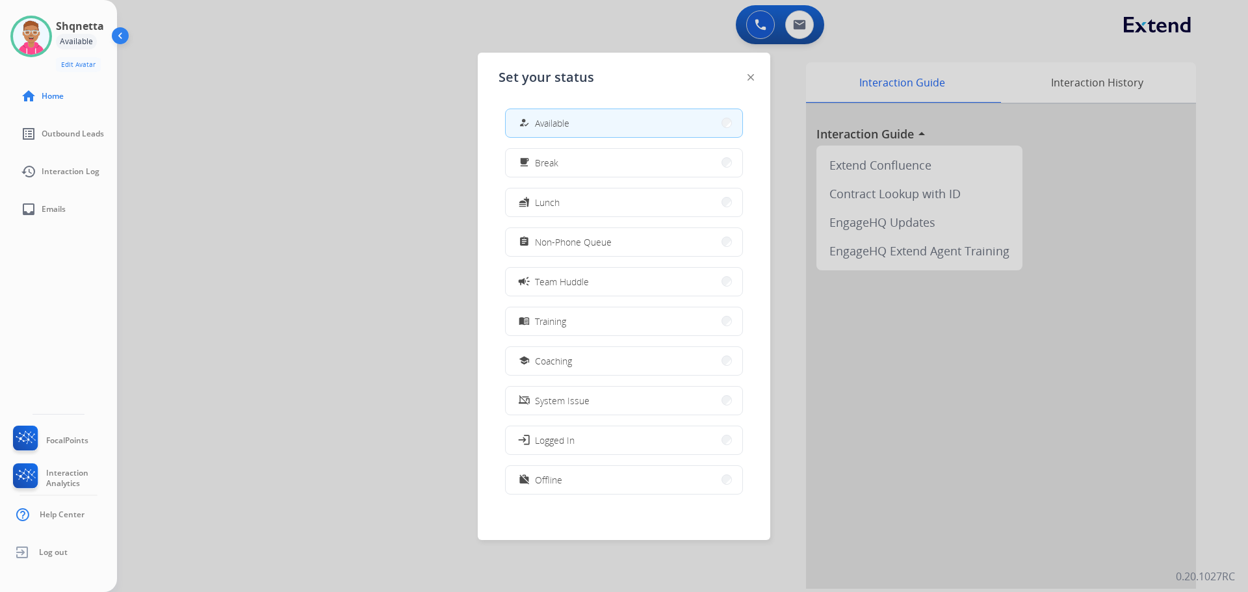
click at [588, 246] on span "Non-Phone Queue" at bounding box center [573, 242] width 77 height 14
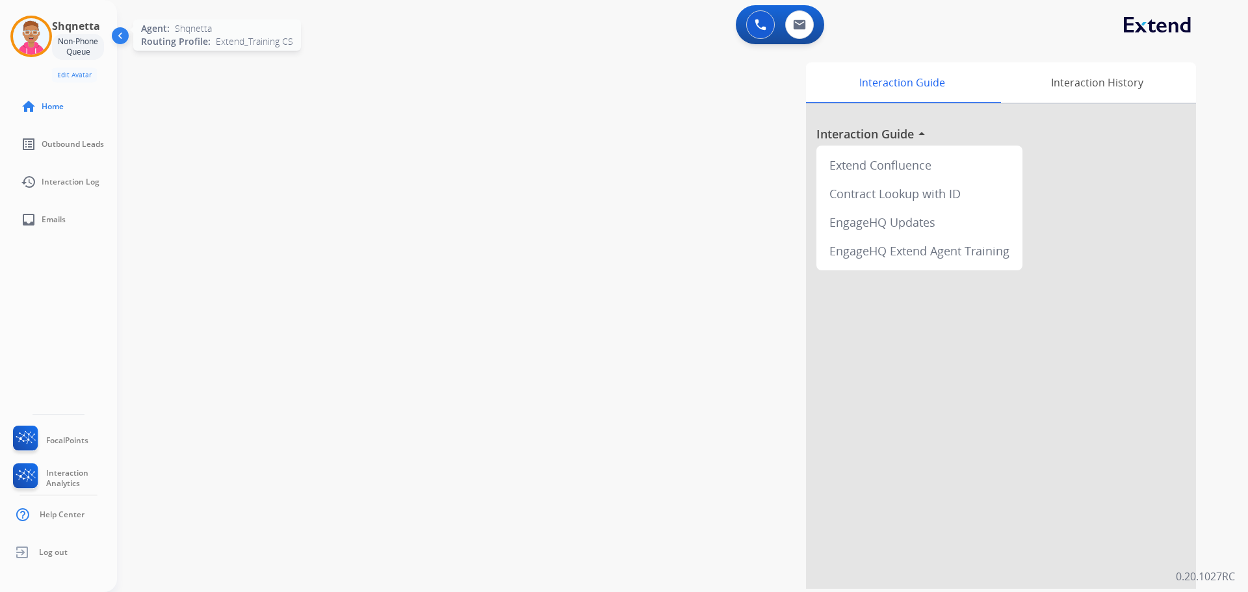
click at [30, 42] on img at bounding box center [31, 36] width 36 height 36
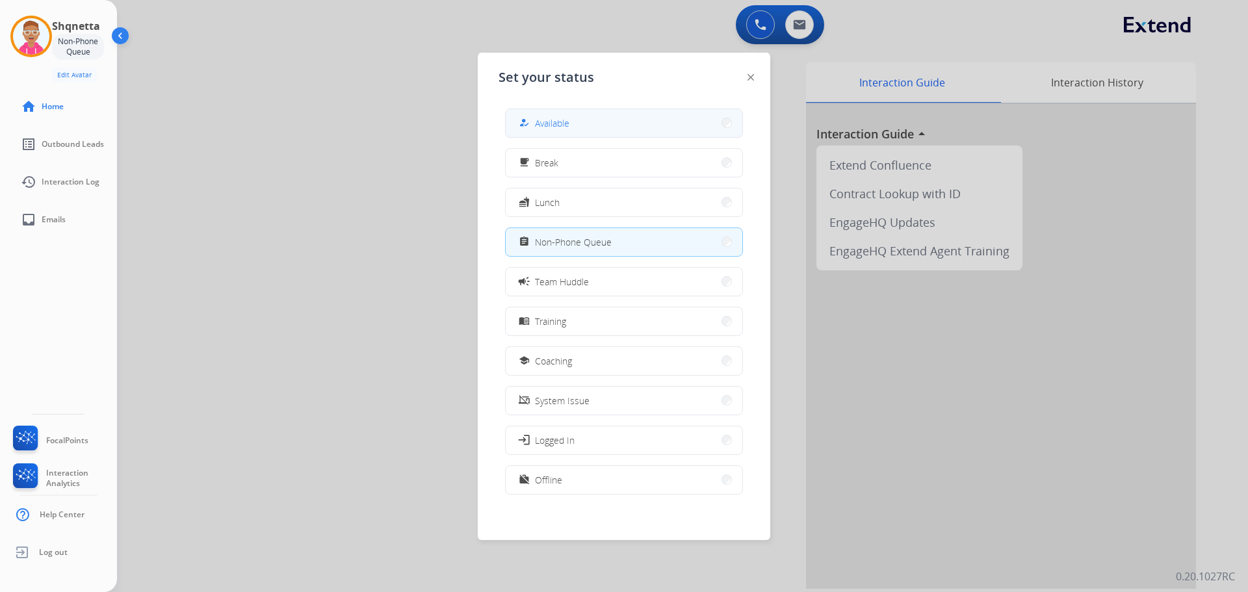
click at [537, 122] on div "how_to_reg Available" at bounding box center [542, 123] width 53 height 16
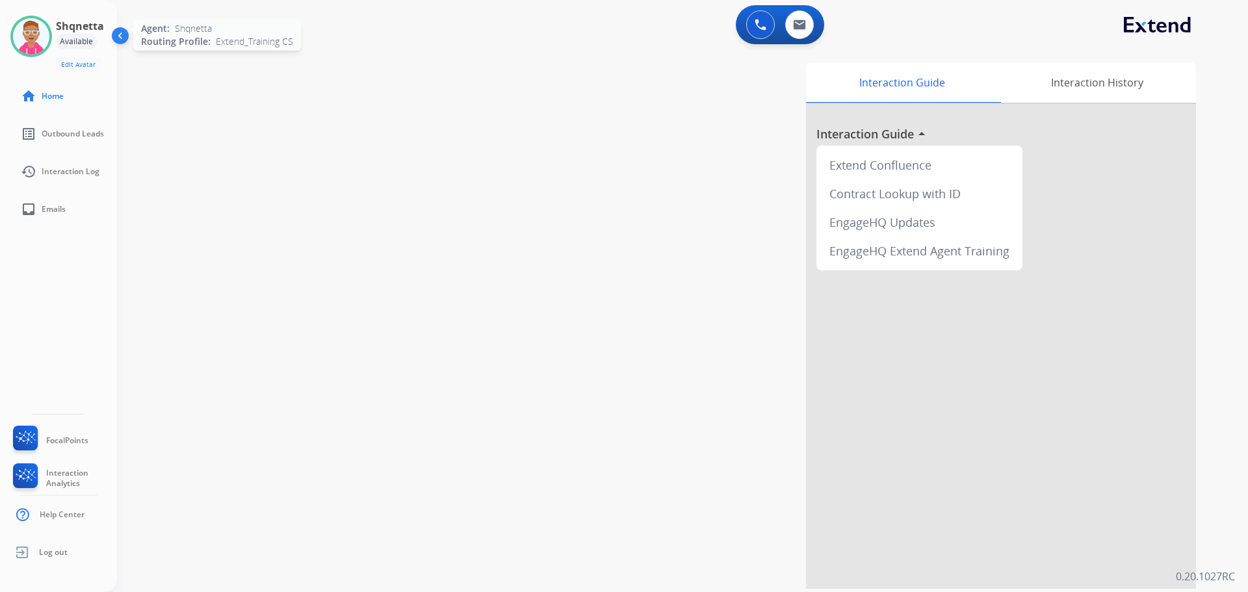
click at [35, 38] on img at bounding box center [31, 36] width 36 height 36
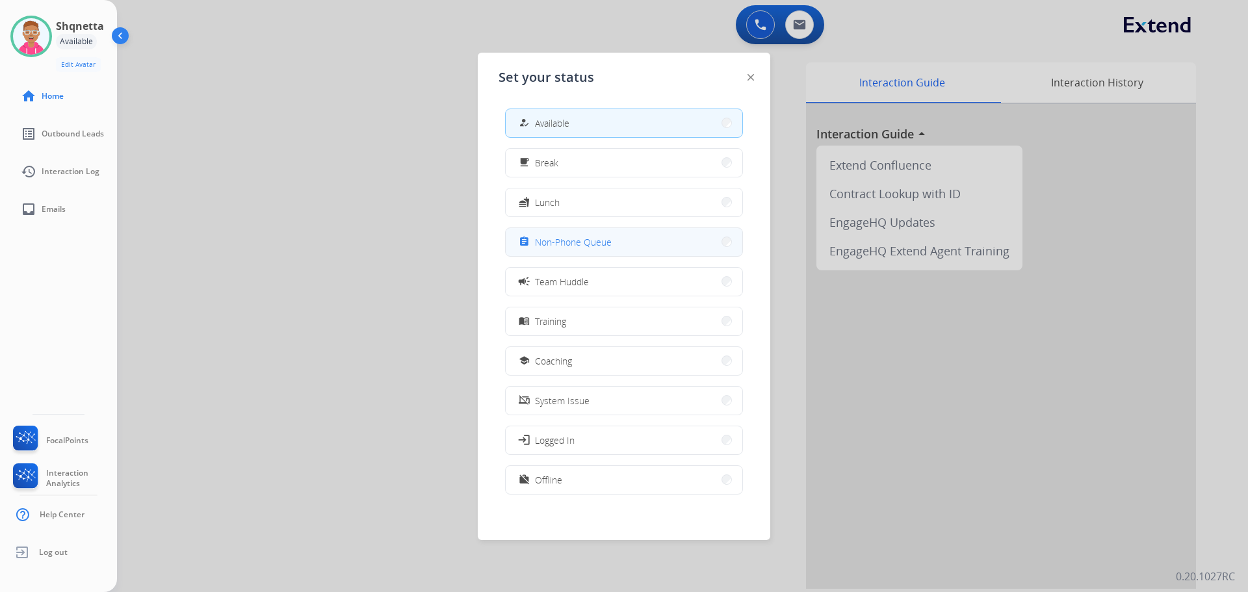
click at [561, 244] on span "Non-Phone Queue" at bounding box center [573, 242] width 77 height 14
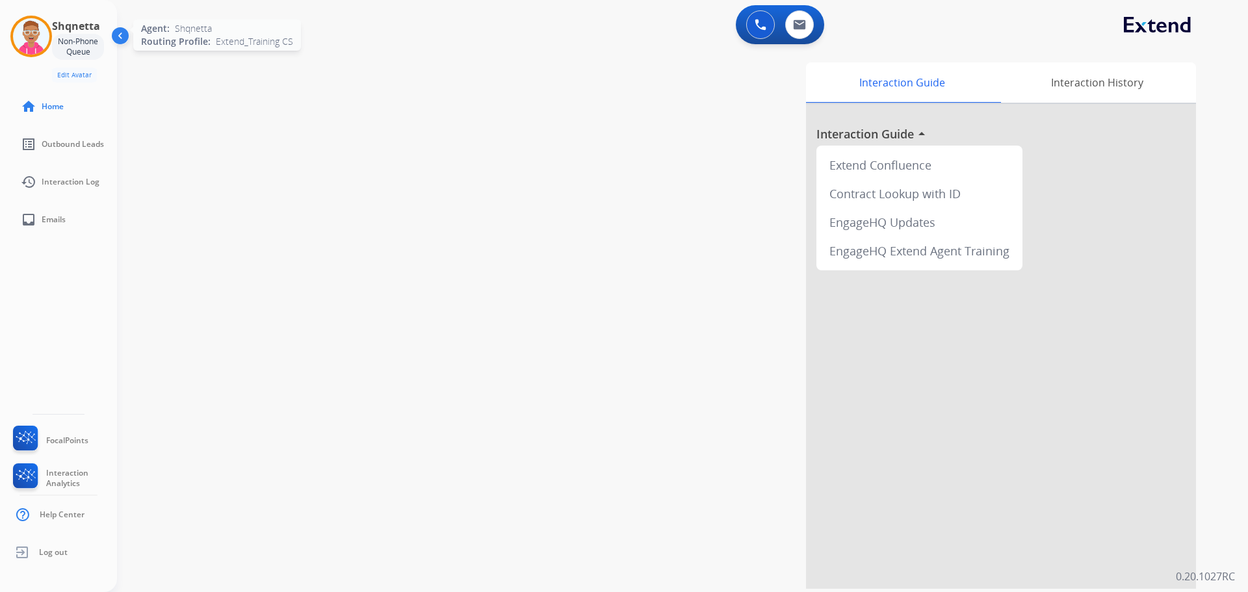
click at [20, 39] on img at bounding box center [31, 36] width 36 height 36
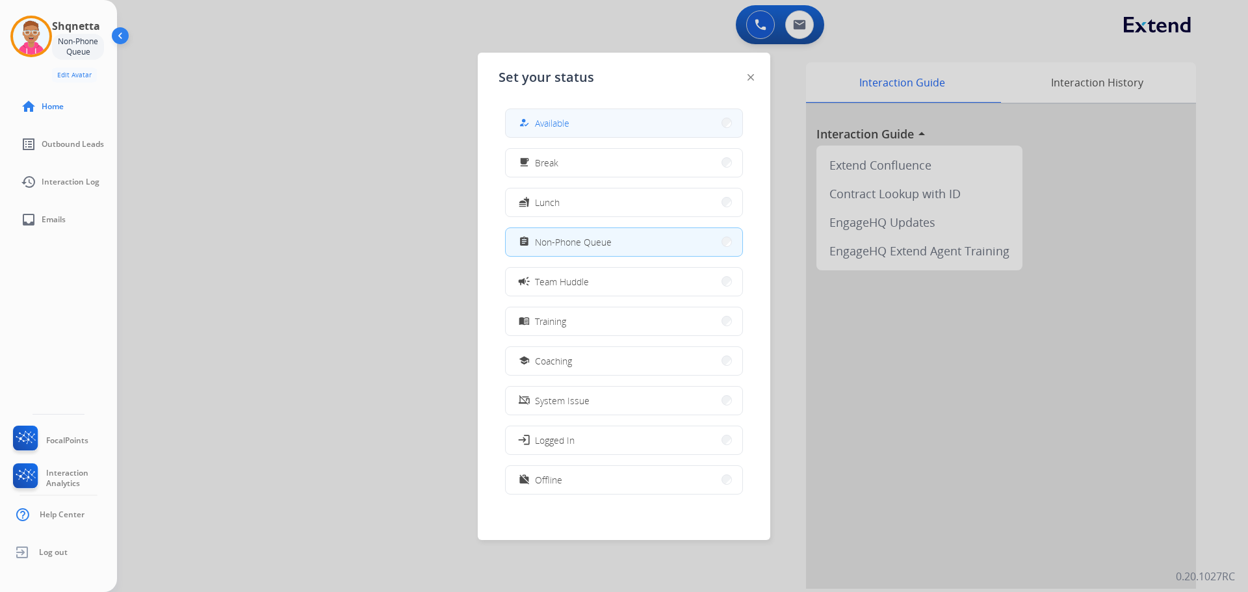
click at [561, 118] on span "Available" at bounding box center [552, 123] width 34 height 14
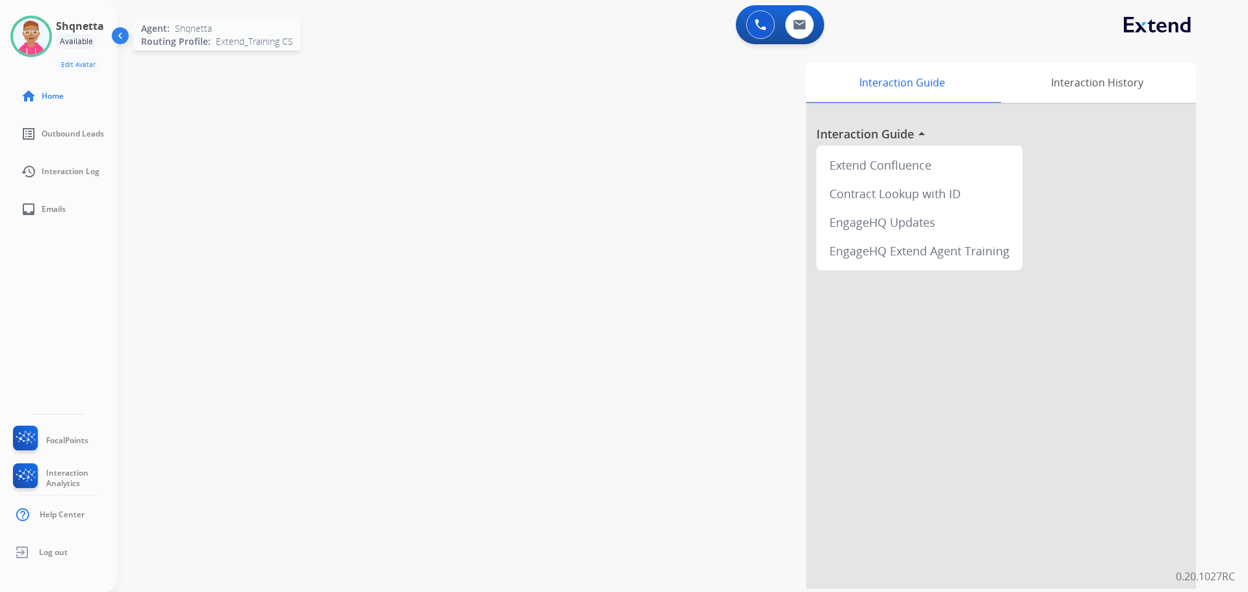
click at [36, 36] on img at bounding box center [31, 36] width 36 height 36
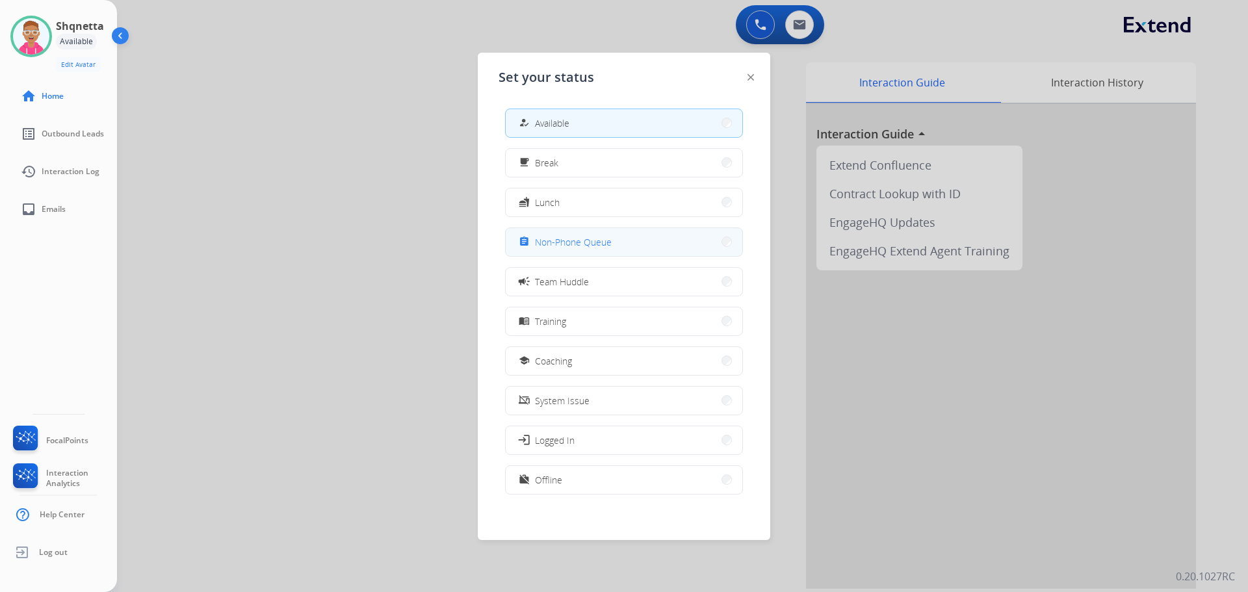
click at [604, 245] on span "Non-Phone Queue" at bounding box center [573, 242] width 77 height 14
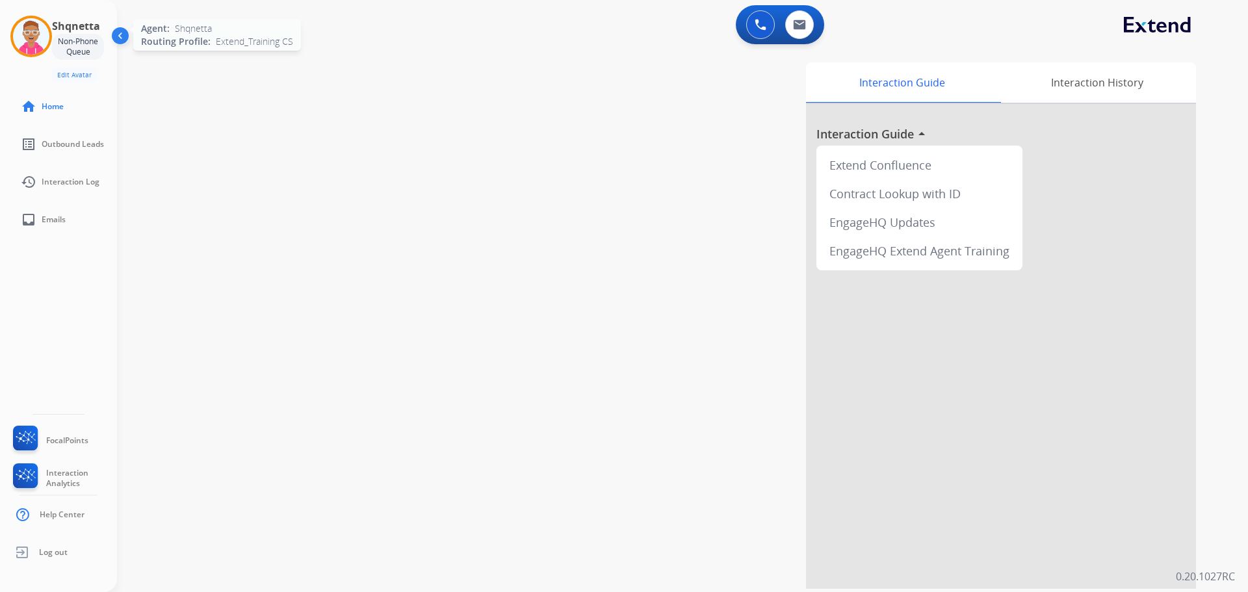
drag, startPoint x: 34, startPoint y: 41, endPoint x: 46, endPoint y: 41, distance: 12.3
click at [34, 42] on img at bounding box center [31, 36] width 36 height 36
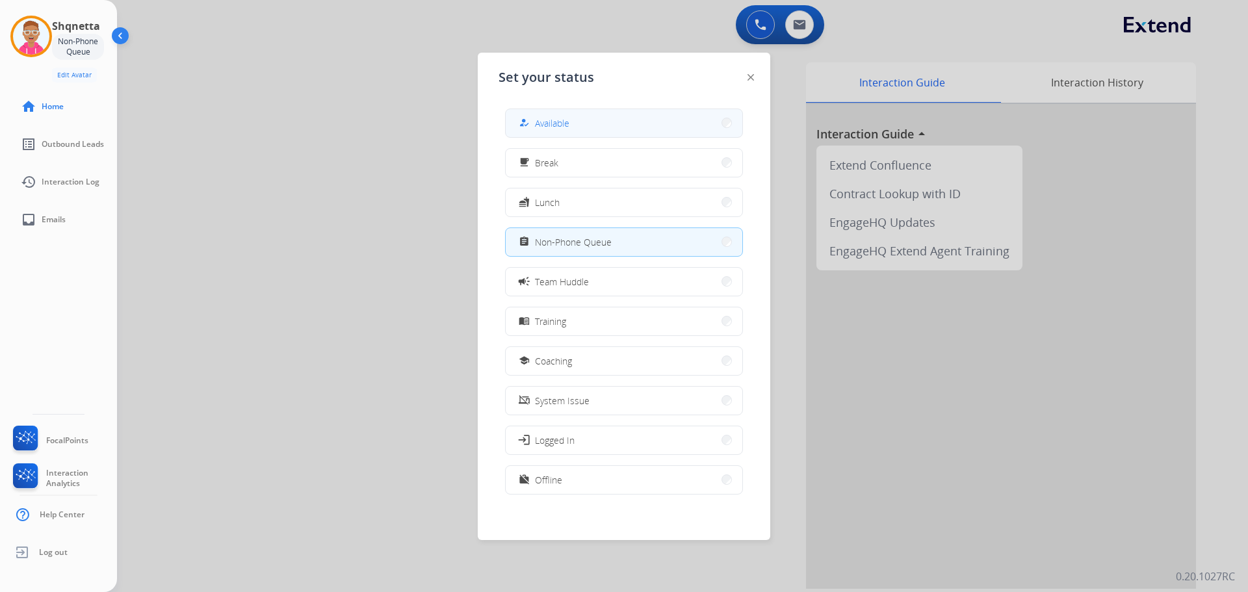
click at [597, 120] on button "how_to_reg Available" at bounding box center [624, 123] width 237 height 28
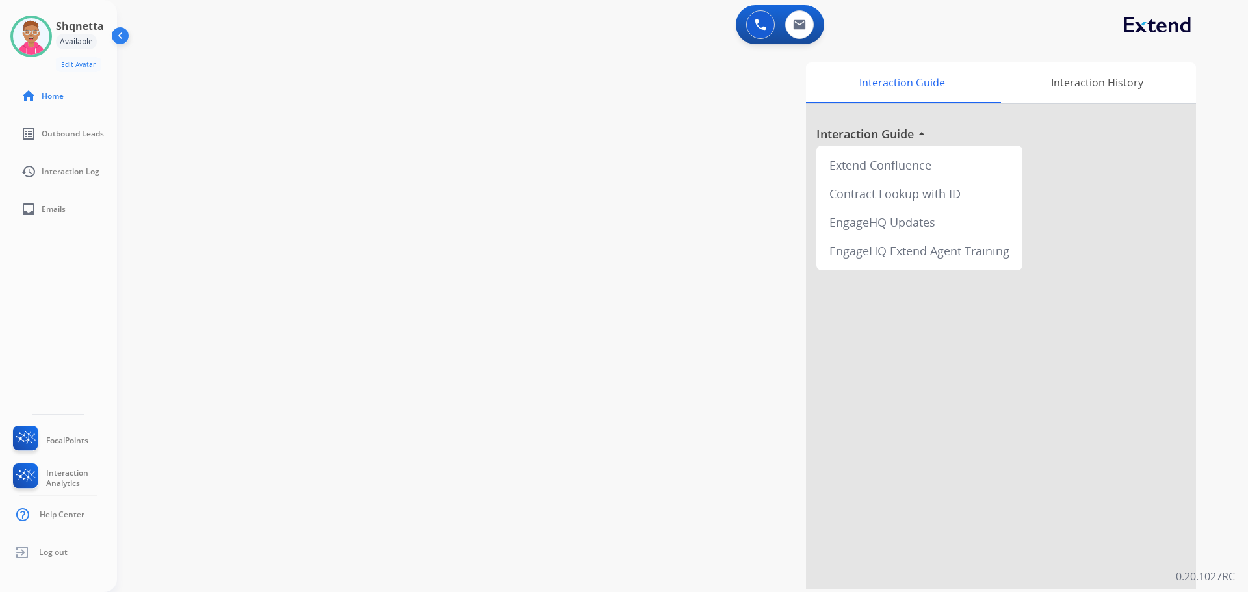
click at [398, 308] on div "swap_horiz Break voice bridge close_fullscreen Connect 3-Way Call merge_type Se…" at bounding box center [667, 318] width 1100 height 542
click at [405, 304] on div "swap_horiz Break voice bridge close_fullscreen Connect 3-Way Call merge_type Se…" at bounding box center [667, 318] width 1100 height 542
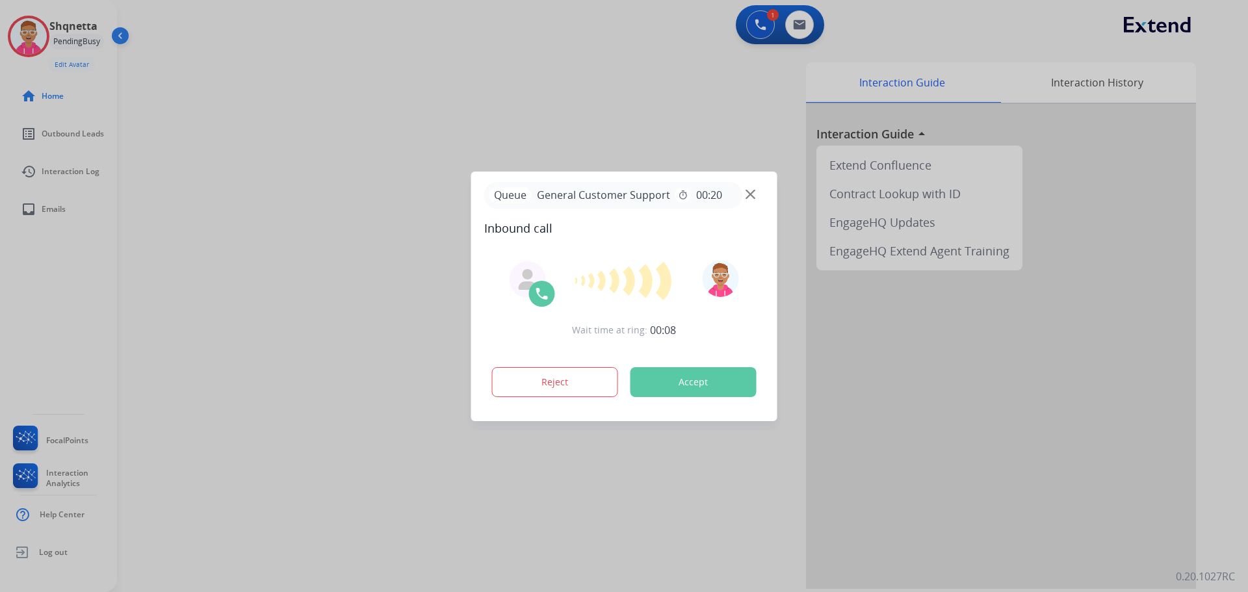
click at [201, 172] on div at bounding box center [624, 296] width 1248 height 592
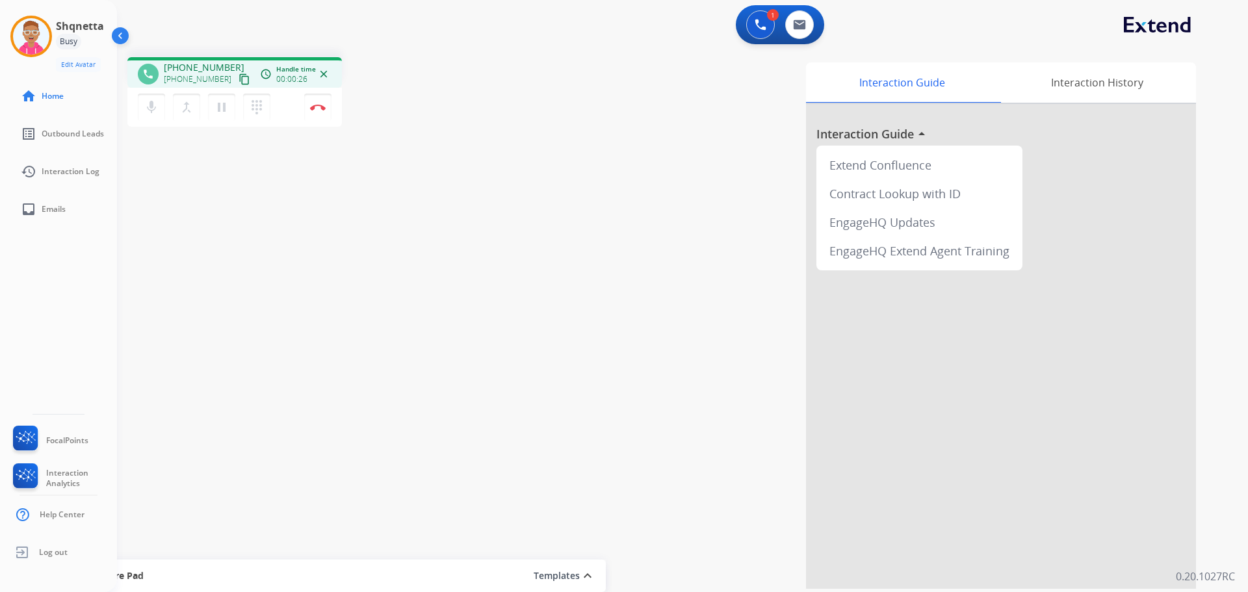
click at [182, 203] on div "phone [PHONE_NUMBER] [PHONE_NUMBER] content_copy access_time Call metrics Queue…" at bounding box center [667, 318] width 1100 height 542
click at [238, 82] on mat-icon "content_copy" at bounding box center [244, 79] width 12 height 12
click at [232, 300] on div "phone [PHONE_NUMBER] [PHONE_NUMBER] content_copy access_time Call metrics Queue…" at bounding box center [667, 318] width 1100 height 542
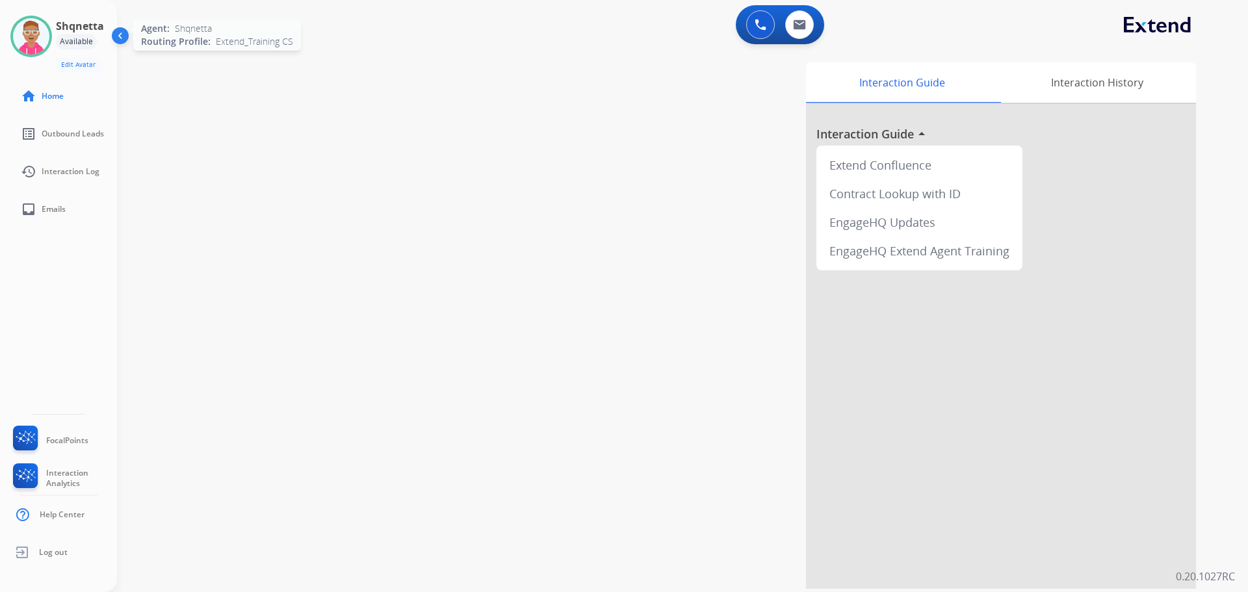
click at [35, 23] on img at bounding box center [31, 36] width 36 height 36
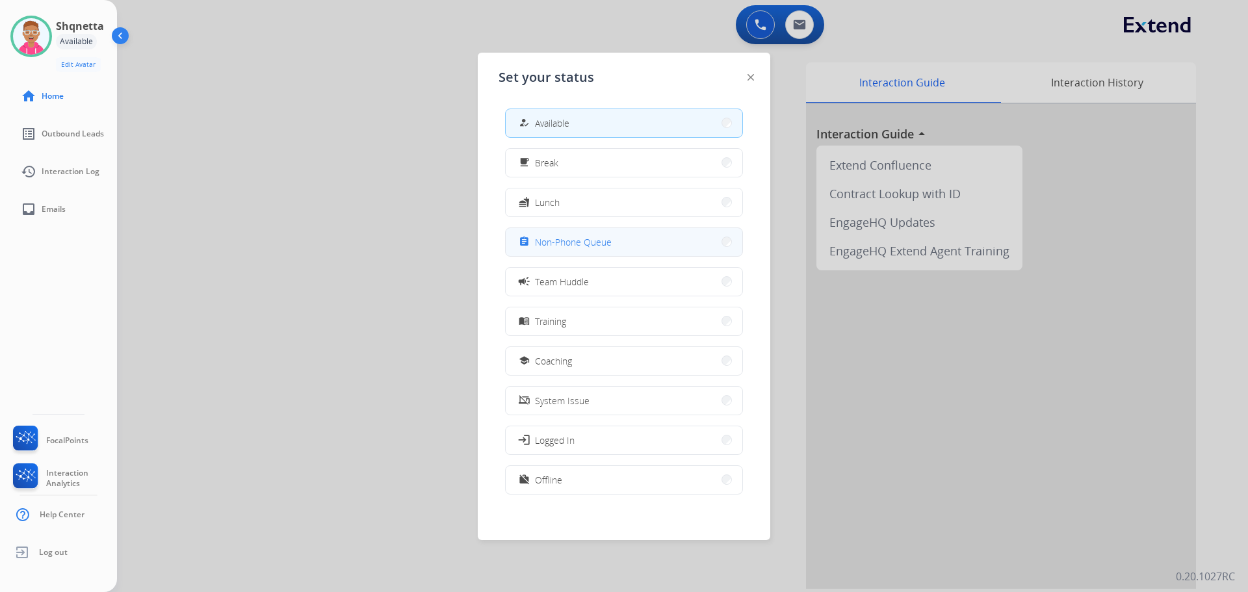
click at [574, 238] on span "Non-Phone Queue" at bounding box center [573, 242] width 77 height 14
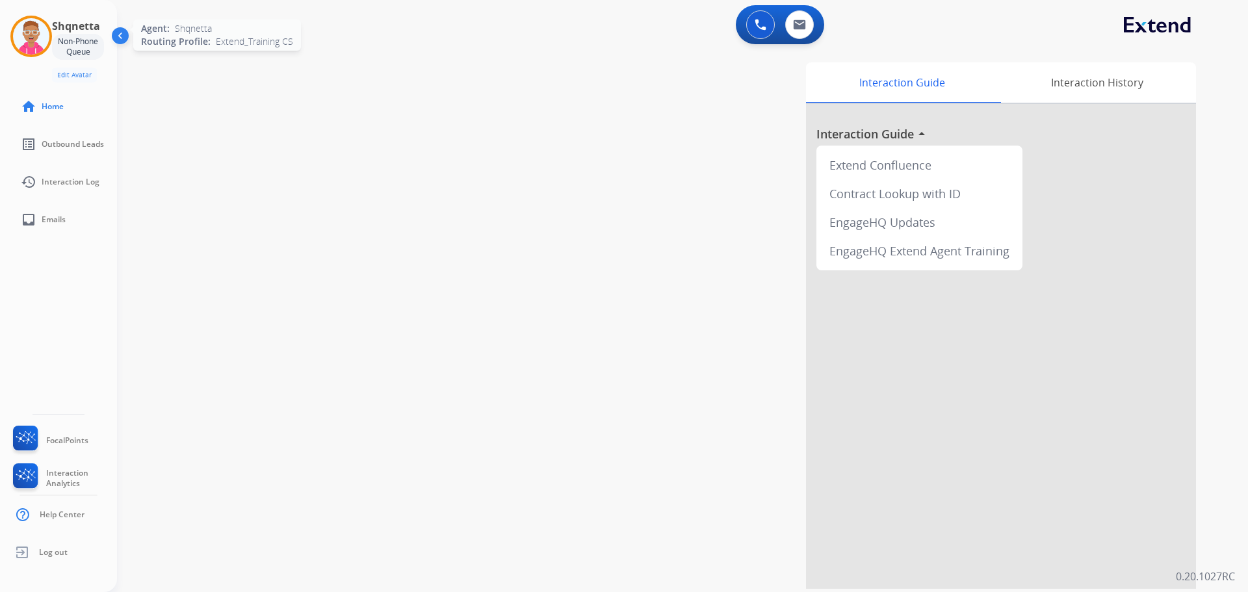
click at [38, 31] on img at bounding box center [31, 36] width 36 height 36
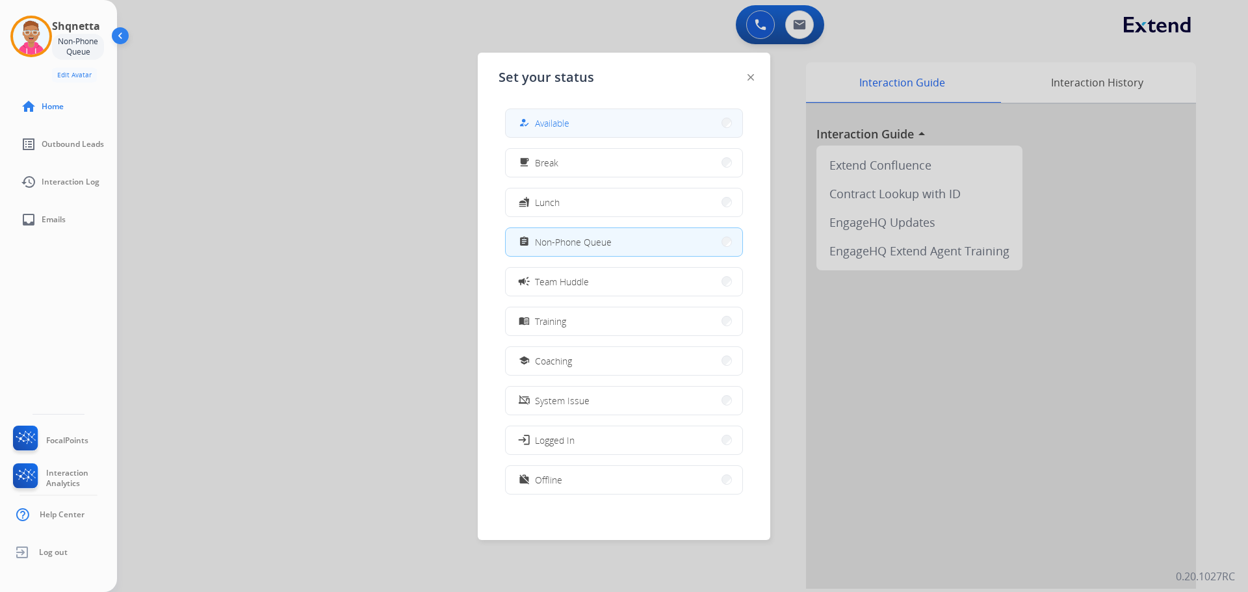
click at [559, 127] on span "Available" at bounding box center [552, 123] width 34 height 14
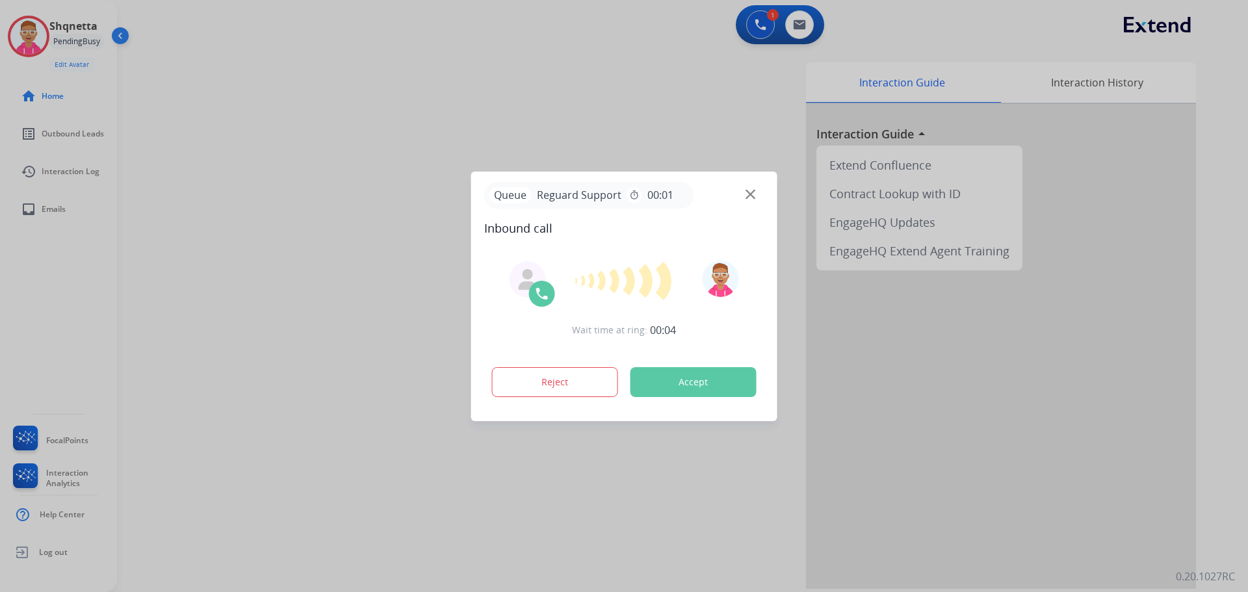
click at [749, 196] on img at bounding box center [750, 194] width 10 height 10
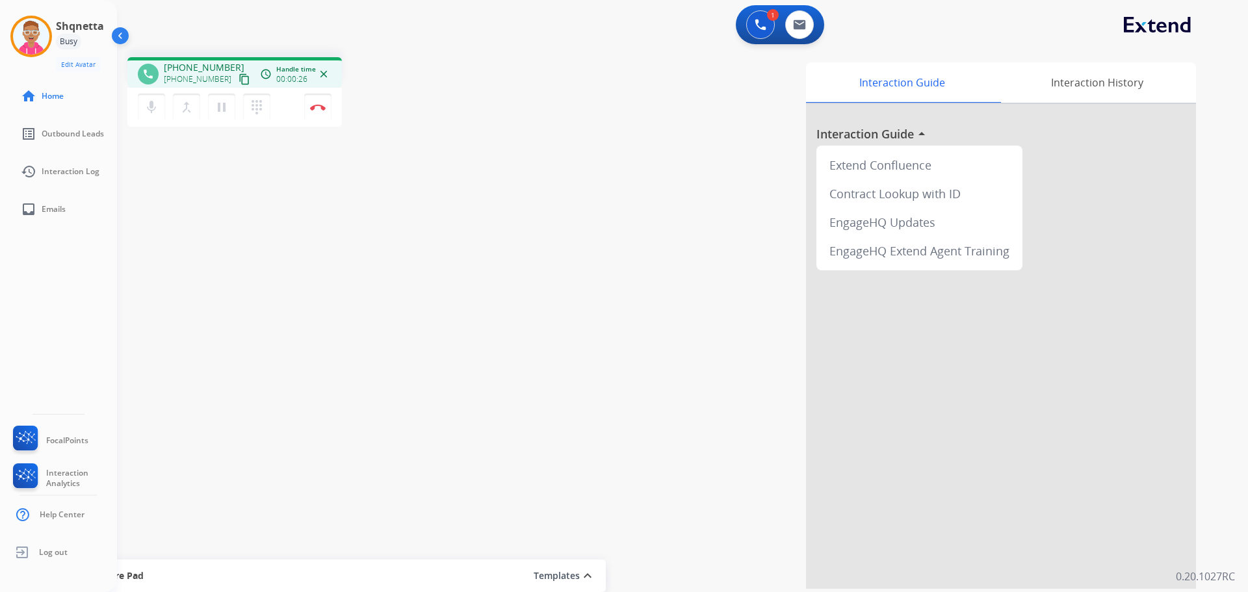
click at [1100, 411] on div at bounding box center [1001, 346] width 390 height 485
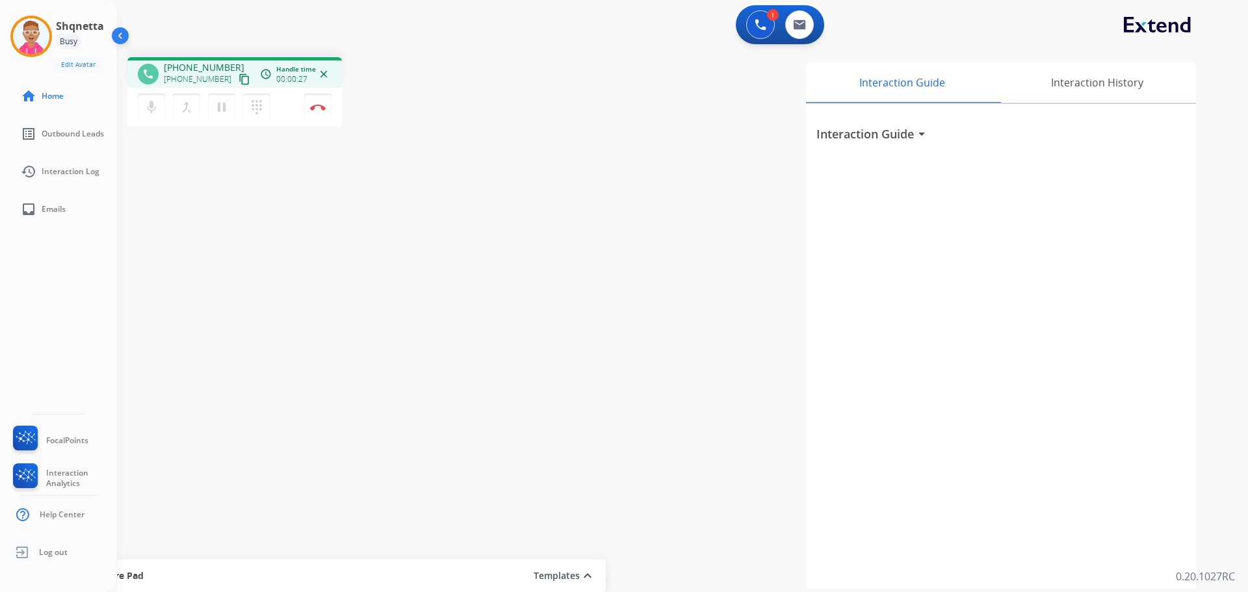
click at [238, 80] on mat-icon "content_copy" at bounding box center [244, 79] width 12 height 12
click at [831, 591] on div "1 Voice Interactions 0 Email Interactions phone [PHONE_NUMBER] [PHONE_NUMBER] c…" at bounding box center [682, 296] width 1131 height 592
click at [125, 110] on li "home Home" at bounding box center [68, 96] width 117 height 36
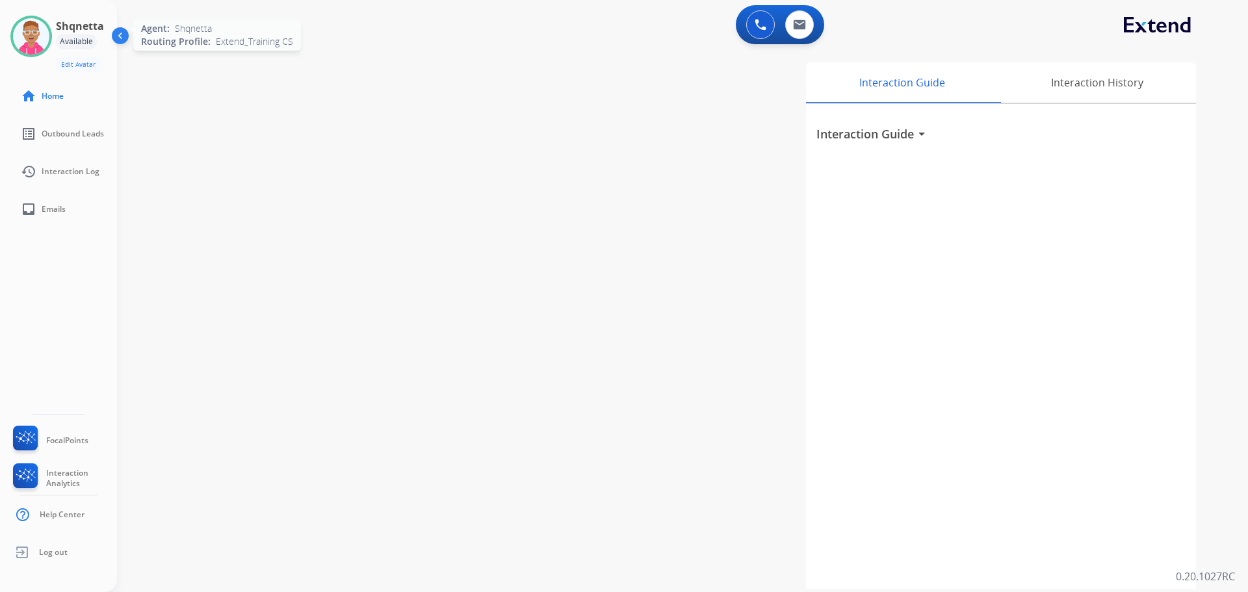
click at [38, 36] on img at bounding box center [31, 36] width 36 height 36
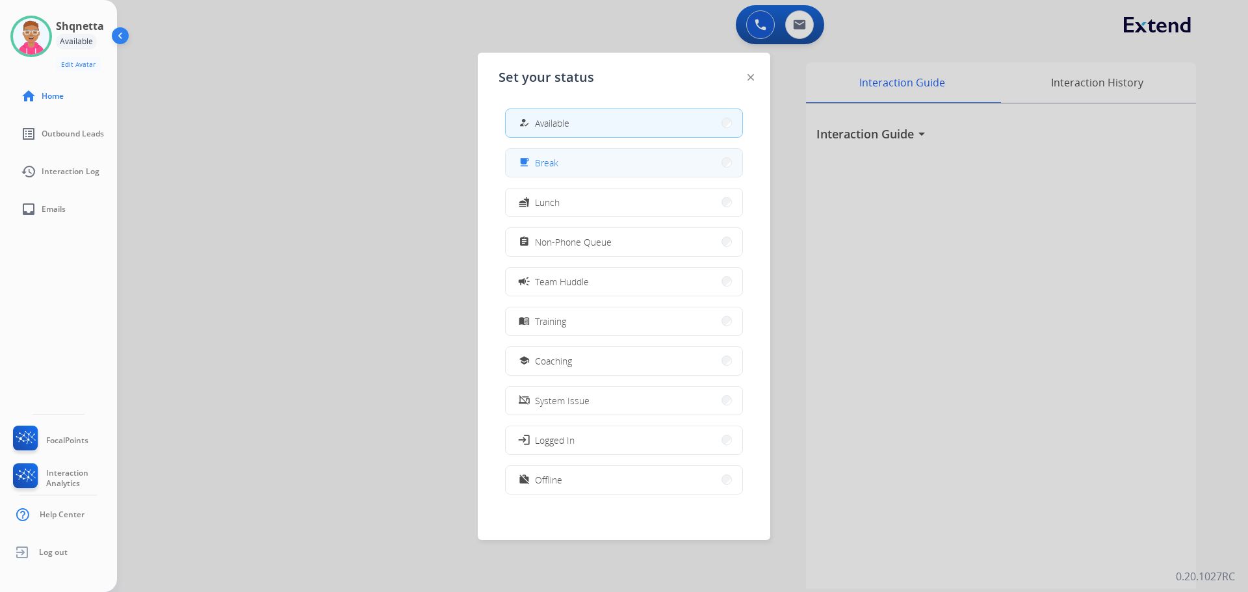
click at [609, 166] on button "free_breakfast Break" at bounding box center [624, 163] width 237 height 28
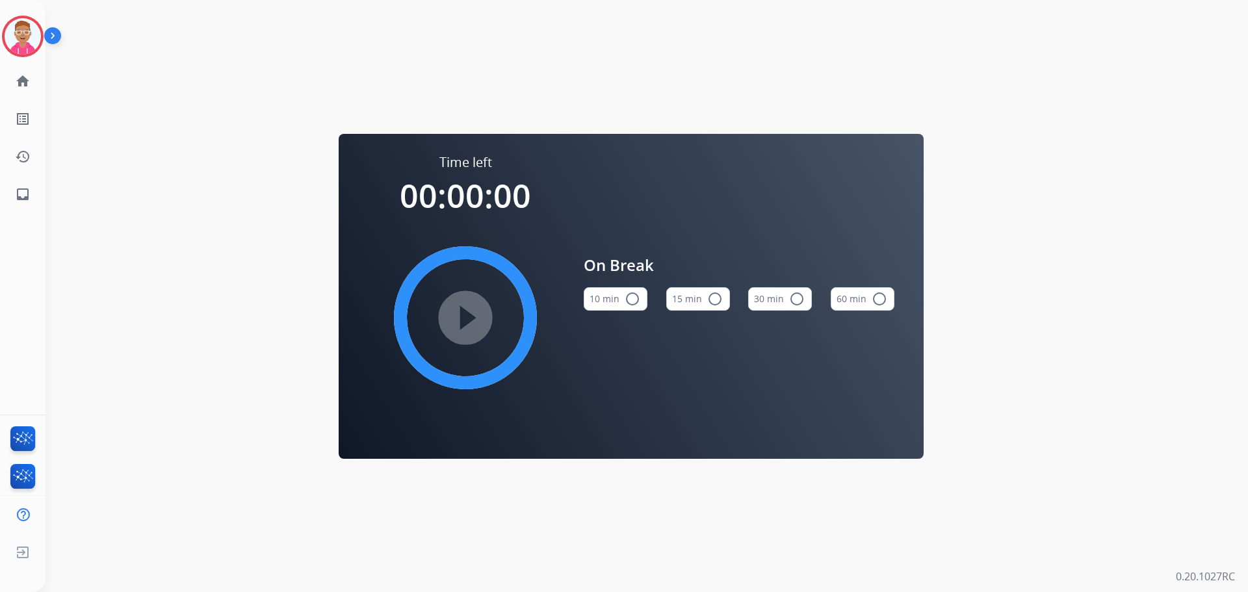
drag, startPoint x: 60, startPoint y: 88, endPoint x: 68, endPoint y: 88, distance: 7.8
click at [62, 88] on div "Time left 00:00:00 play_circle_filled On Break 10 min radio_button_unchecked 15…" at bounding box center [630, 296] width 1171 height 592
click at [423, 38] on div "Time left 00:00:00 play_circle_filled On Break 10 min radio_button_unchecked 15…" at bounding box center [630, 296] width 1171 height 592
click at [514, 111] on div "Time left 00:00:00 play_circle_filled On Break 10 min radio_button_unchecked 15…" at bounding box center [630, 296] width 1171 height 592
click at [28, 43] on img at bounding box center [23, 36] width 36 height 36
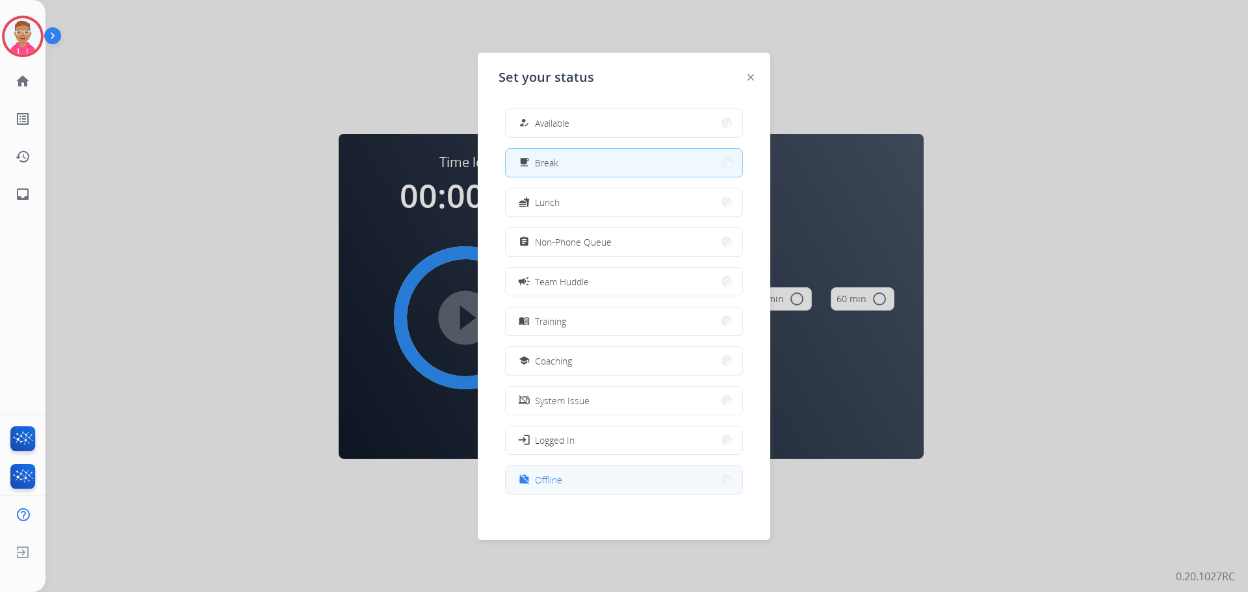
click at [578, 482] on button "work_off Offline" at bounding box center [624, 480] width 237 height 28
